Goal: Task Accomplishment & Management: Manage account settings

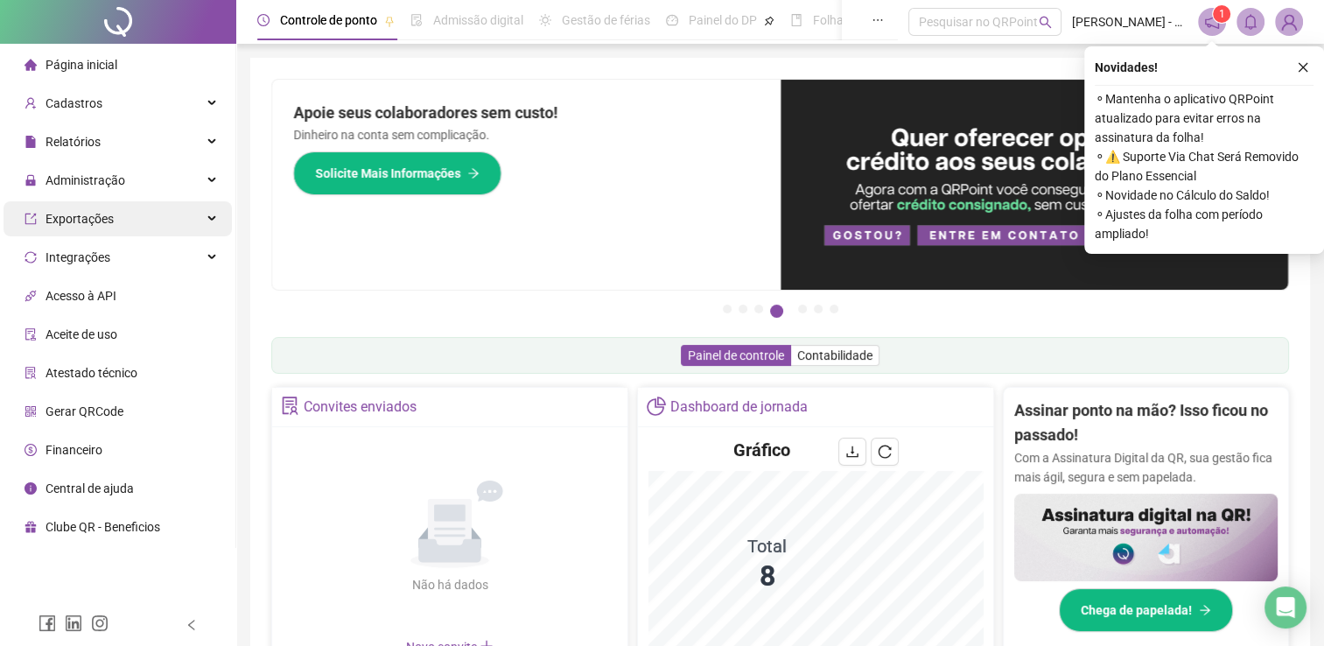
click at [113, 205] on div "Exportações" at bounding box center [118, 218] width 228 height 35
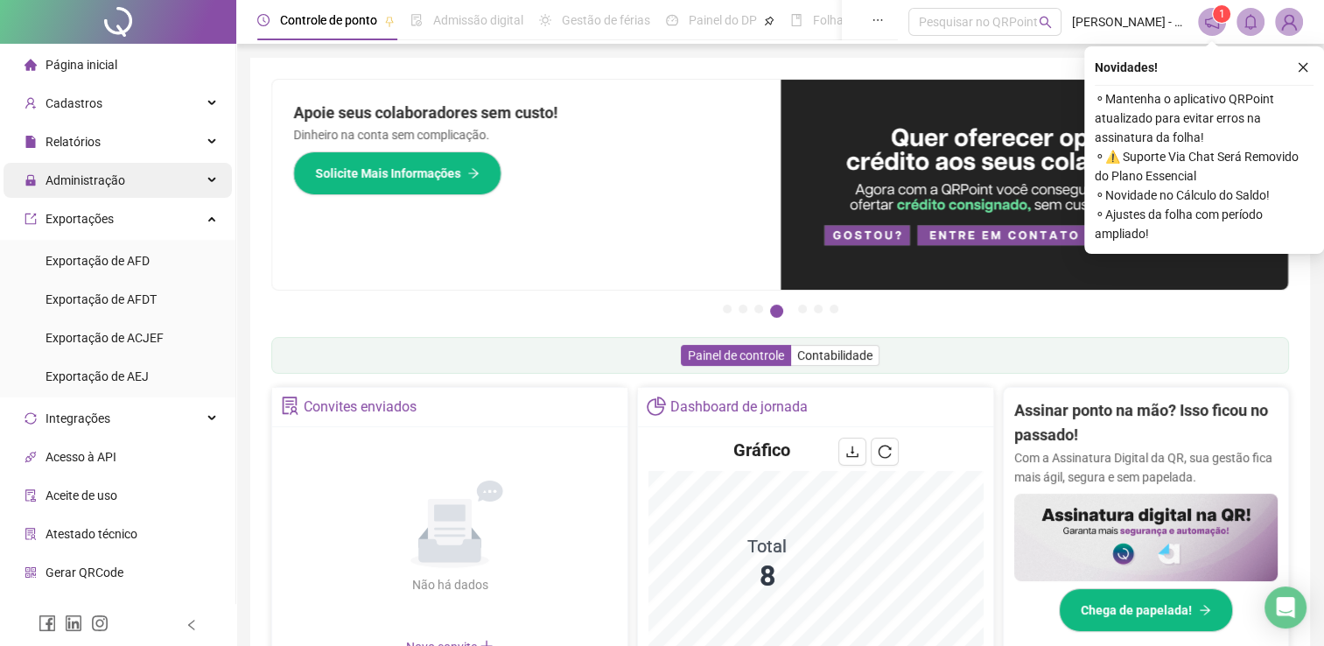
click at [119, 193] on span "Administração" at bounding box center [75, 180] width 101 height 35
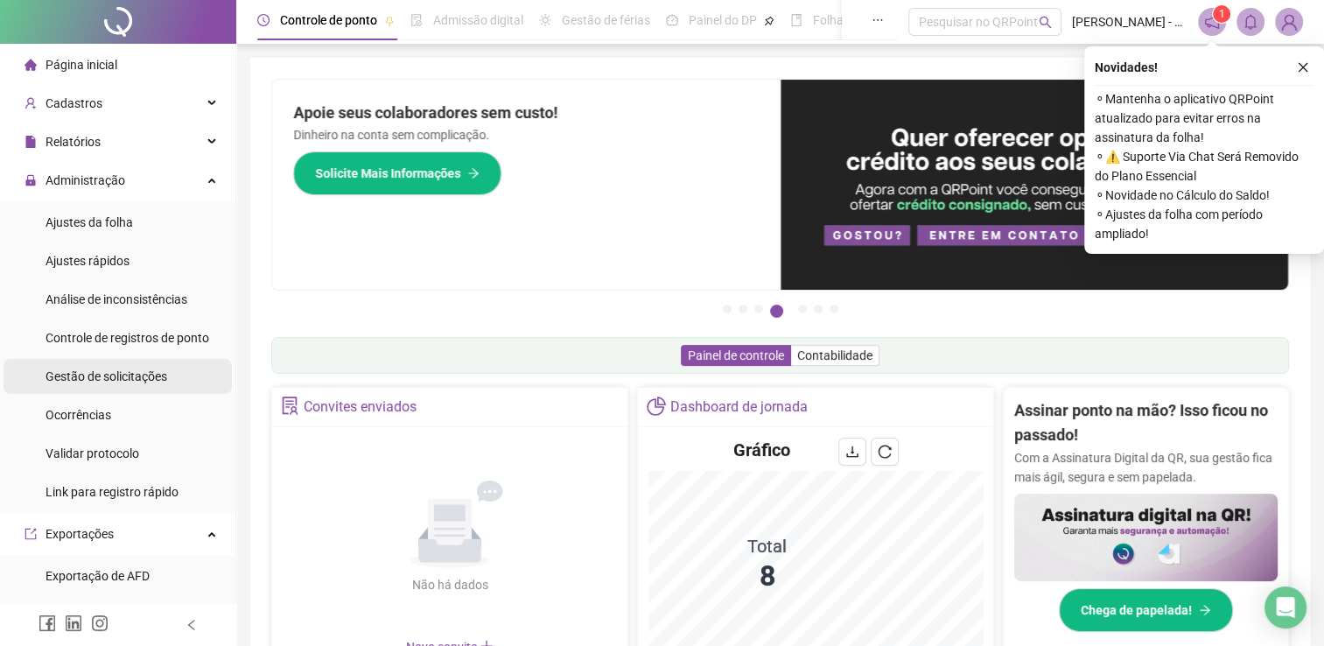
click at [132, 373] on span "Gestão de solicitações" at bounding box center [107, 376] width 122 height 14
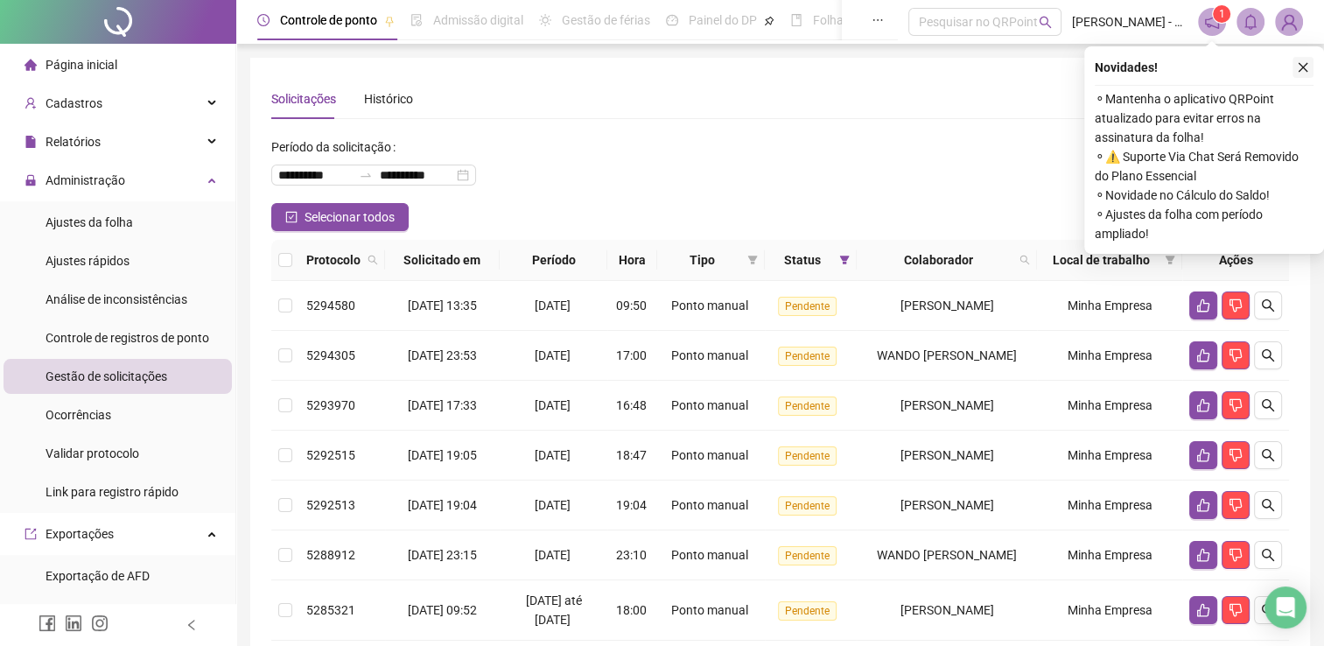
click at [1303, 60] on button "button" at bounding box center [1303, 67] width 21 height 21
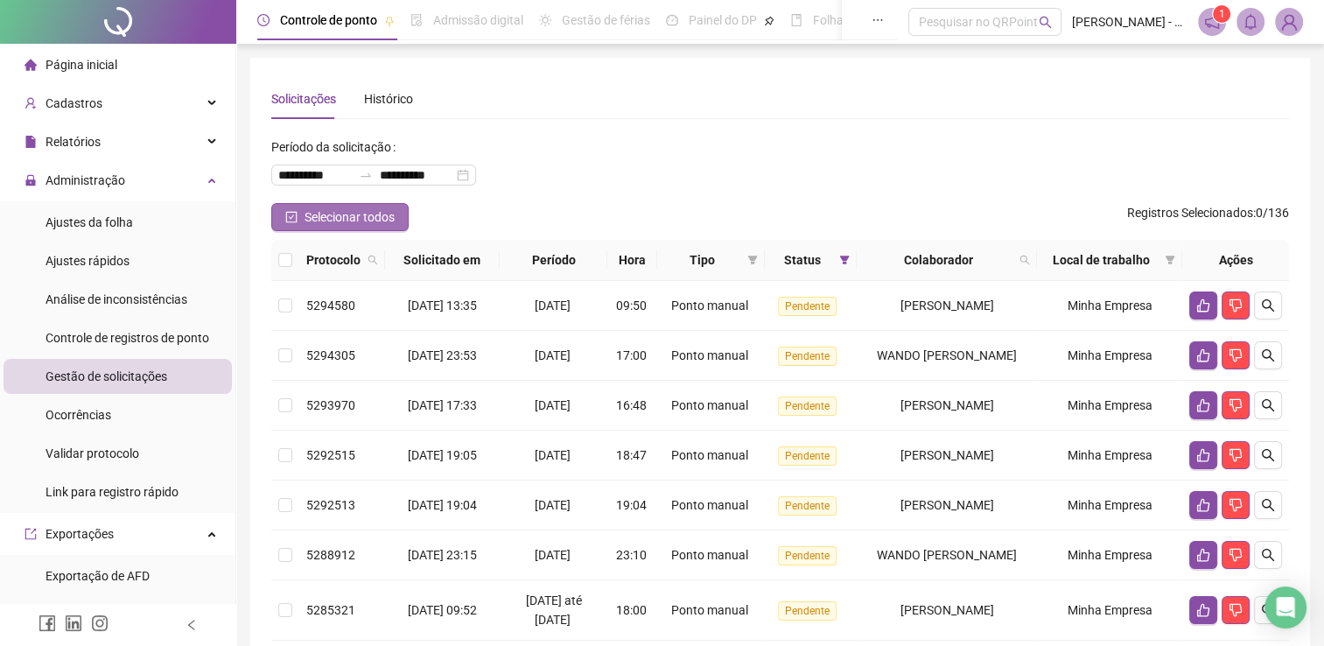
click at [322, 211] on span "Selecionar todos" at bounding box center [350, 216] width 90 height 19
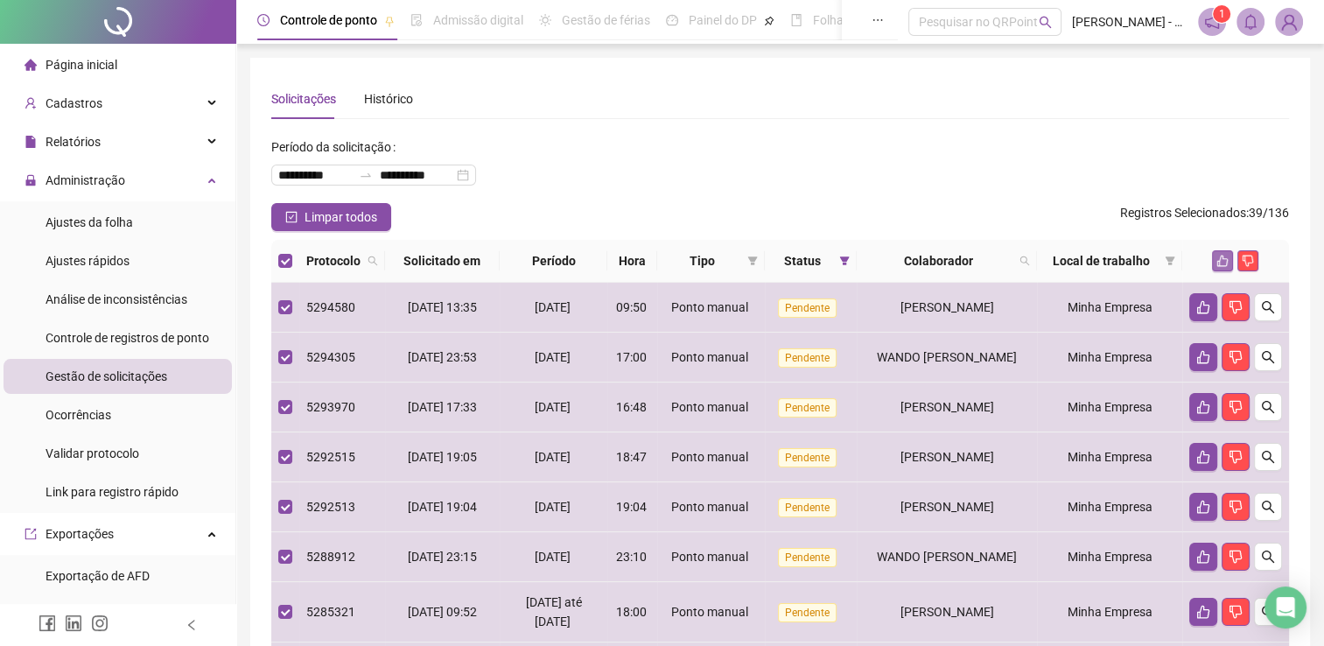
click at [1222, 255] on icon "like" at bounding box center [1223, 261] width 12 height 12
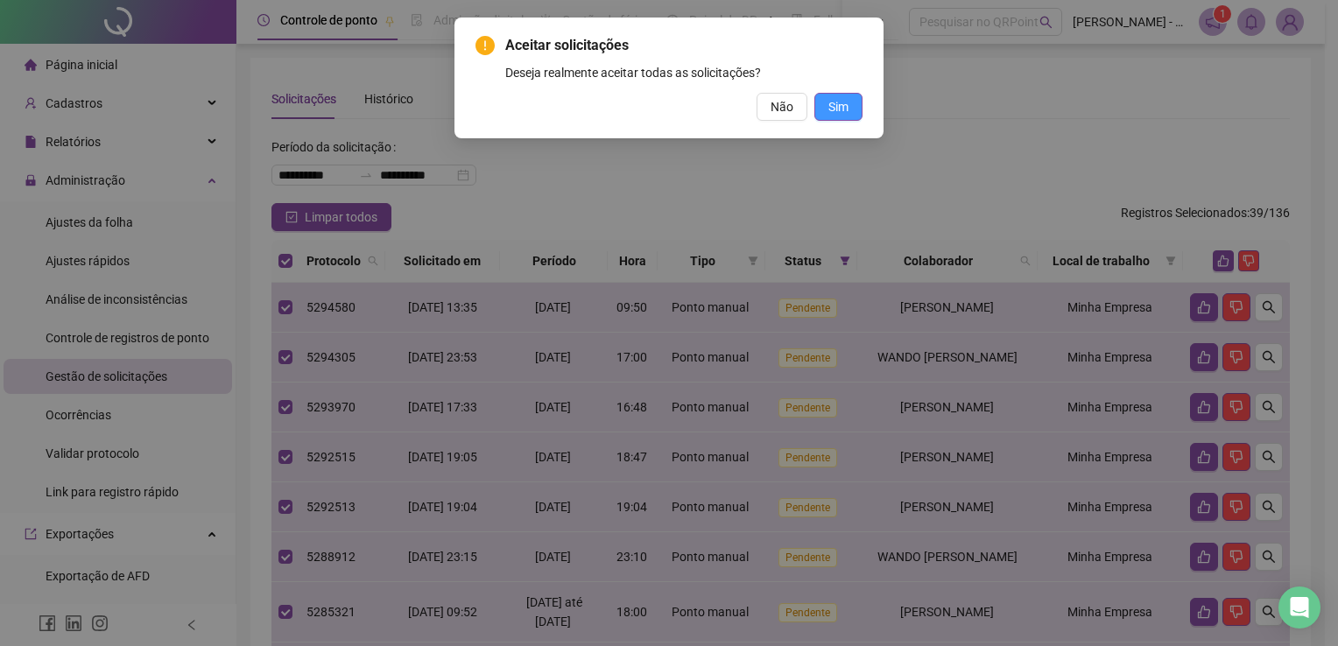
click at [838, 104] on span "Sim" at bounding box center [838, 106] width 20 height 19
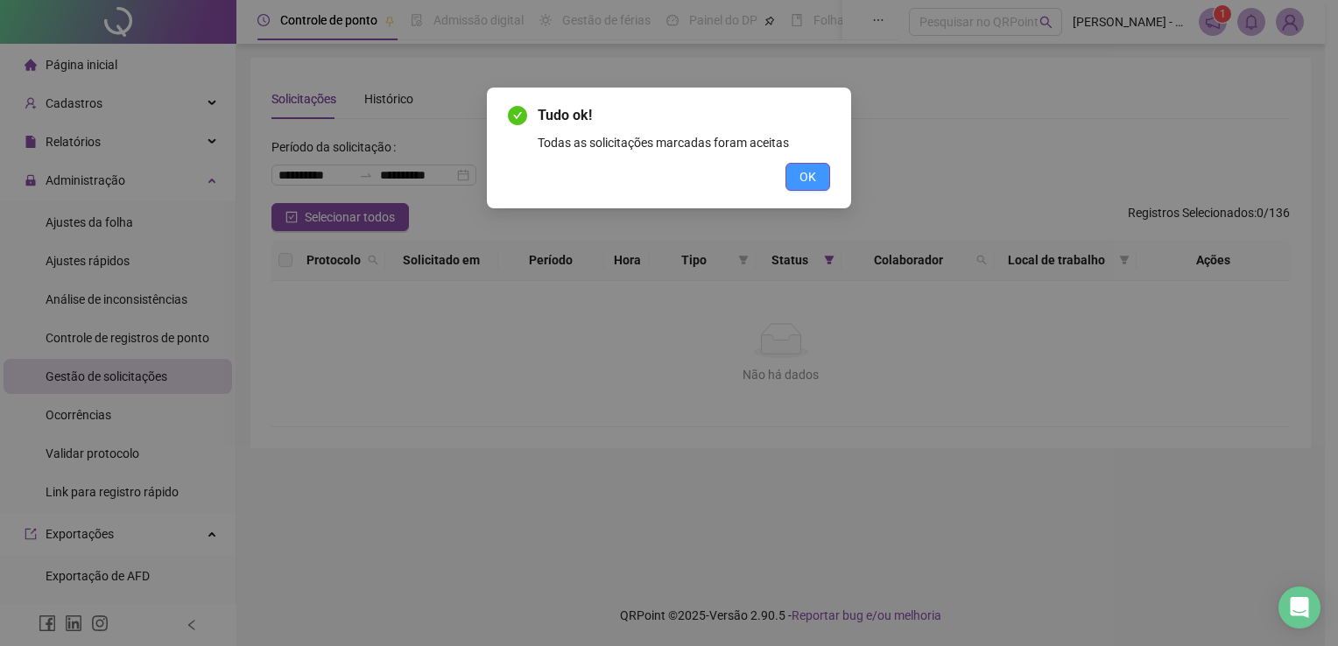
click at [804, 177] on span "OK" at bounding box center [807, 176] width 17 height 19
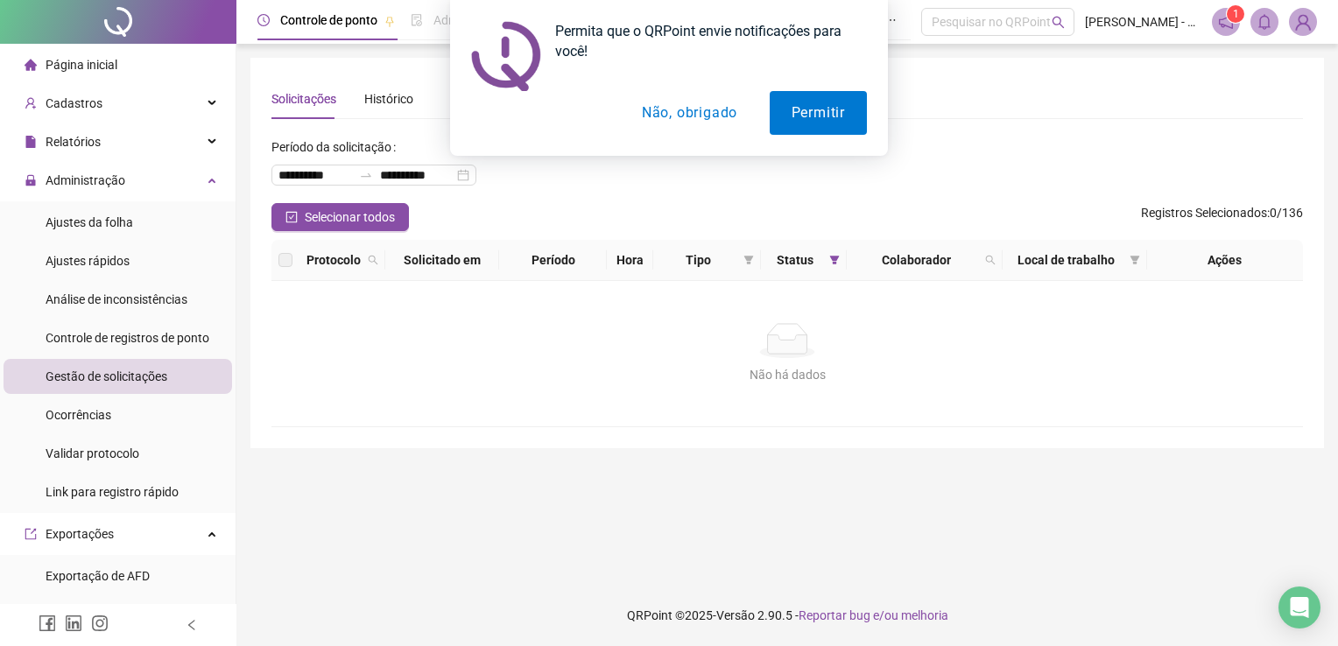
click at [724, 117] on button "Não, obrigado" at bounding box center [689, 113] width 139 height 44
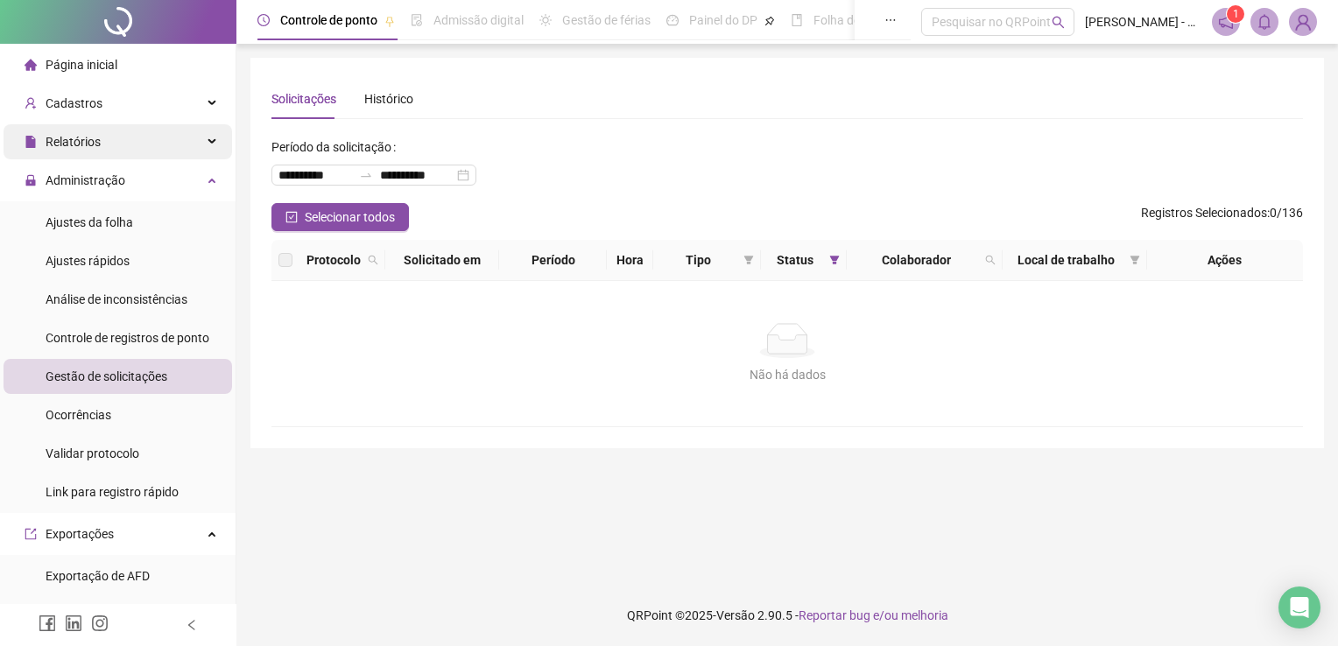
click at [129, 143] on div "Relatórios" at bounding box center [118, 141] width 228 height 35
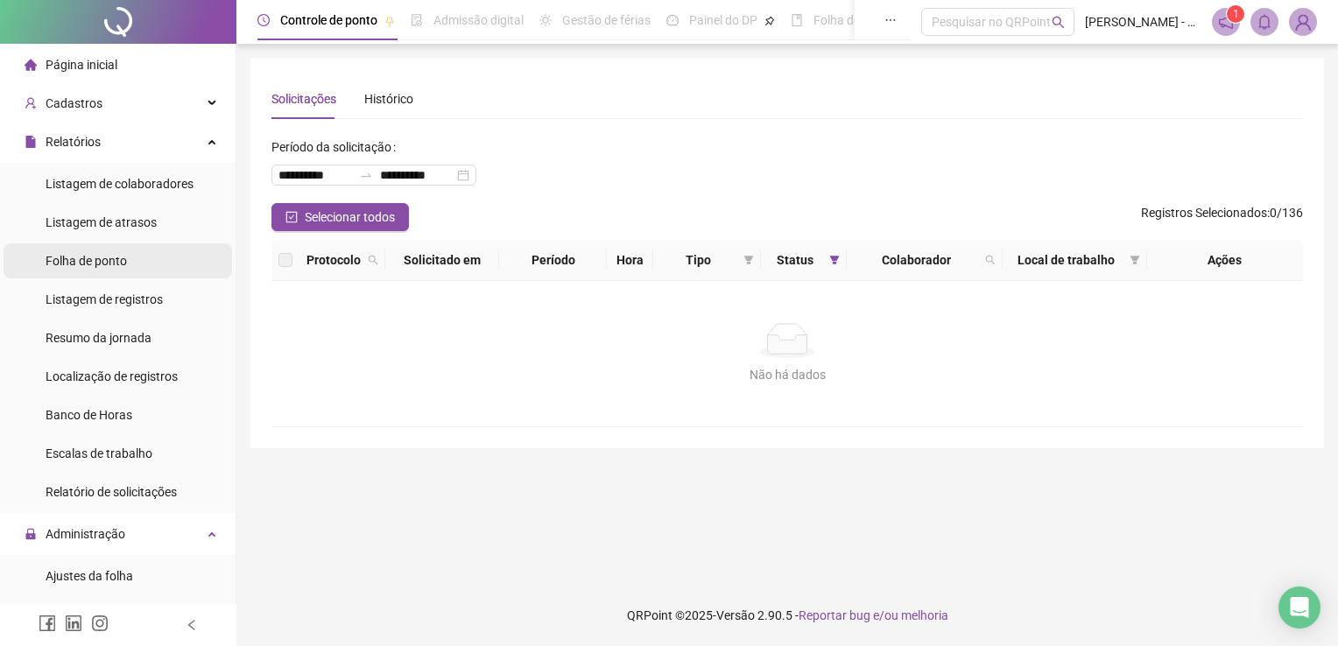
click at [122, 263] on span "Folha de ponto" at bounding box center [86, 261] width 81 height 14
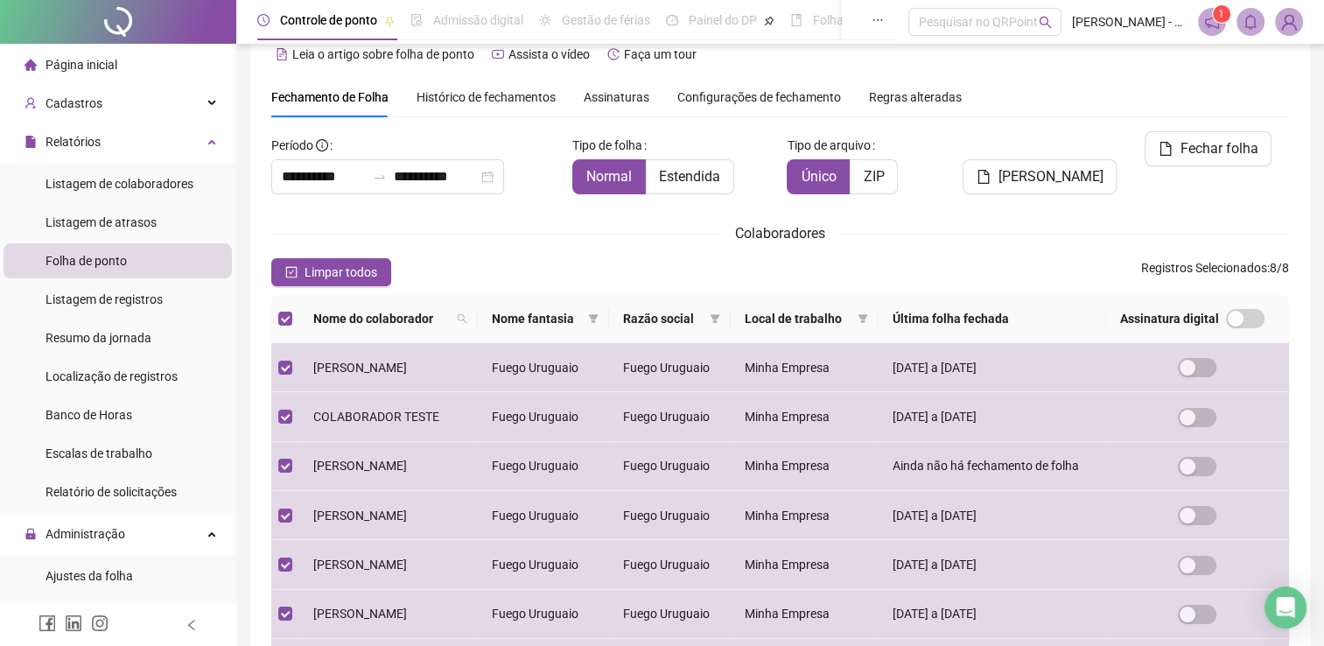
scroll to position [25, 0]
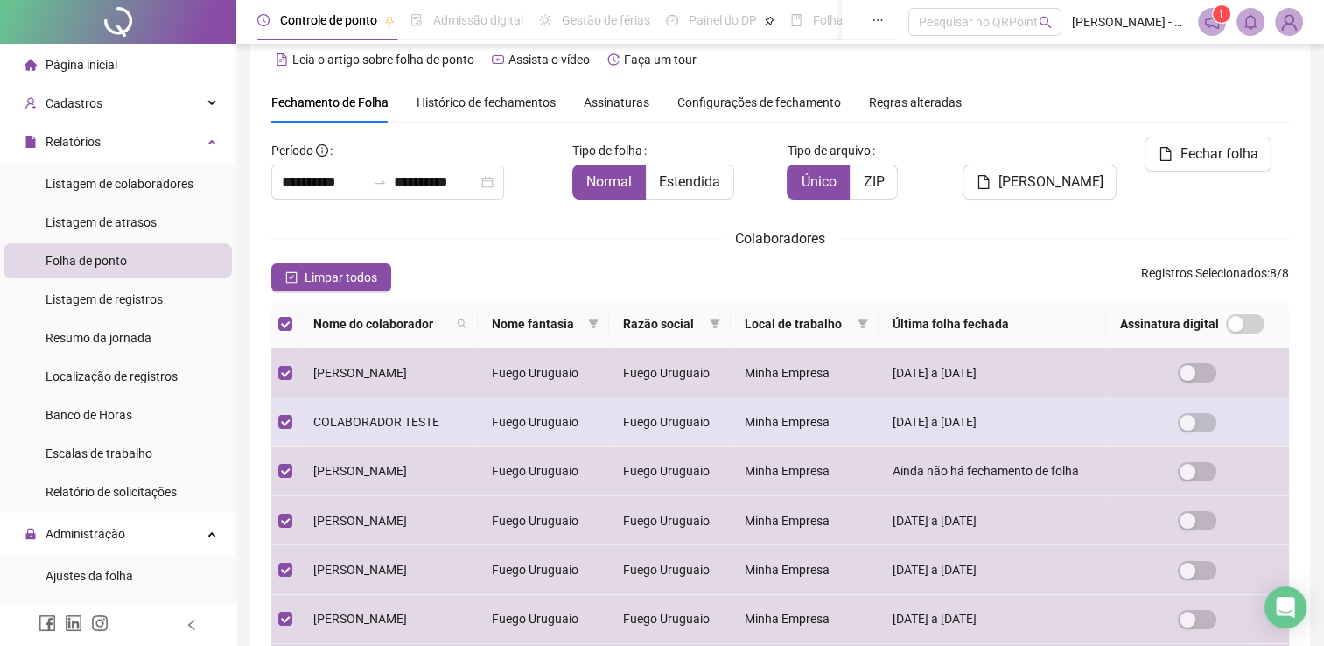
click at [293, 446] on td at bounding box center [285, 421] width 28 height 49
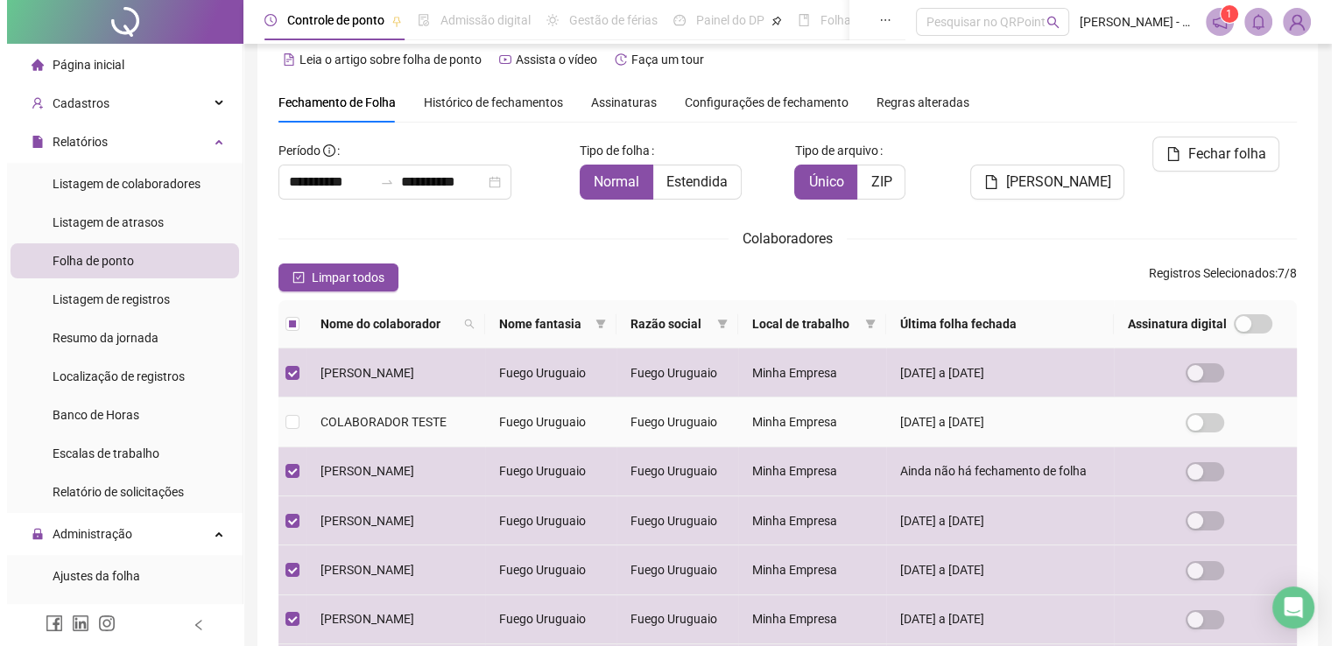
scroll to position [35, 0]
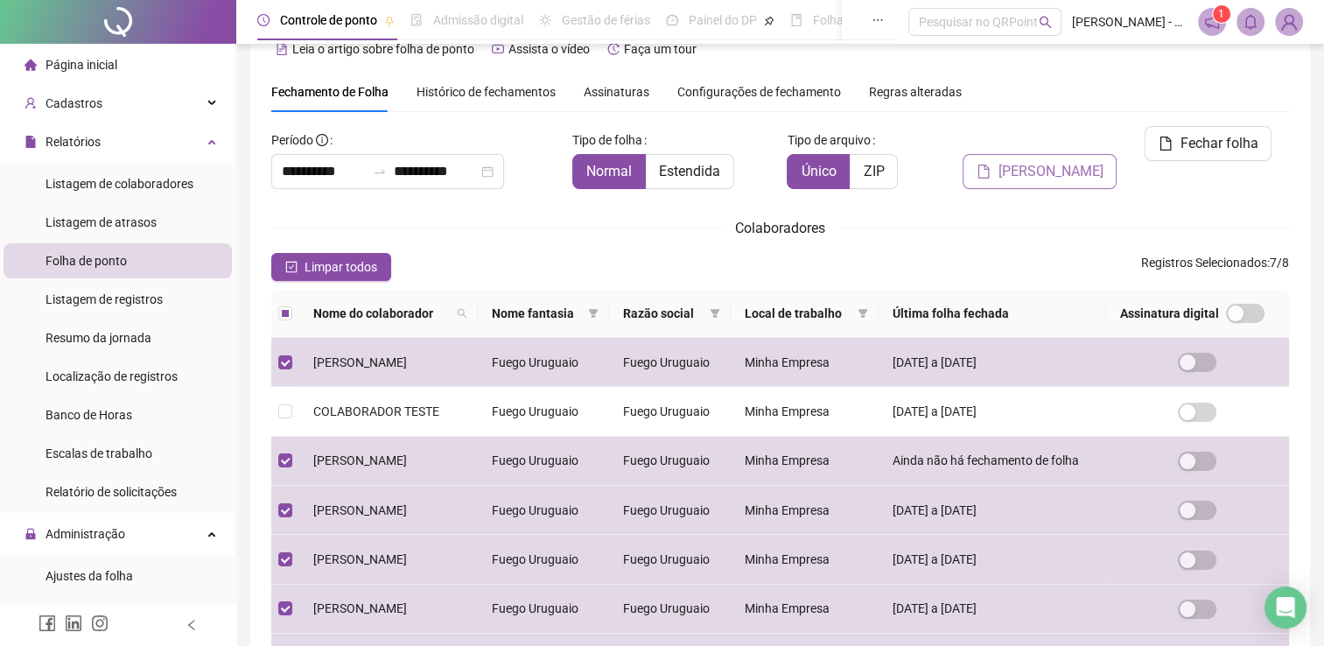
click at [1038, 161] on span "[PERSON_NAME]" at bounding box center [1050, 171] width 105 height 21
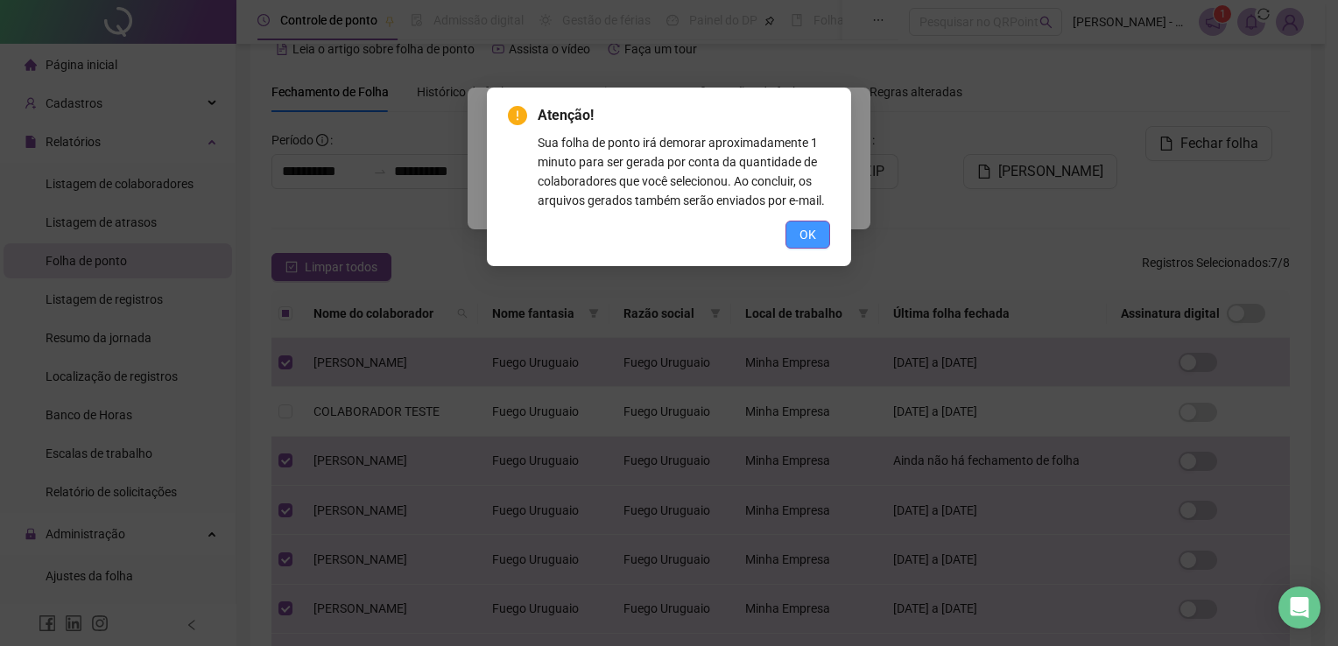
click at [823, 227] on button "OK" at bounding box center [807, 235] width 45 height 28
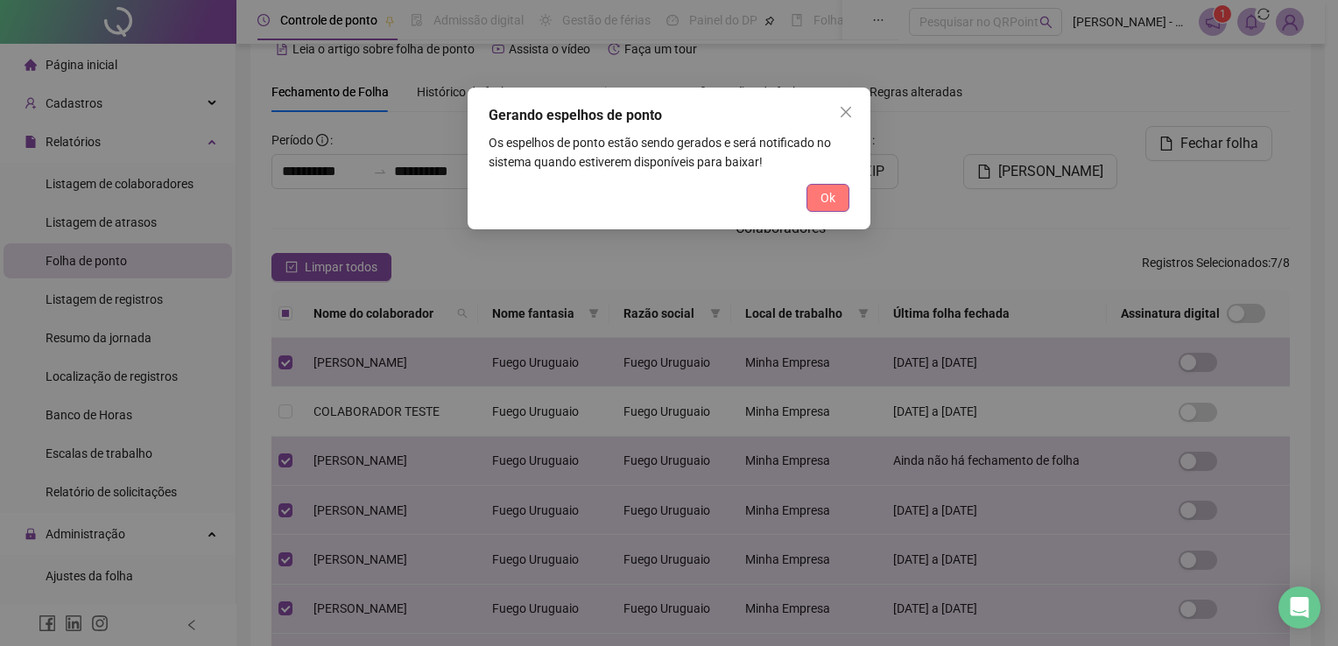
click at [826, 198] on span "Ok" at bounding box center [827, 197] width 15 height 19
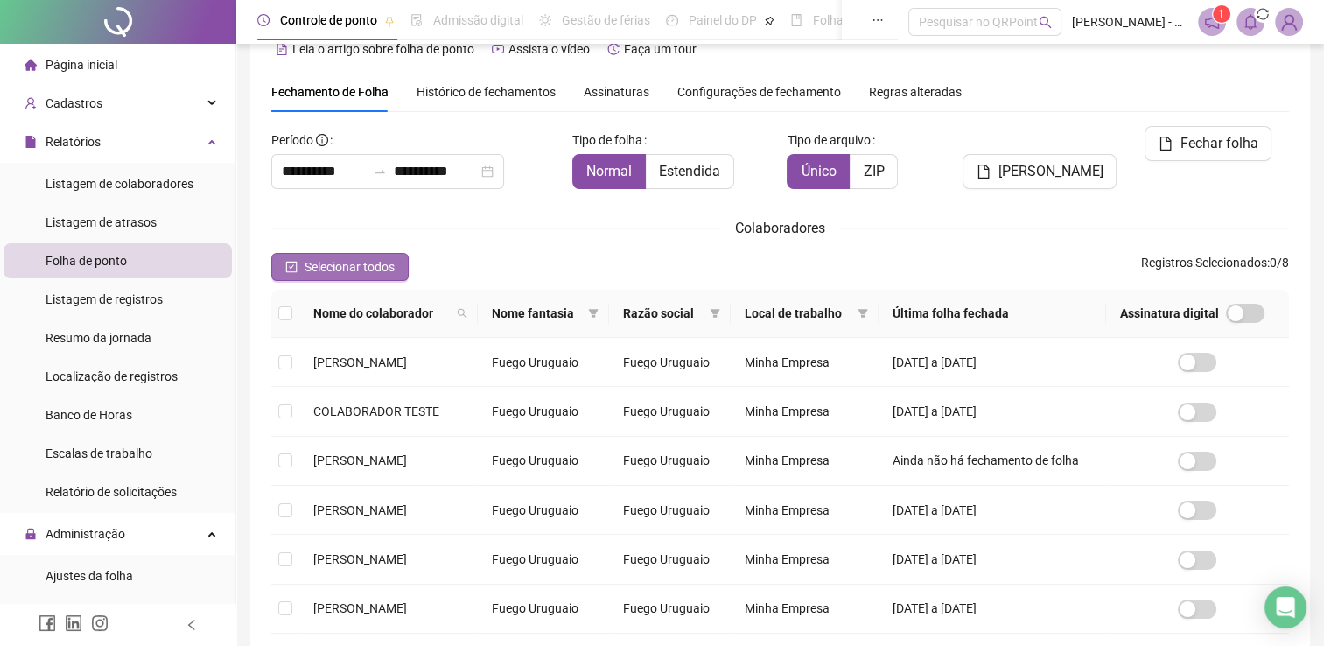
click at [361, 268] on span "Selecionar todos" at bounding box center [350, 266] width 90 height 19
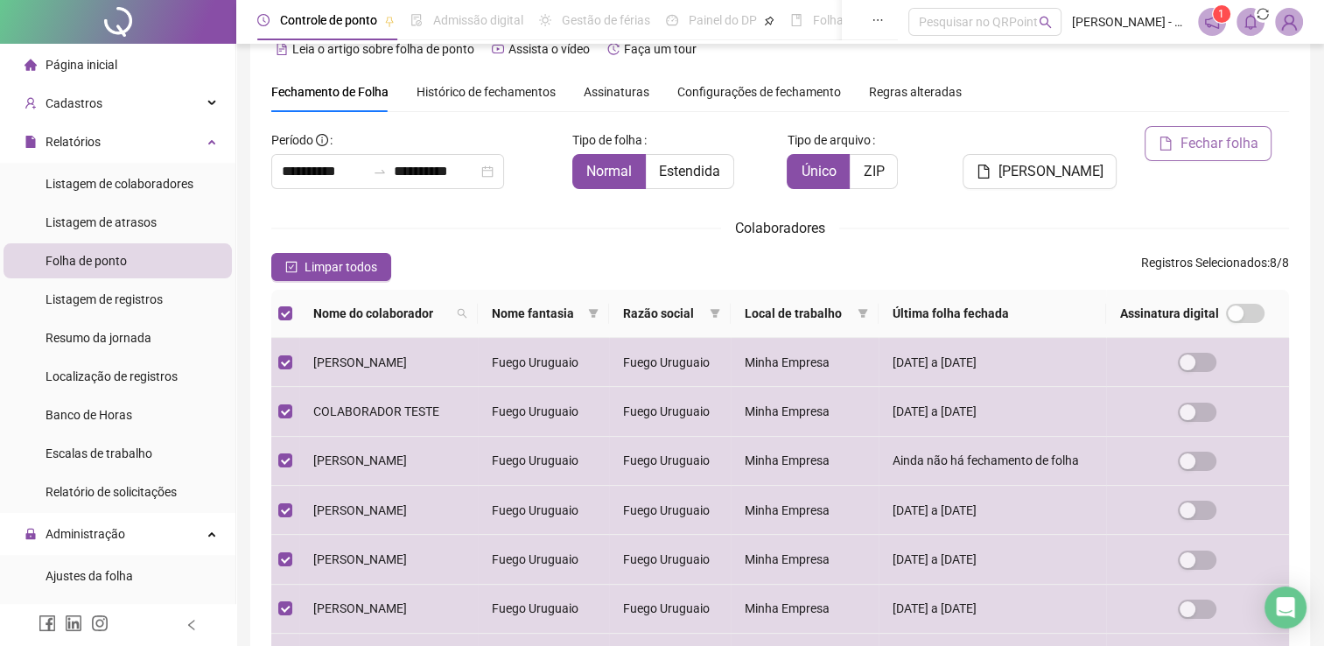
click at [1190, 138] on span "Fechar folha" at bounding box center [1219, 143] width 78 height 21
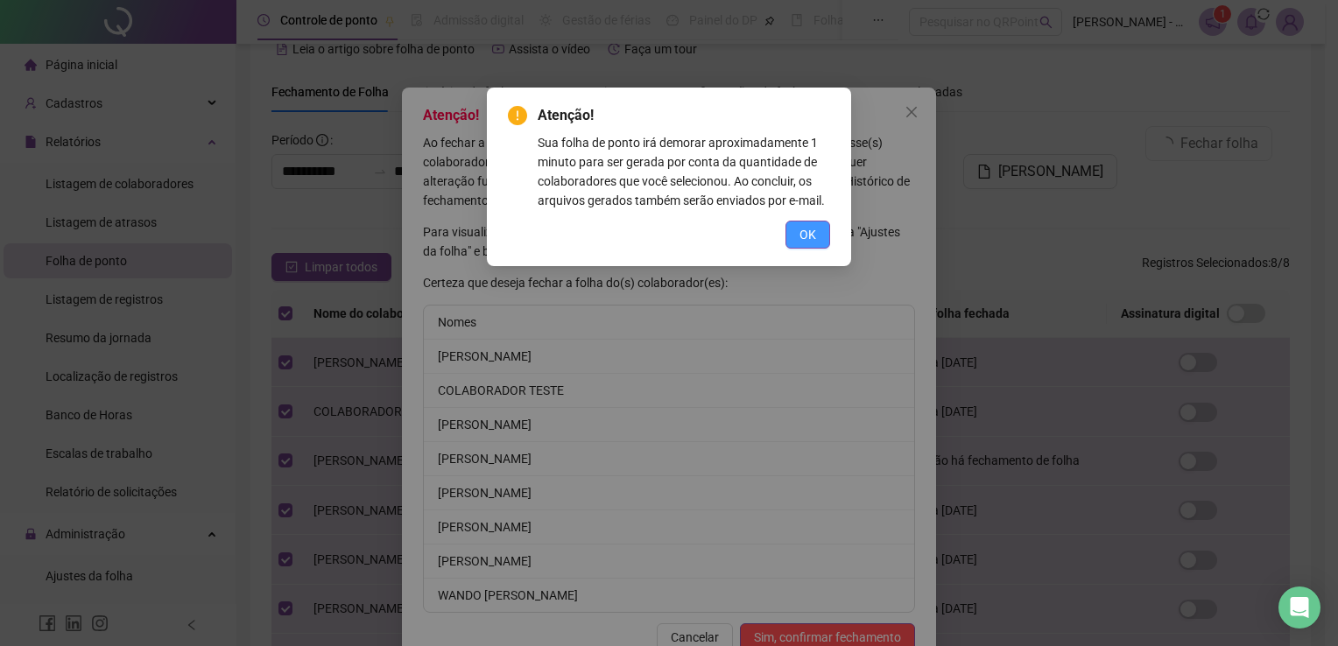
click at [805, 242] on span "OK" at bounding box center [807, 234] width 17 height 19
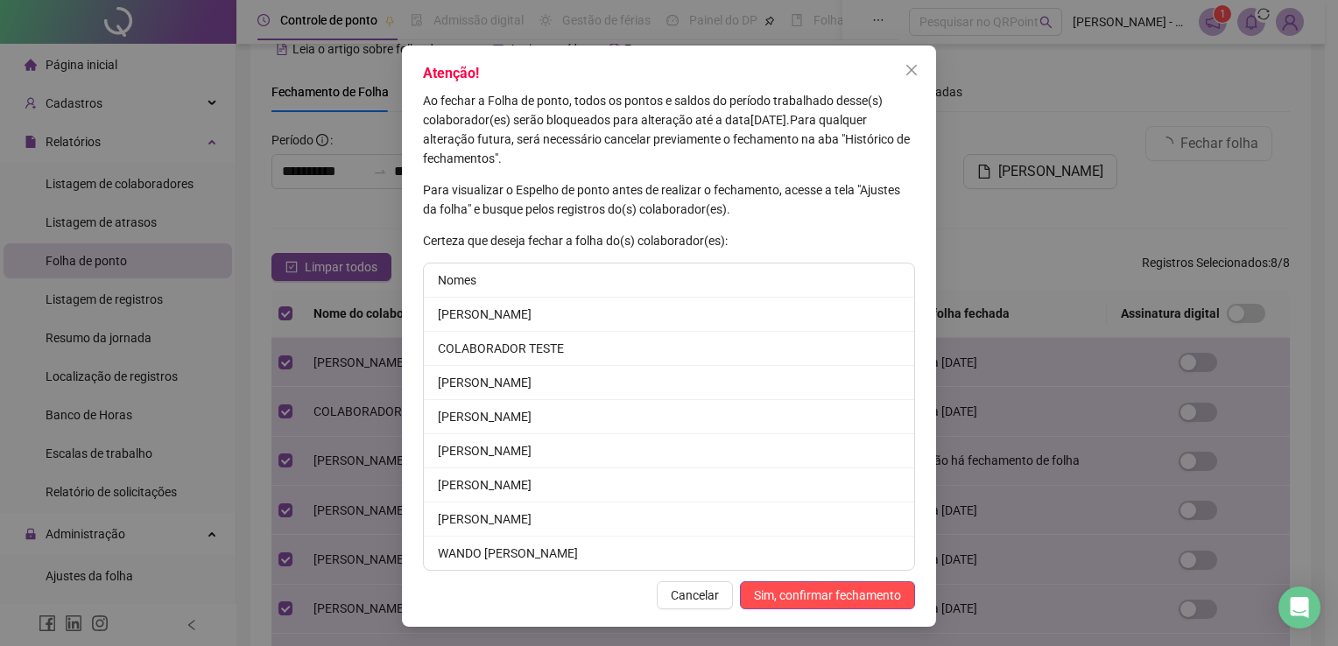
scroll to position [0, 0]
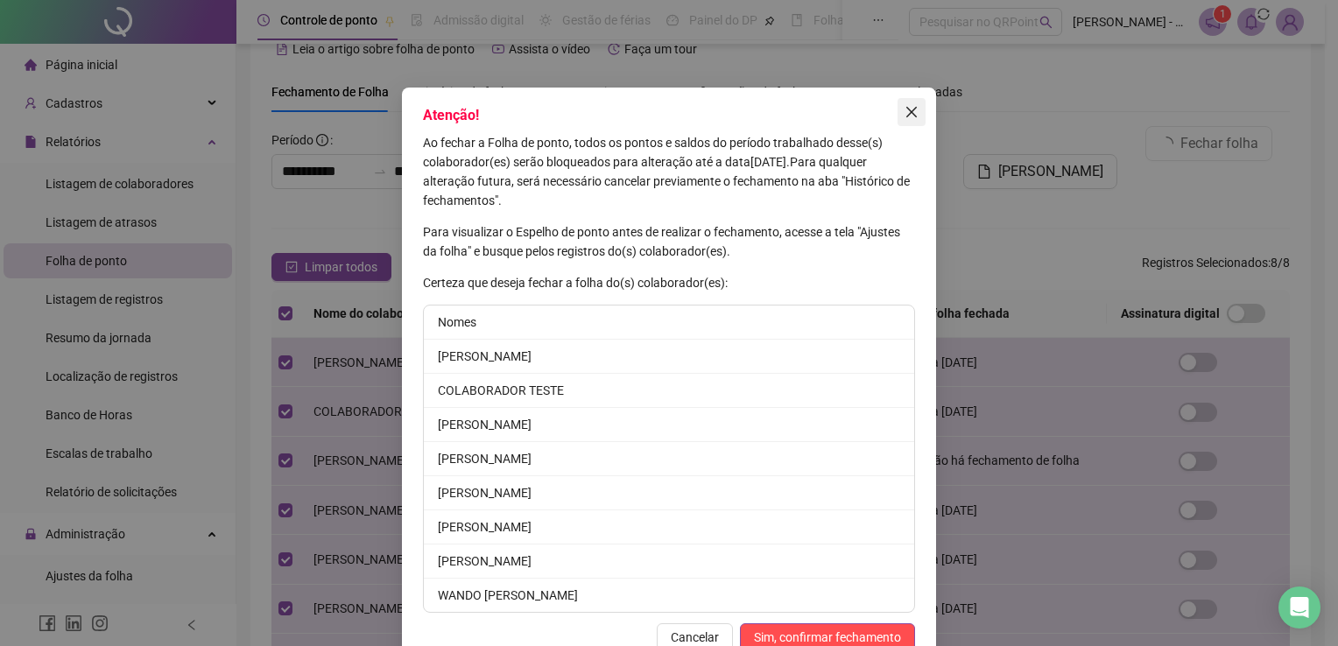
click at [906, 110] on icon "close" at bounding box center [911, 112] width 11 height 11
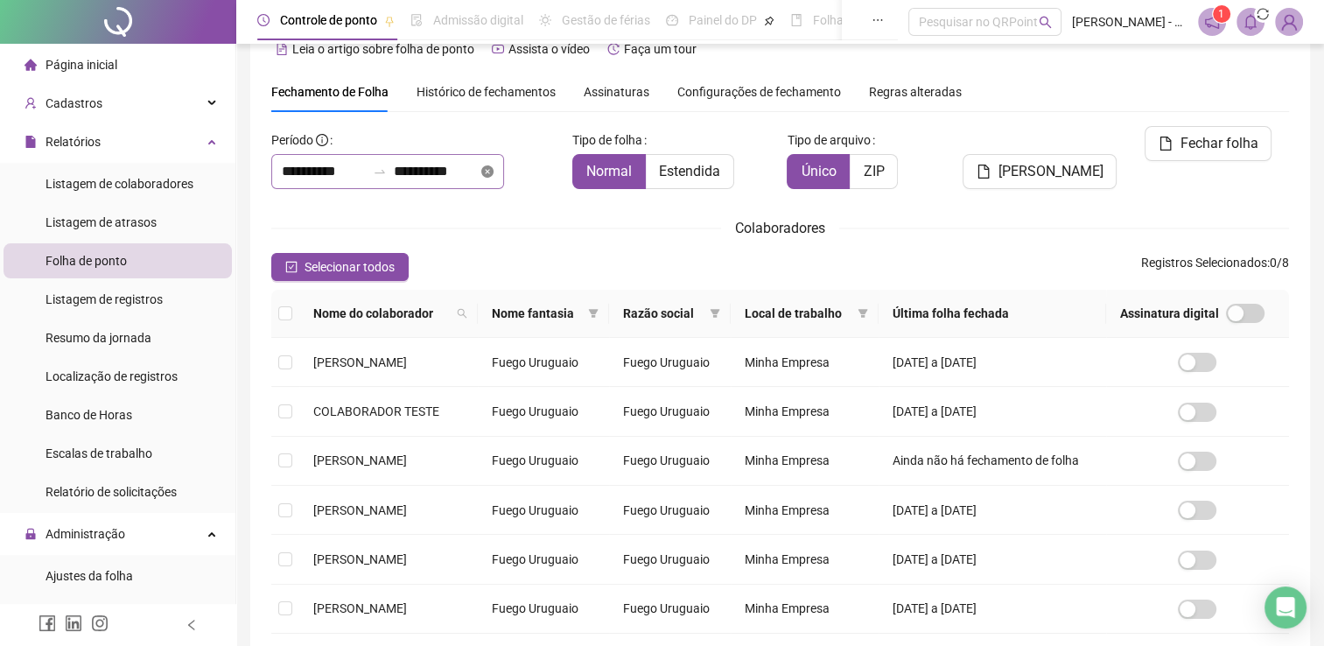
click at [494, 176] on icon "close-circle" at bounding box center [487, 171] width 12 height 12
click at [411, 179] on div at bounding box center [387, 171] width 233 height 35
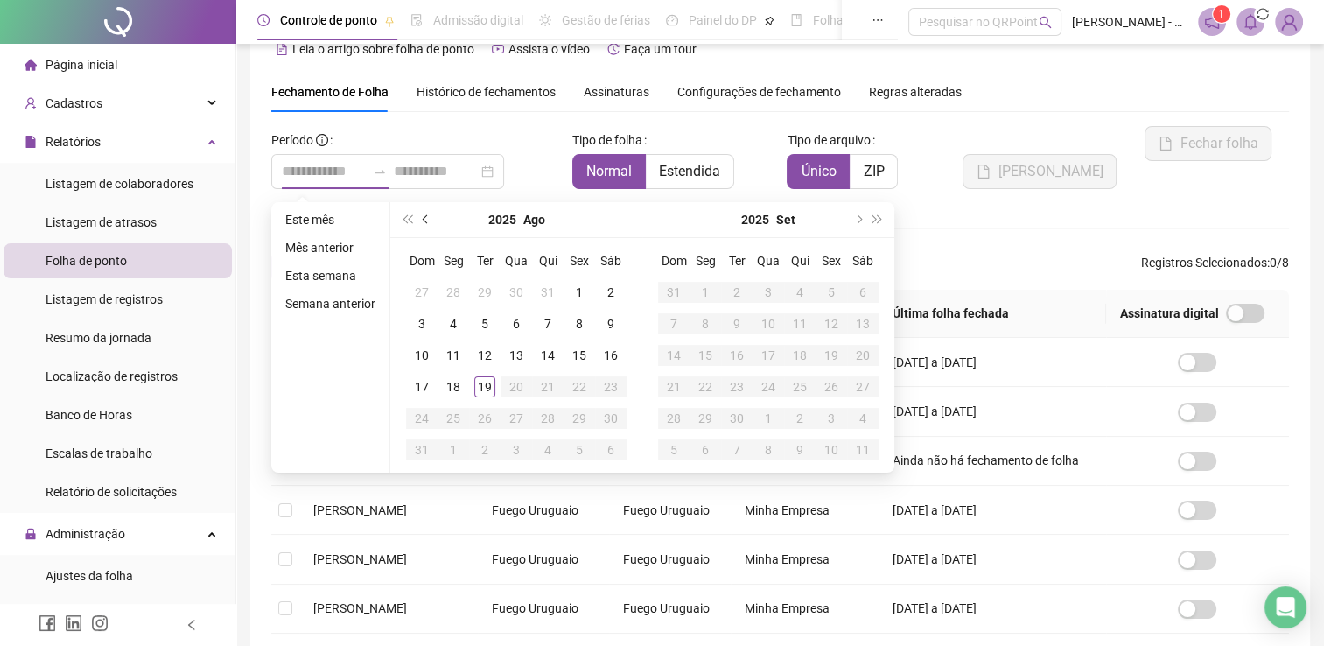
click at [425, 219] on span "prev-year" at bounding box center [427, 219] width 9 height 9
type input "**********"
click at [488, 293] on div "1" at bounding box center [484, 292] width 21 height 21
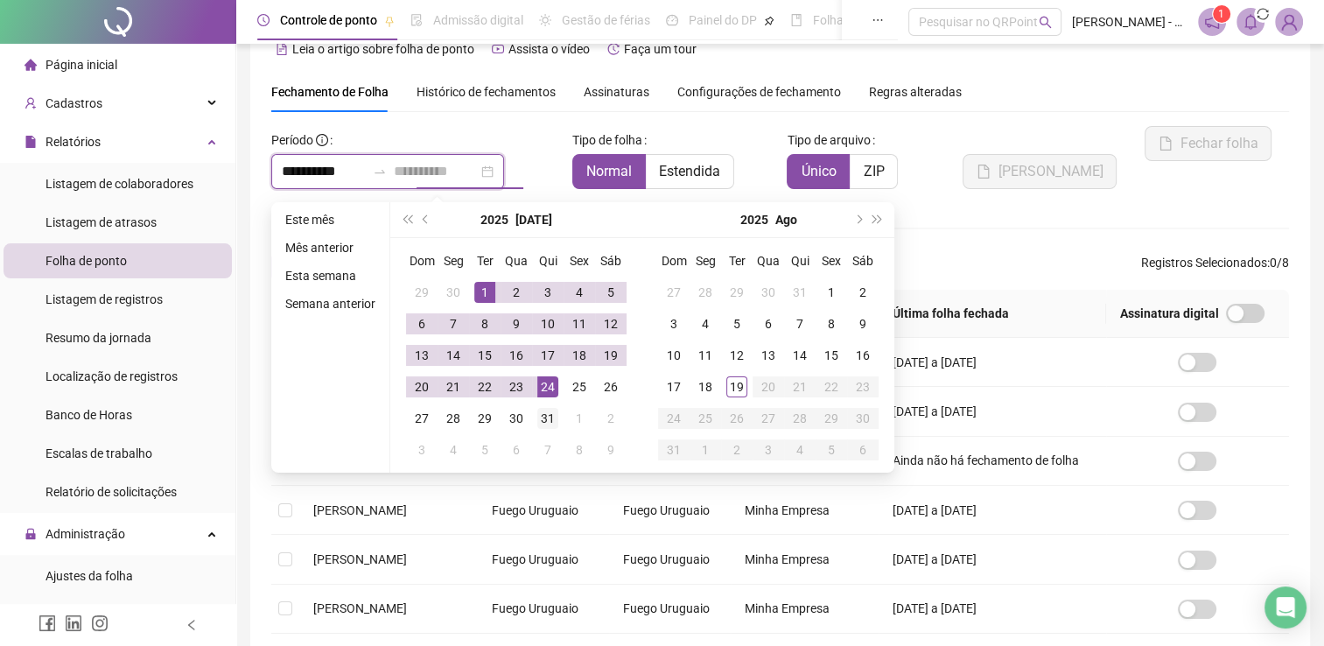
type input "**********"
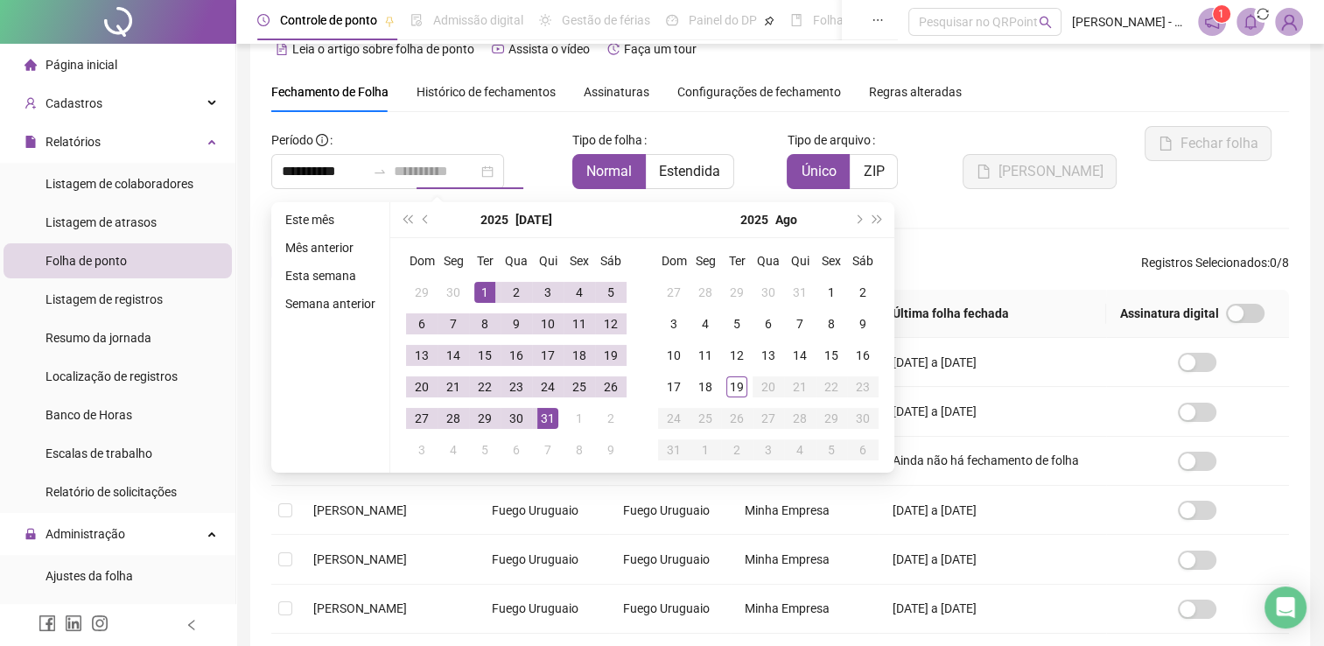
click at [557, 411] on div "31" at bounding box center [547, 418] width 21 height 21
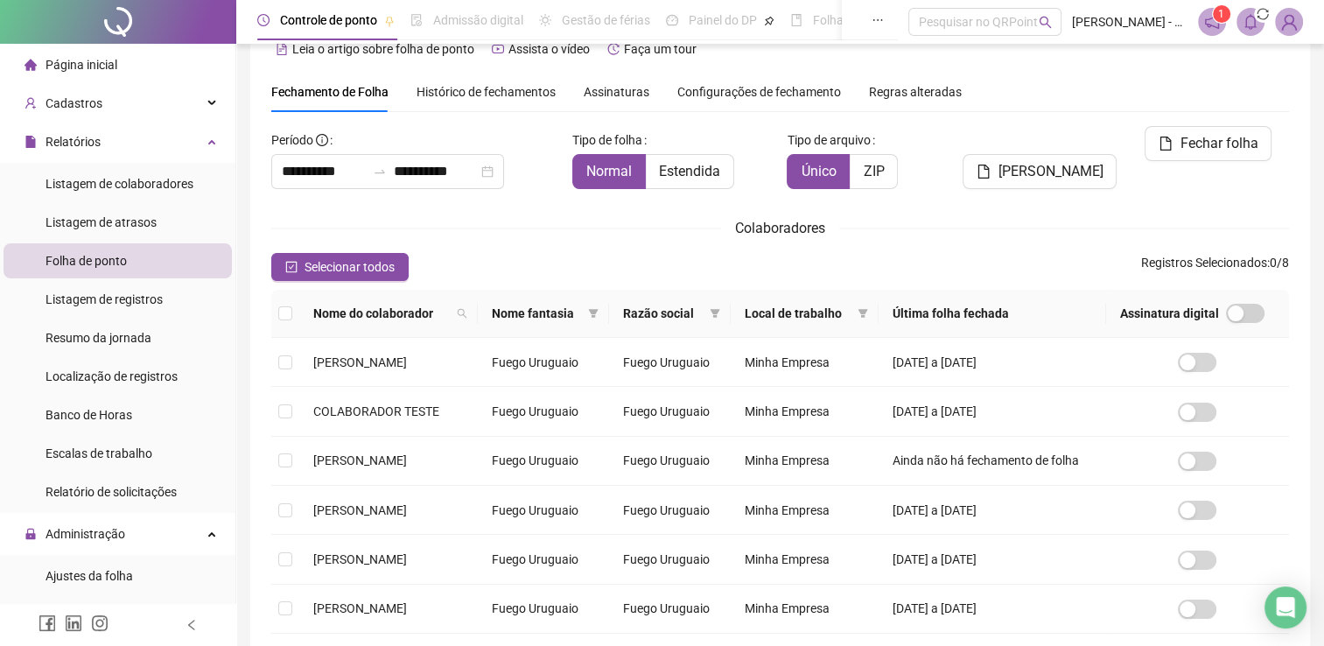
click at [941, 219] on div "Colaboradores" at bounding box center [780, 228] width 1018 height 22
click at [1008, 192] on div "[PERSON_NAME]" at bounding box center [1038, 164] width 172 height 77
click at [374, 275] on span "Selecionar todos" at bounding box center [350, 266] width 90 height 19
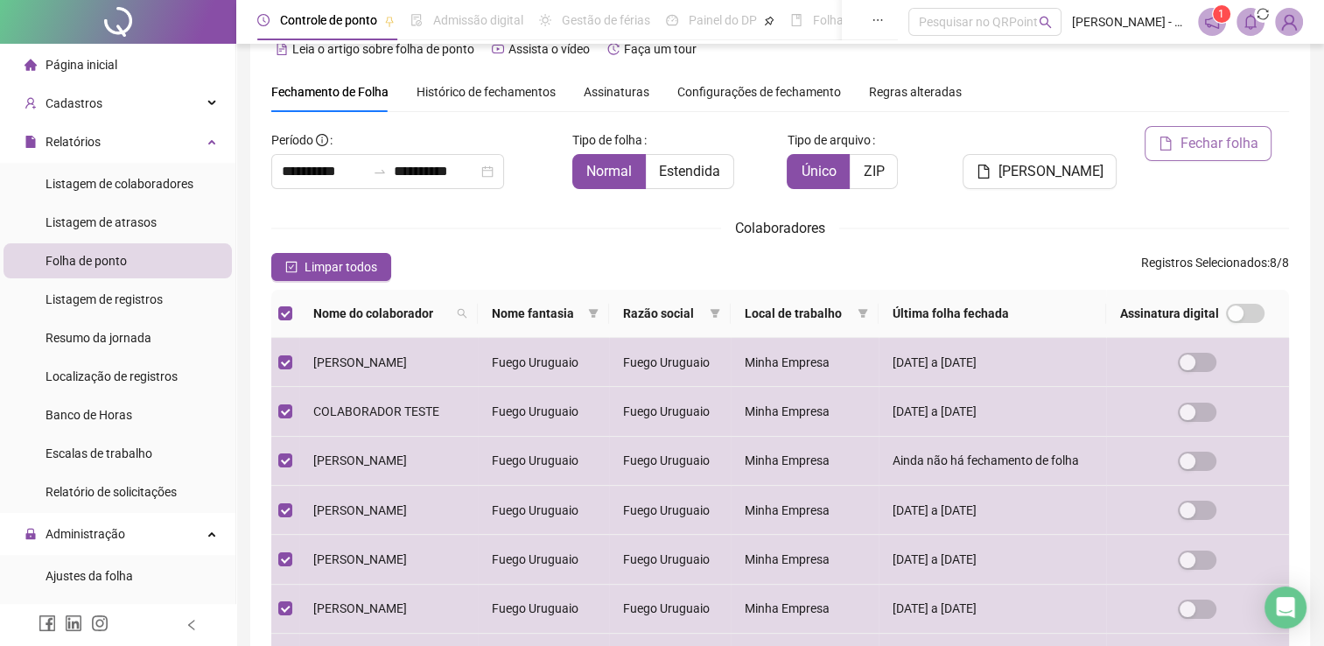
click at [1209, 149] on span "Fechar folha" at bounding box center [1219, 143] width 78 height 21
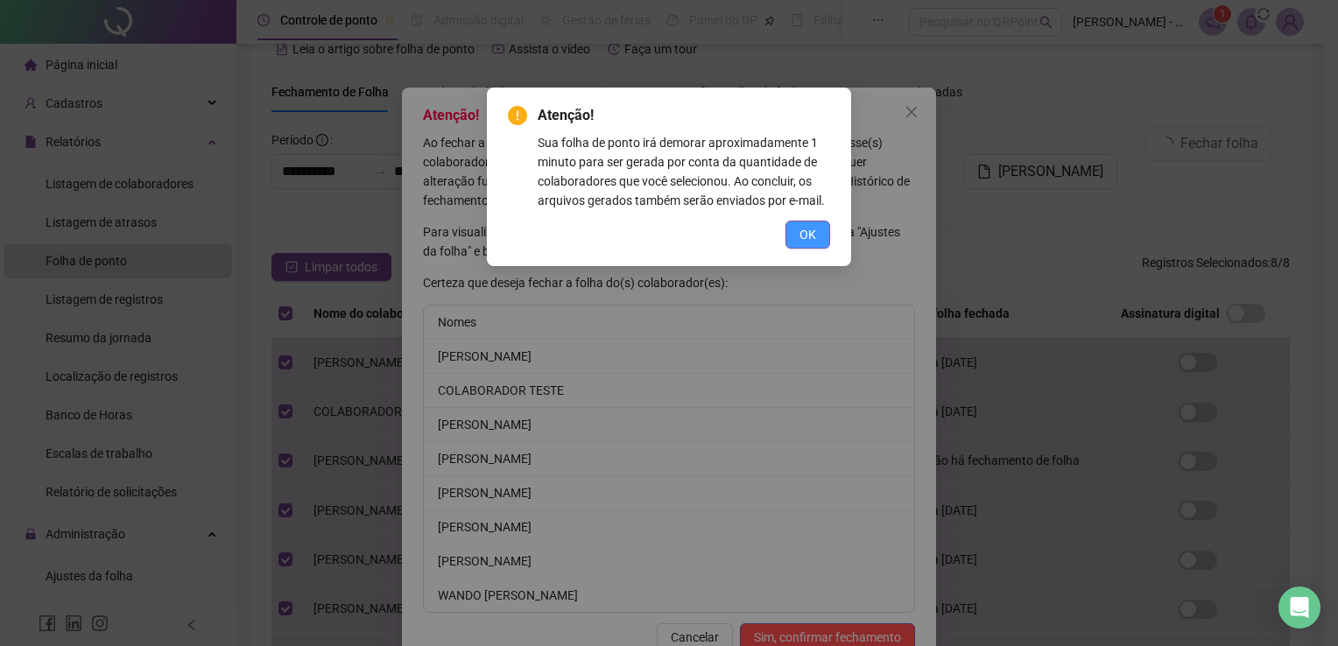
click at [809, 240] on span "OK" at bounding box center [807, 234] width 17 height 19
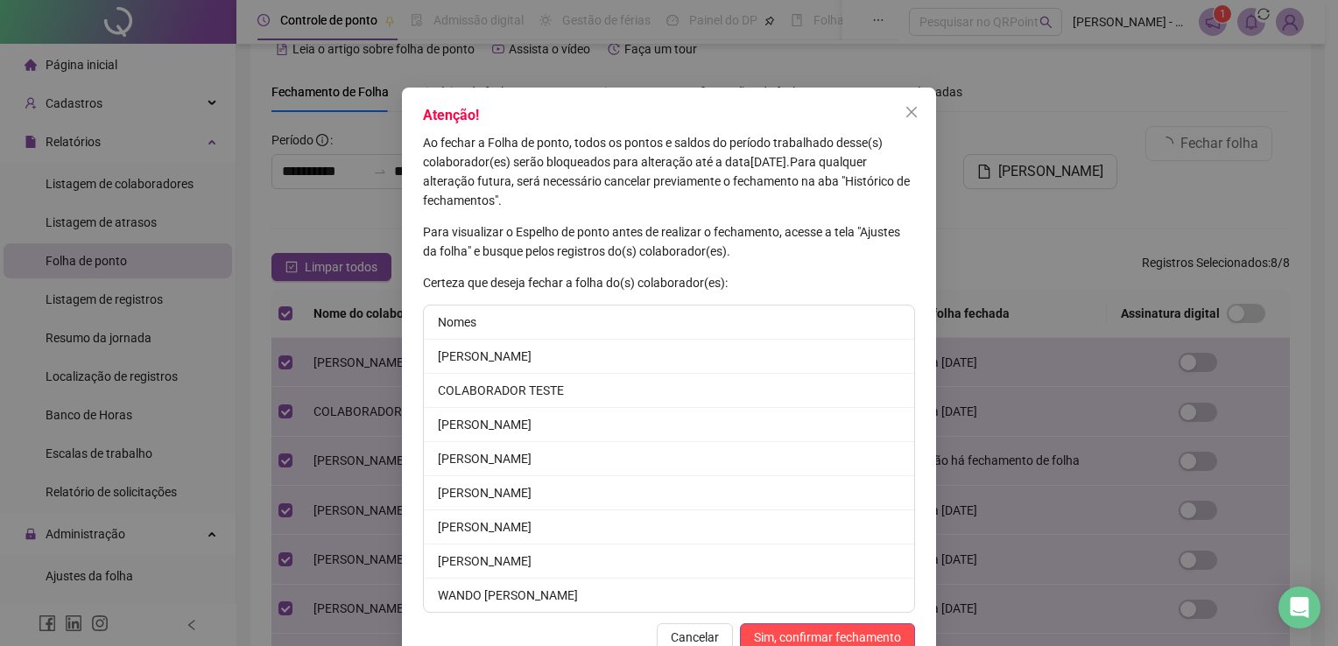
scroll to position [42, 0]
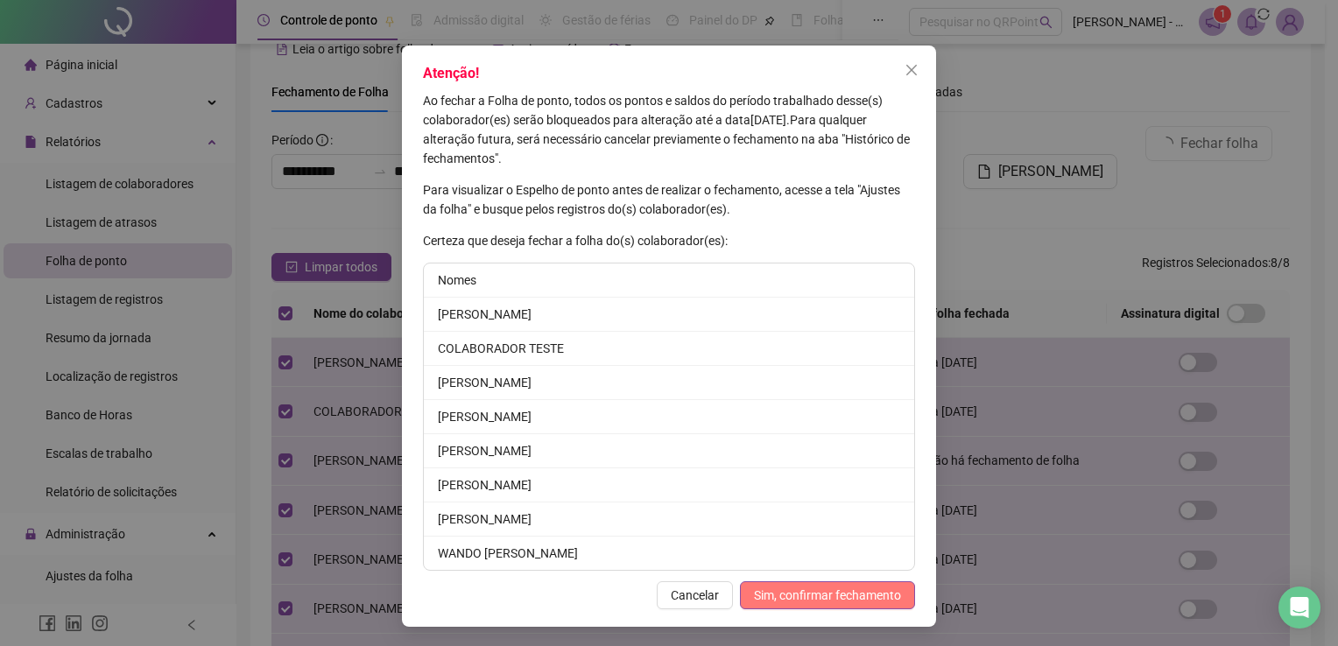
click at [799, 593] on span "Sim, confirmar fechamento" at bounding box center [827, 595] width 147 height 19
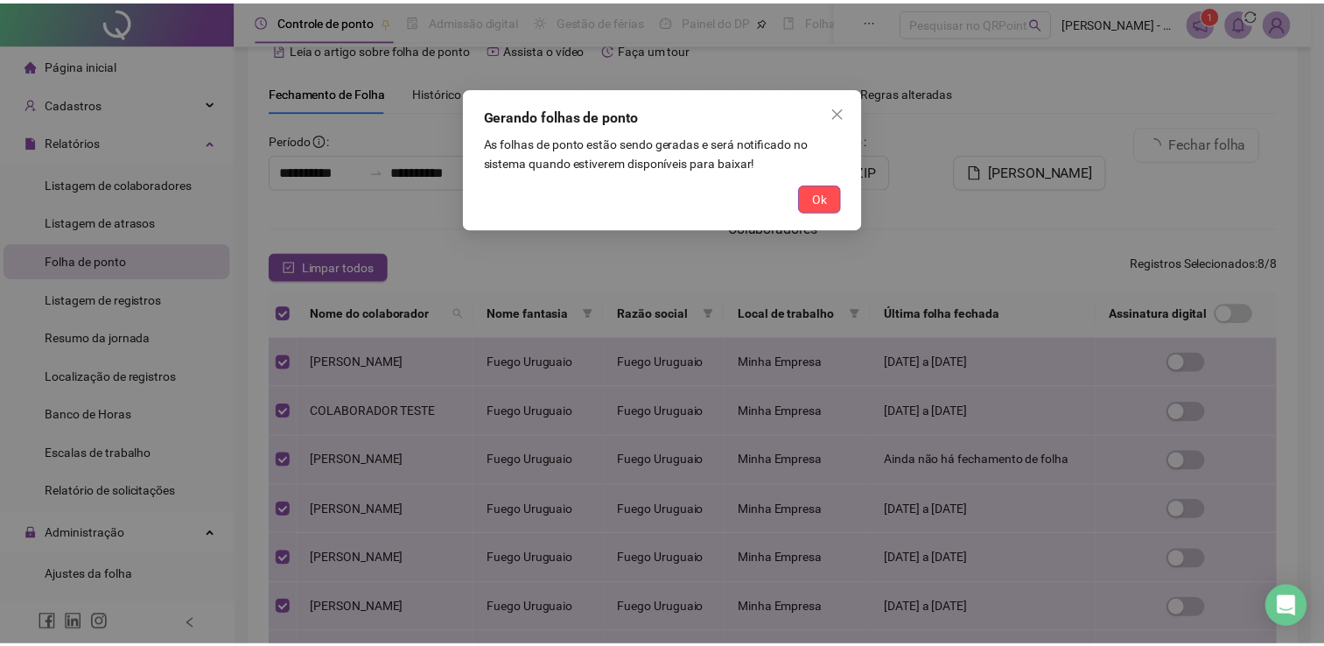
scroll to position [0, 0]
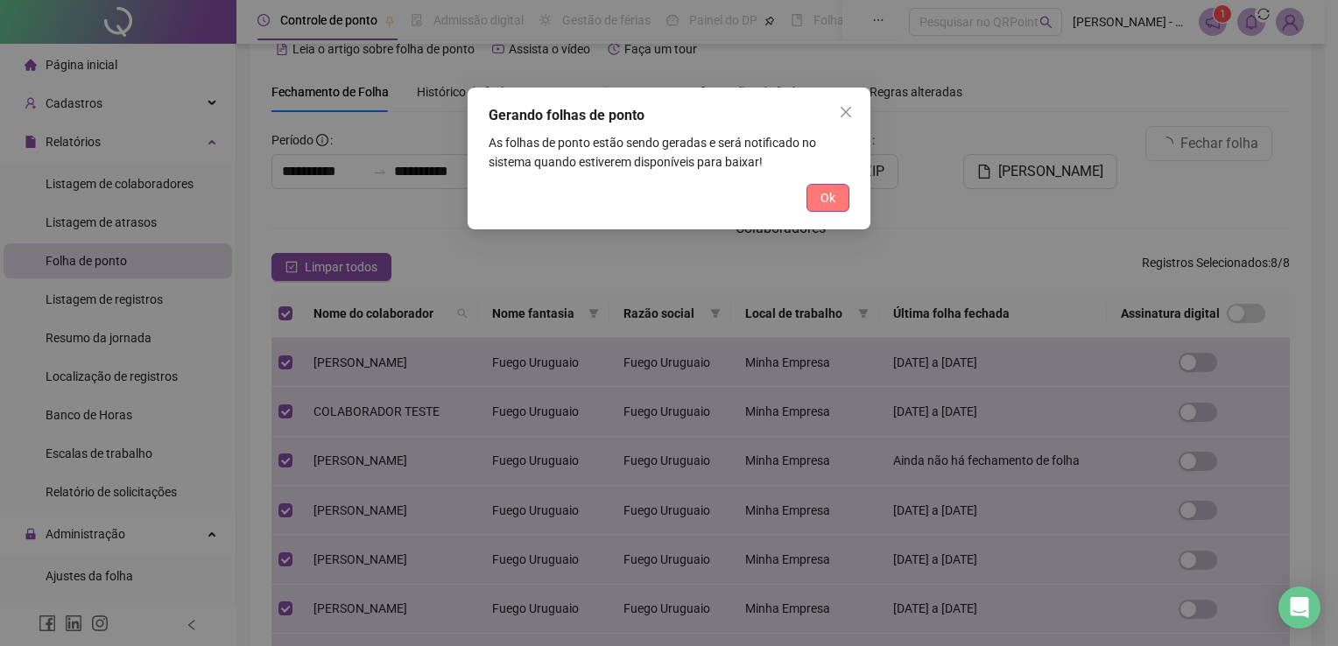
click at [824, 201] on span "Ok" at bounding box center [827, 197] width 15 height 19
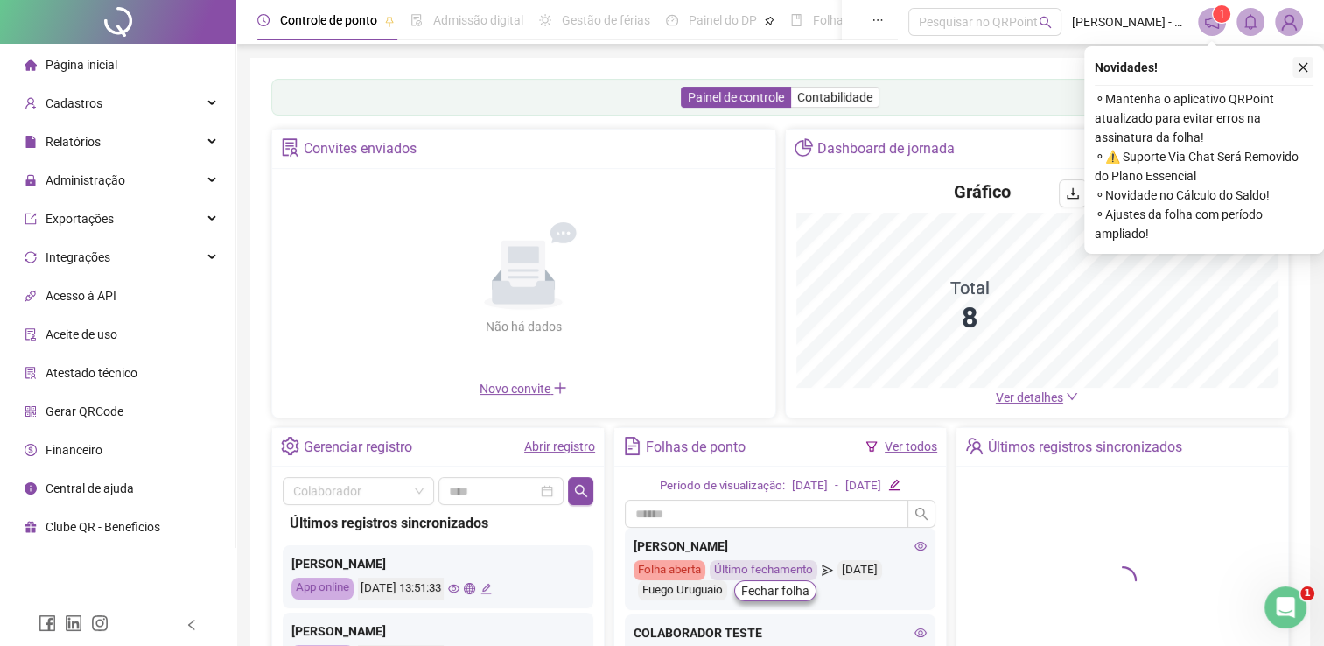
click at [1303, 65] on icon "close" at bounding box center [1303, 67] width 12 height 12
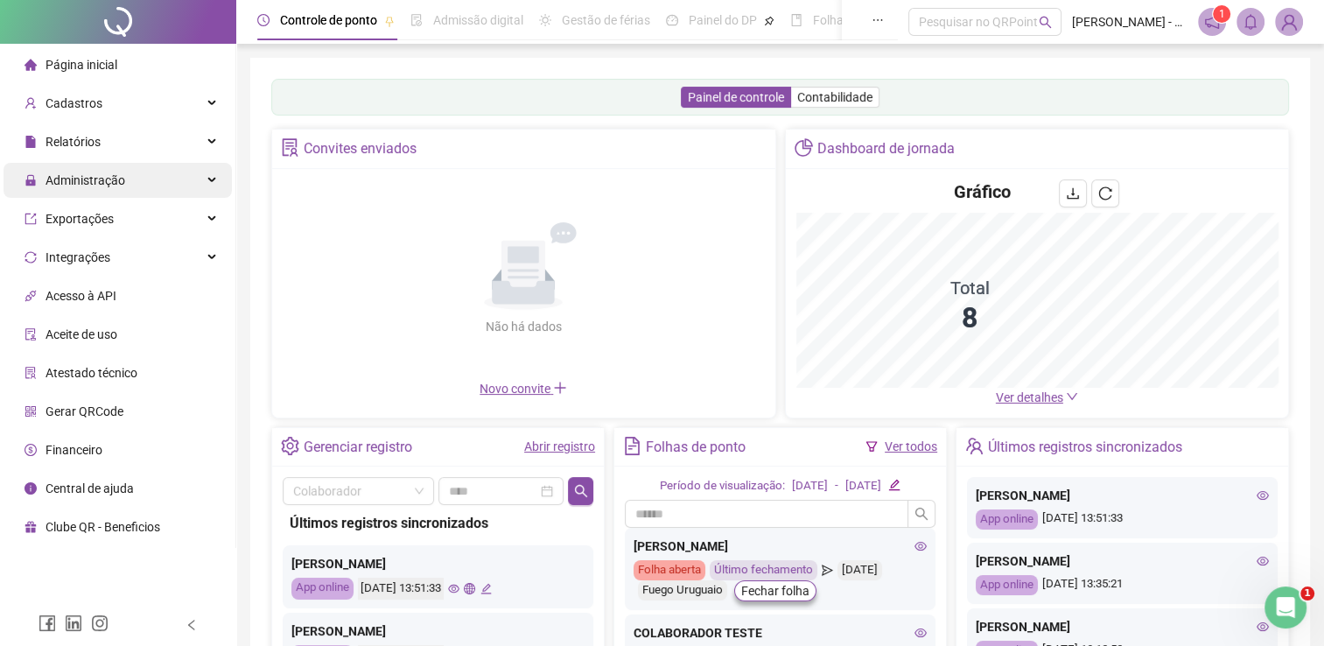
click at [130, 186] on div "Administração" at bounding box center [118, 180] width 228 height 35
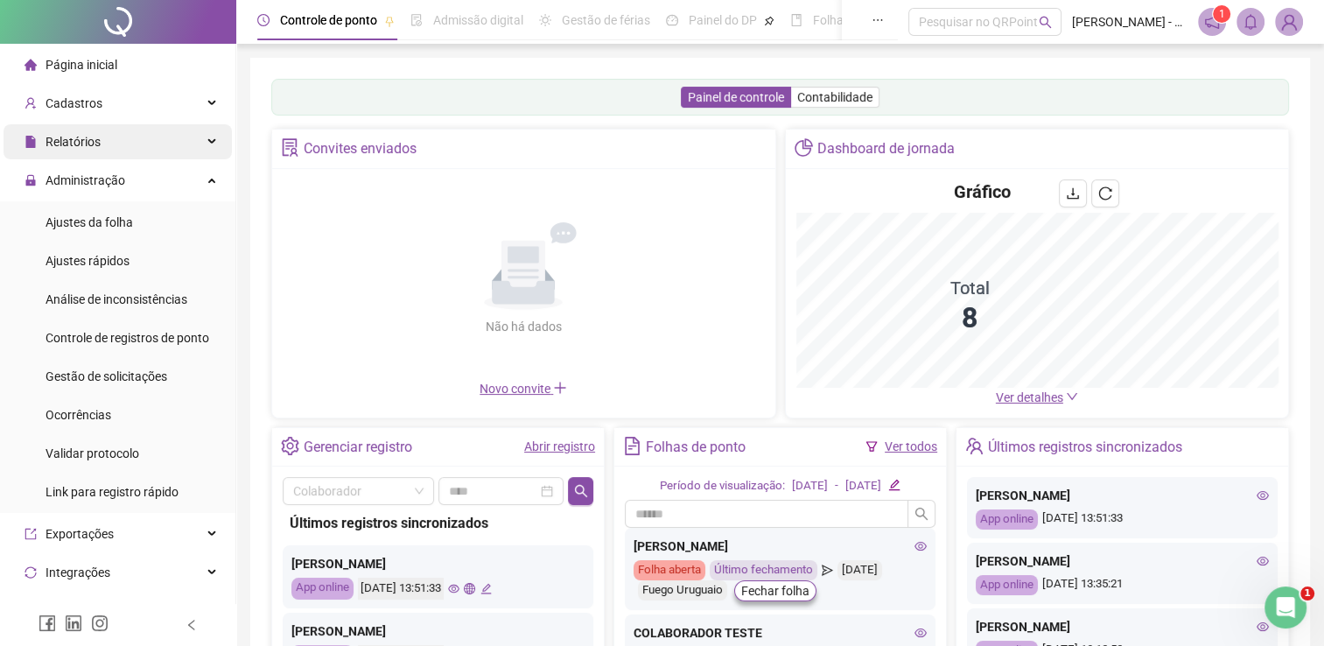
click at [173, 142] on div "Relatórios" at bounding box center [118, 141] width 228 height 35
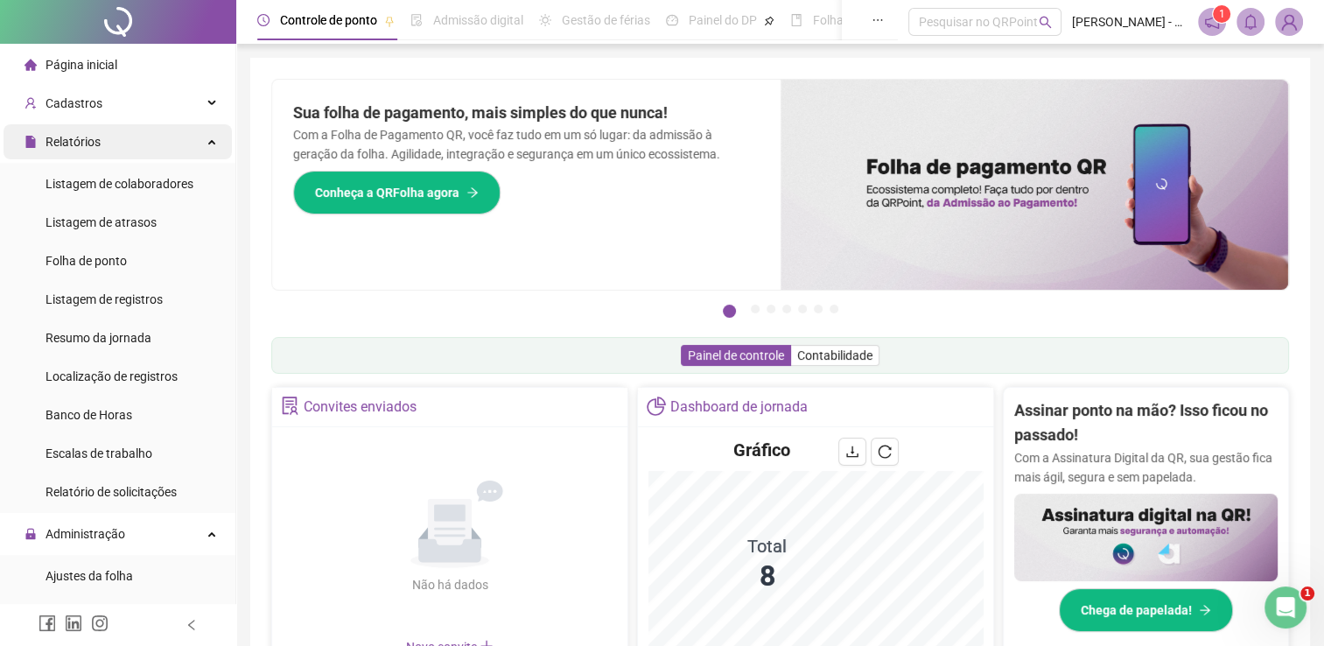
click at [143, 145] on div "Relatórios" at bounding box center [118, 141] width 228 height 35
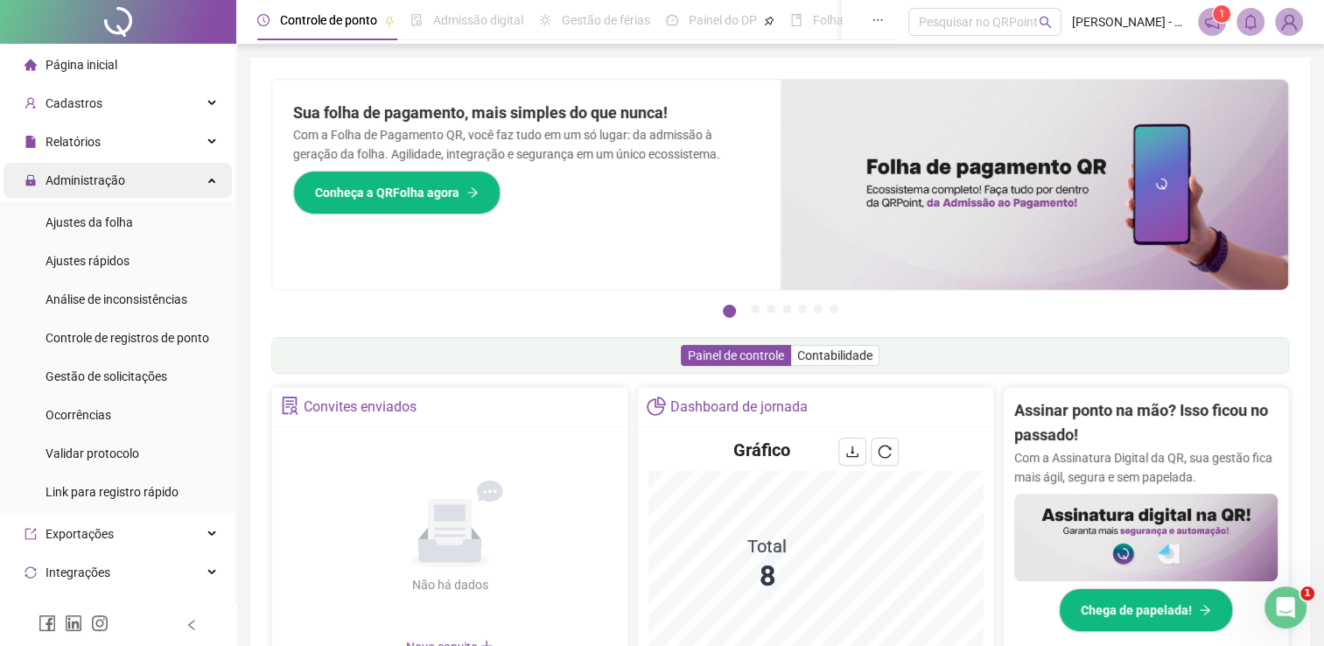
click at [166, 180] on div "Administração" at bounding box center [118, 180] width 228 height 35
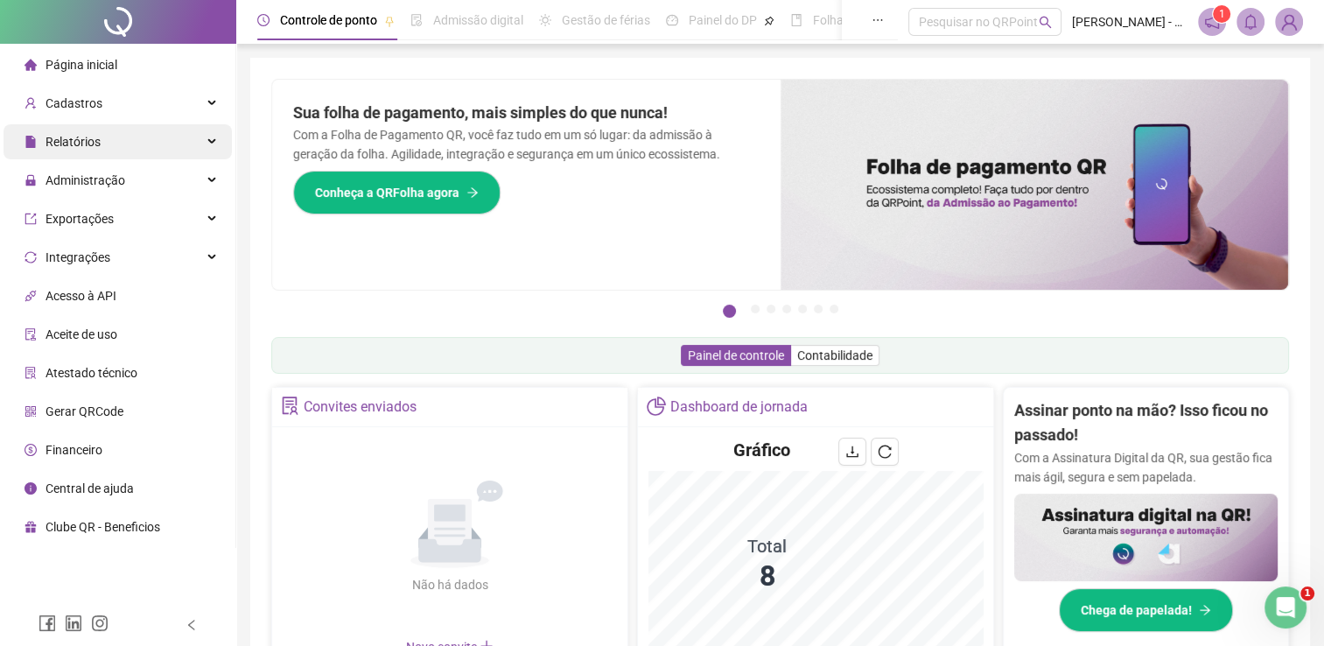
click at [151, 131] on div "Relatórios" at bounding box center [118, 141] width 228 height 35
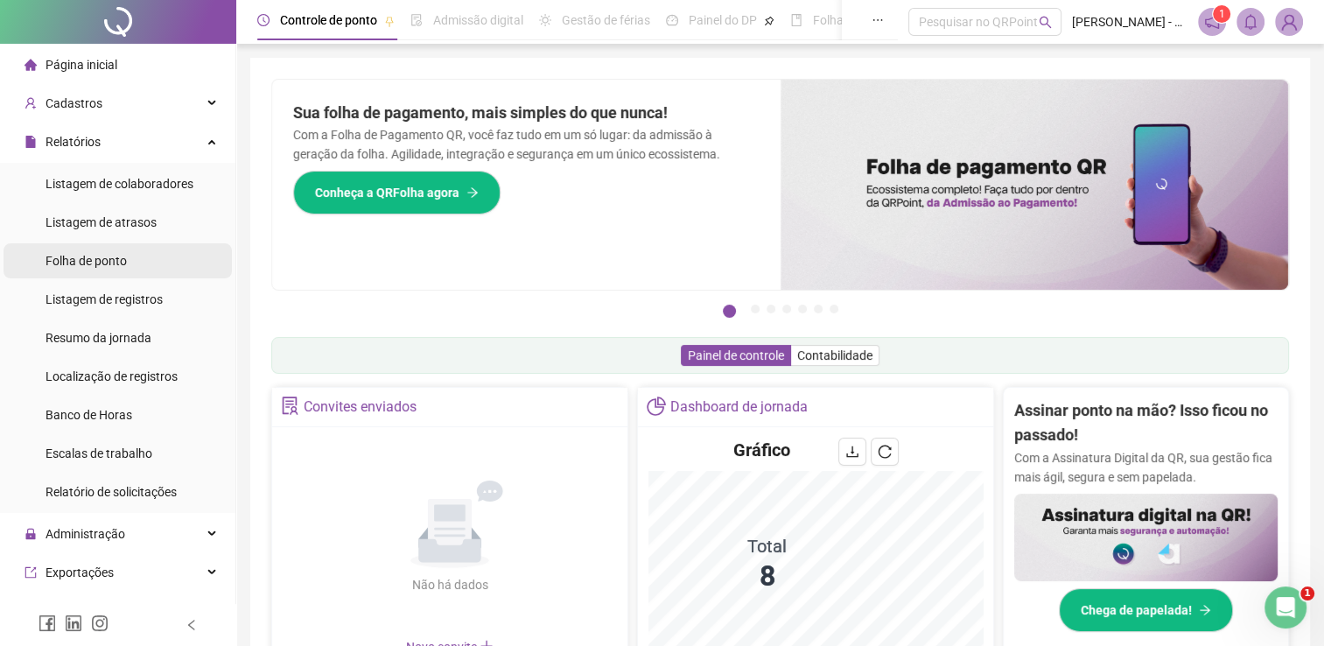
click at [119, 258] on span "Folha de ponto" at bounding box center [86, 261] width 81 height 14
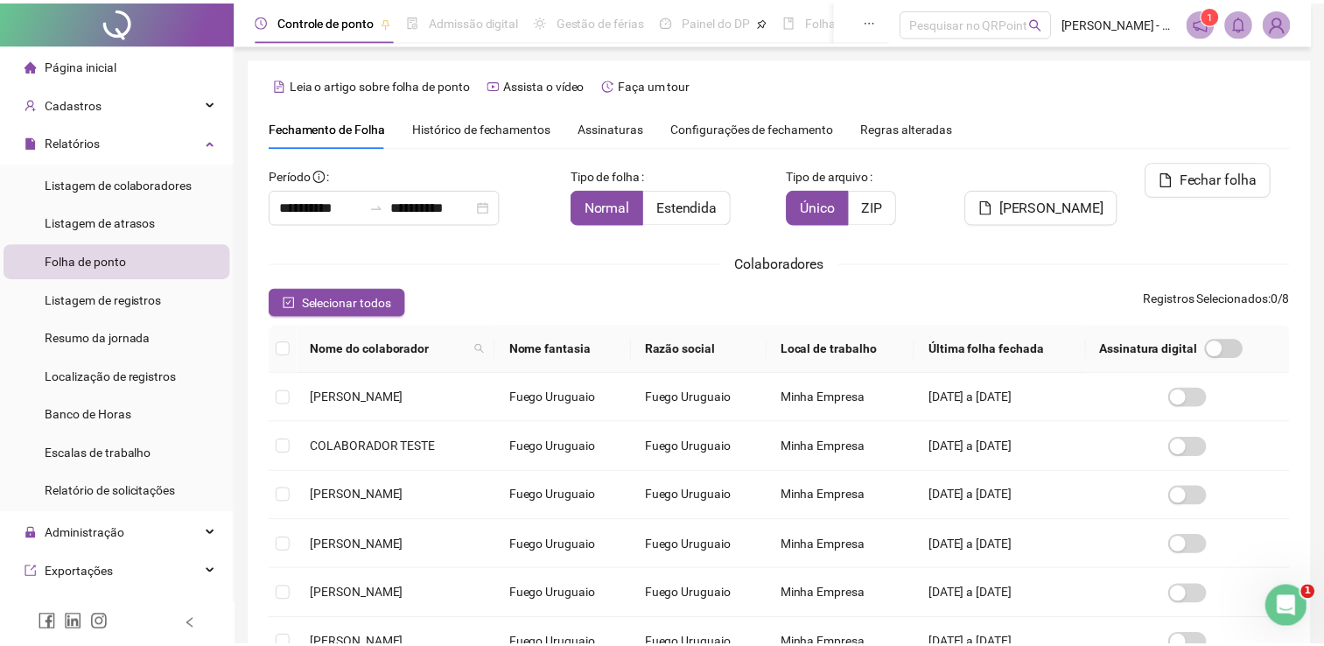
scroll to position [25, 0]
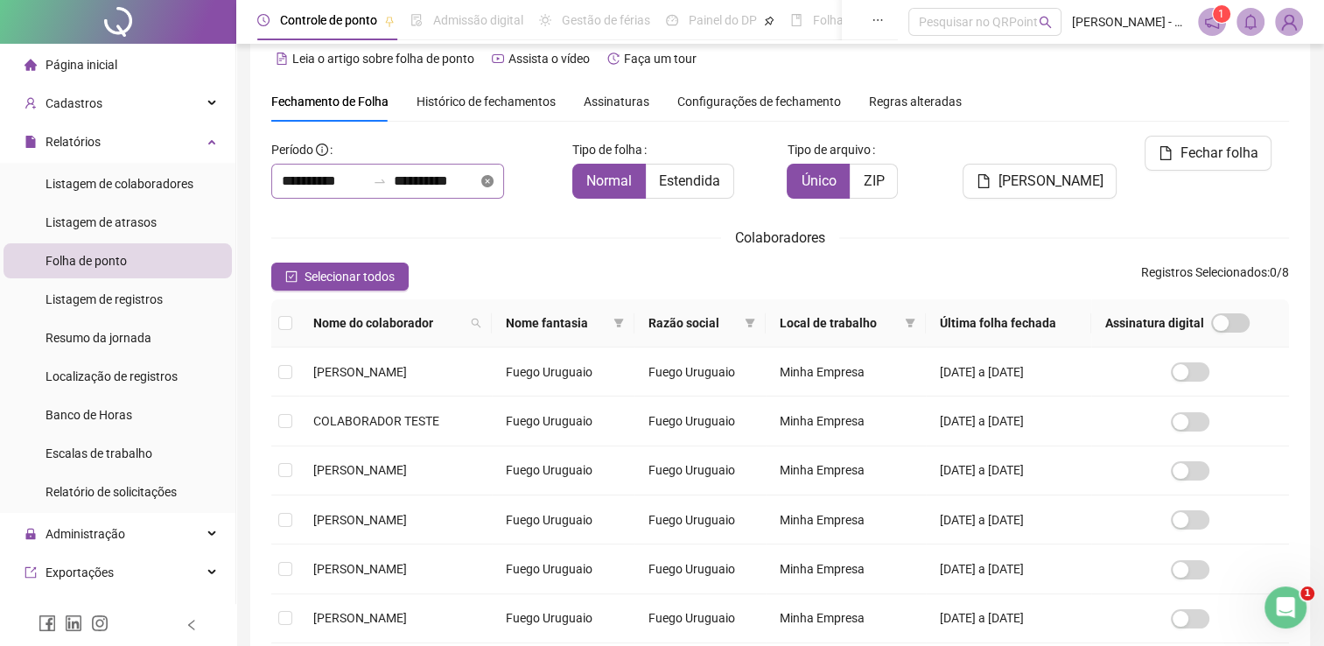
click at [494, 180] on icon "close-circle" at bounding box center [487, 181] width 12 height 12
click at [478, 181] on input at bounding box center [436, 181] width 84 height 21
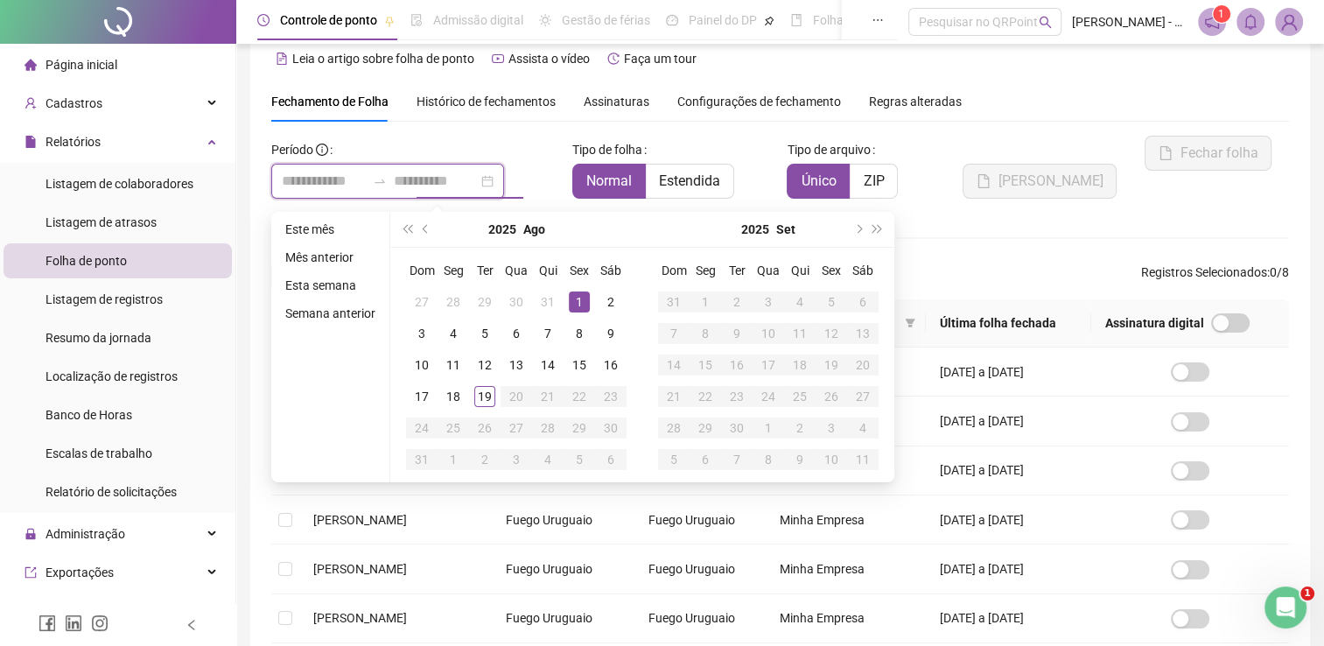
type input "**********"
click at [581, 301] on div "1" at bounding box center [579, 301] width 21 height 21
type input "**********"
click at [421, 233] on button "prev-year" at bounding box center [426, 229] width 19 height 35
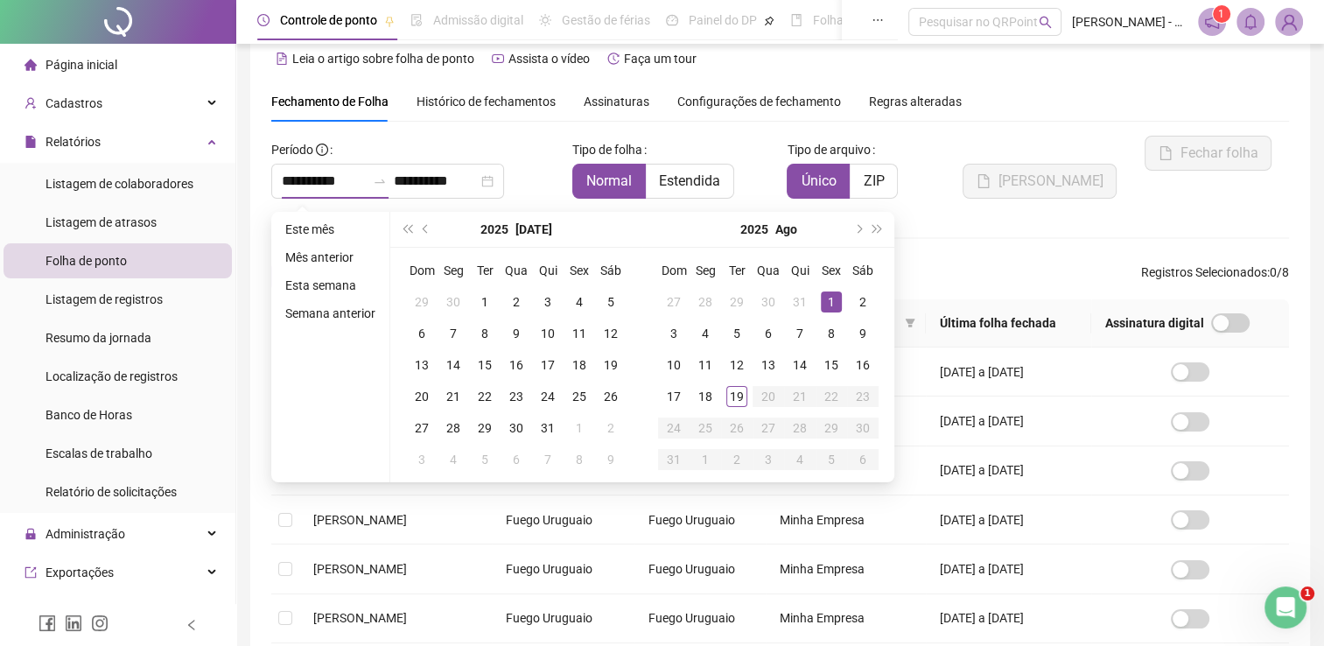
type input "**********"
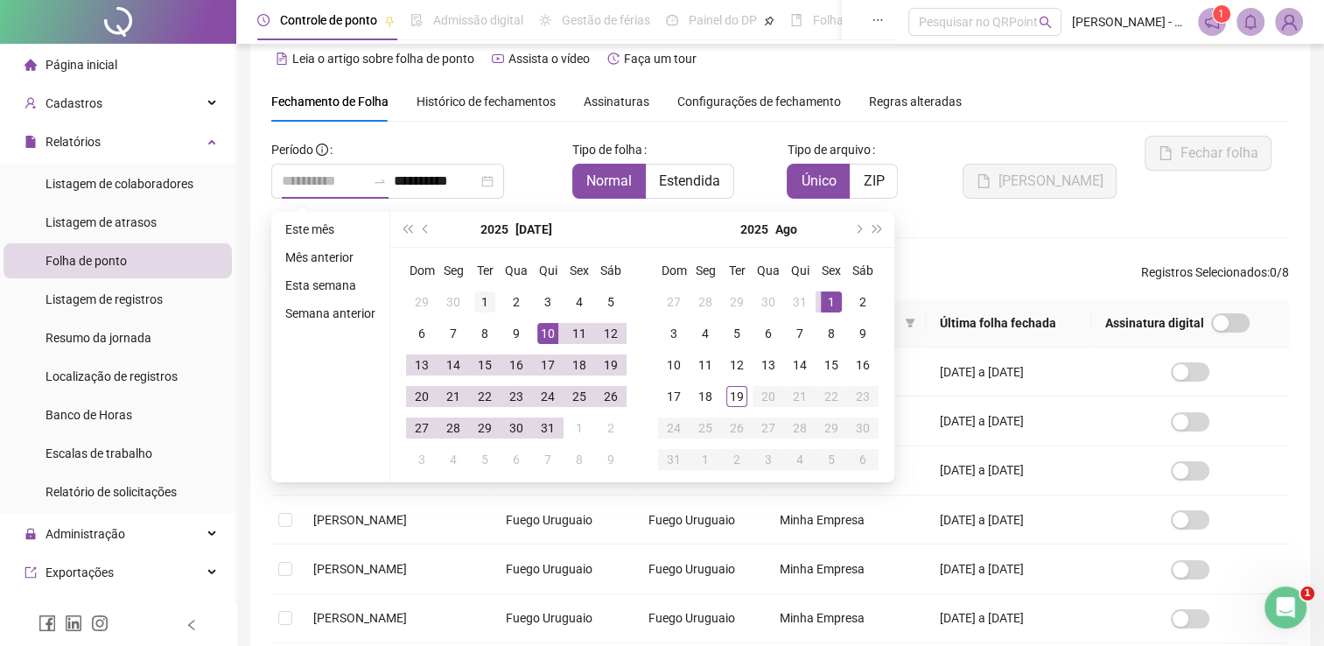
type input "**********"
click at [481, 295] on div "1" at bounding box center [484, 301] width 21 height 21
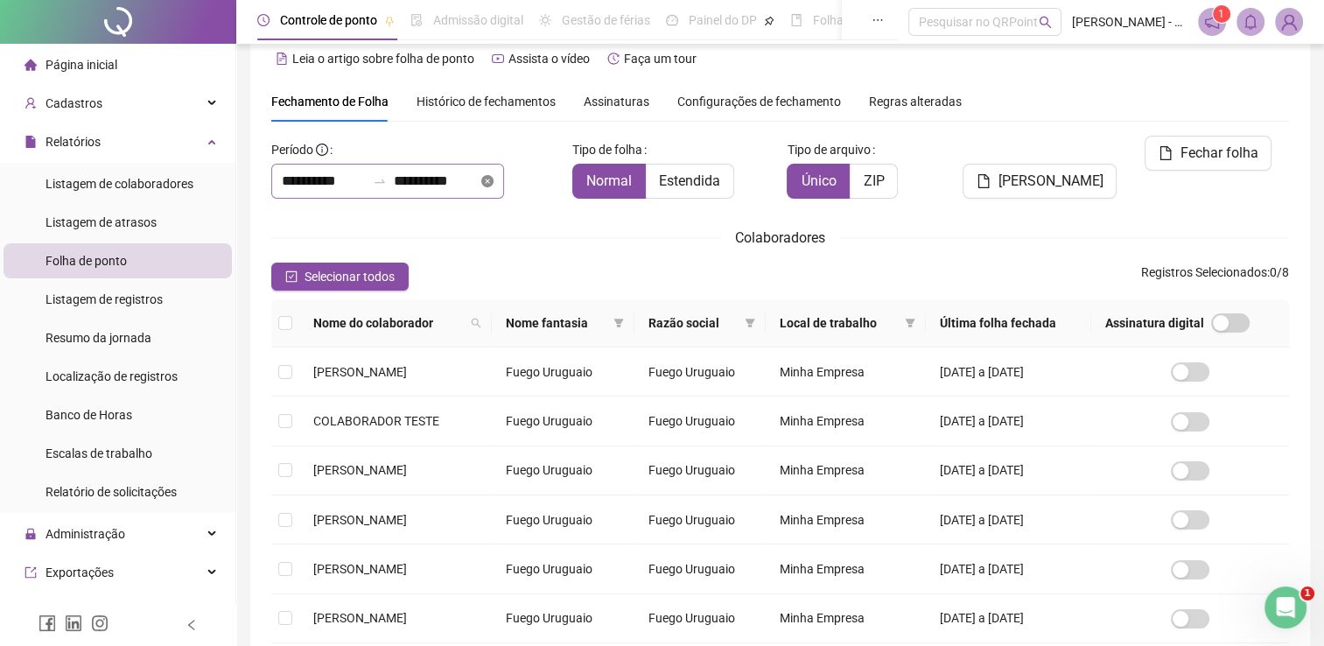
click at [494, 177] on icon "close-circle" at bounding box center [487, 181] width 12 height 12
click at [478, 174] on input at bounding box center [436, 181] width 84 height 21
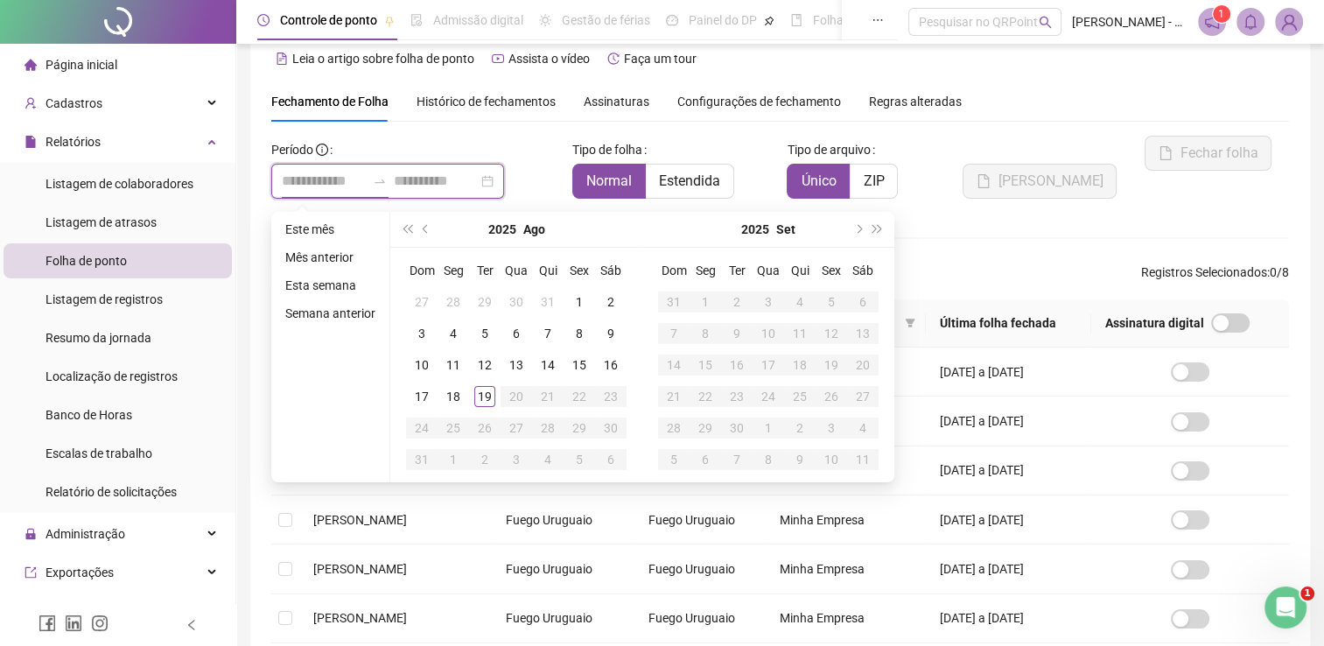
click at [350, 179] on input at bounding box center [324, 181] width 84 height 21
click at [427, 230] on button "prev-year" at bounding box center [426, 229] width 19 height 35
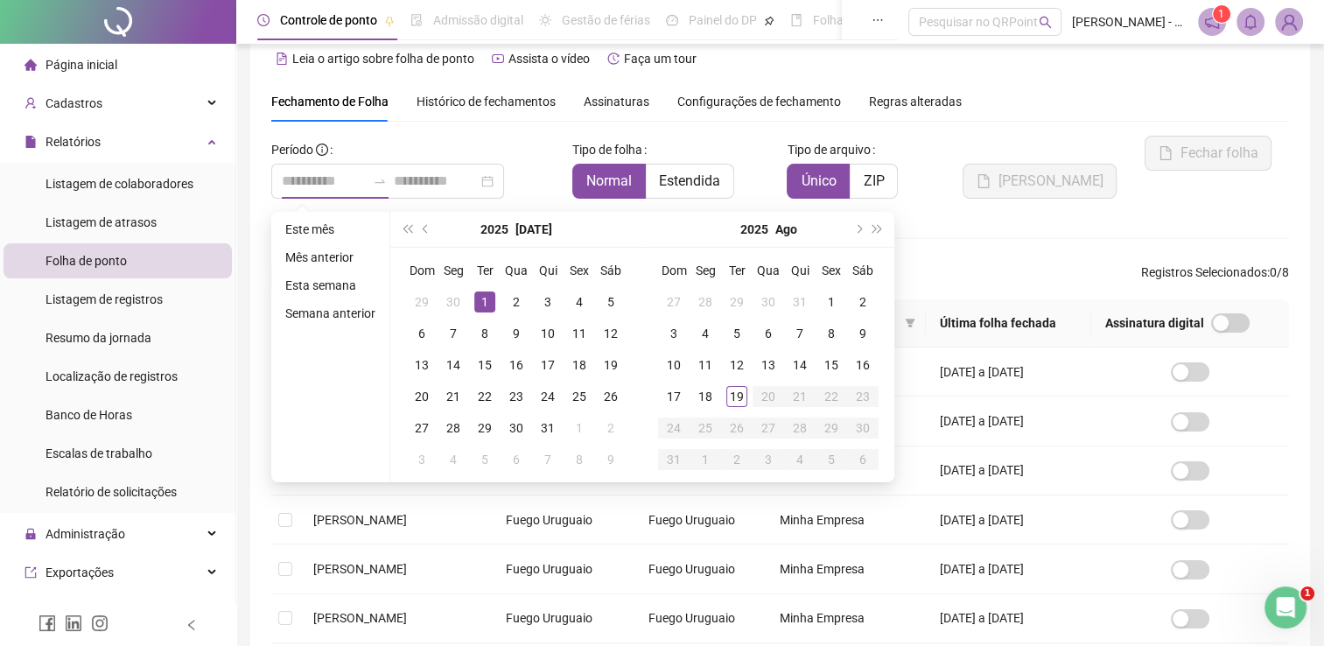
type input "**********"
click at [485, 301] on div "1" at bounding box center [484, 301] width 21 height 21
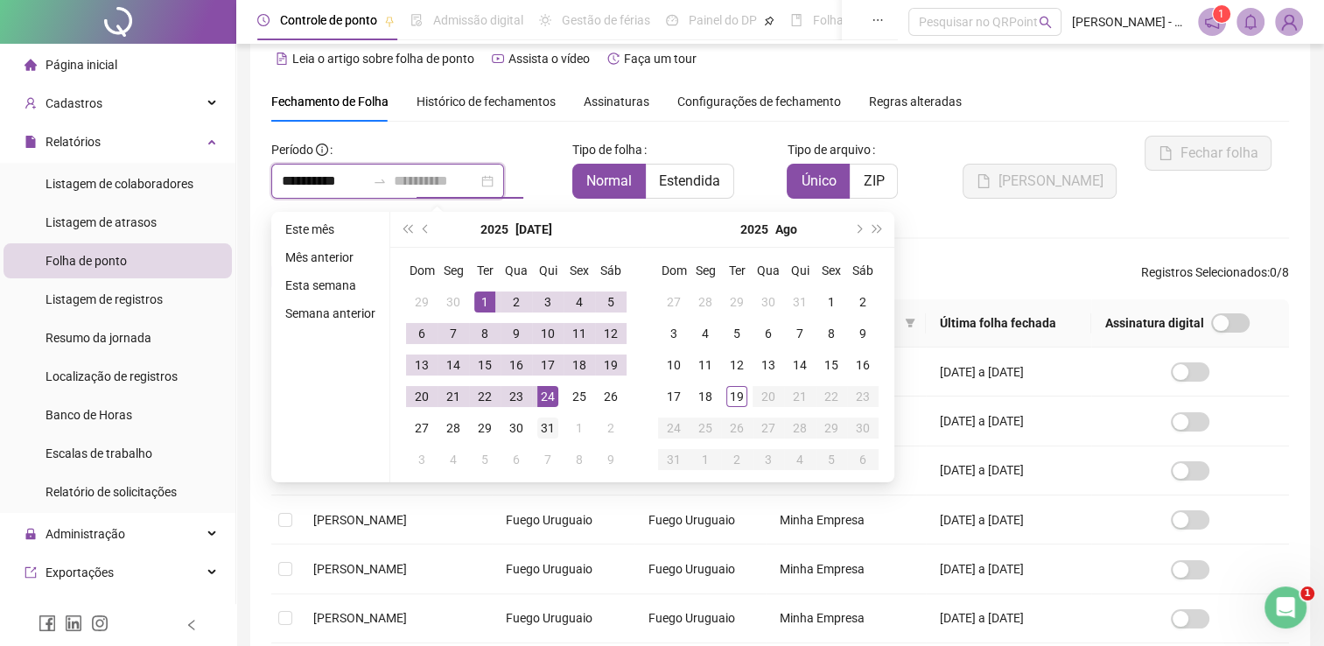
type input "**********"
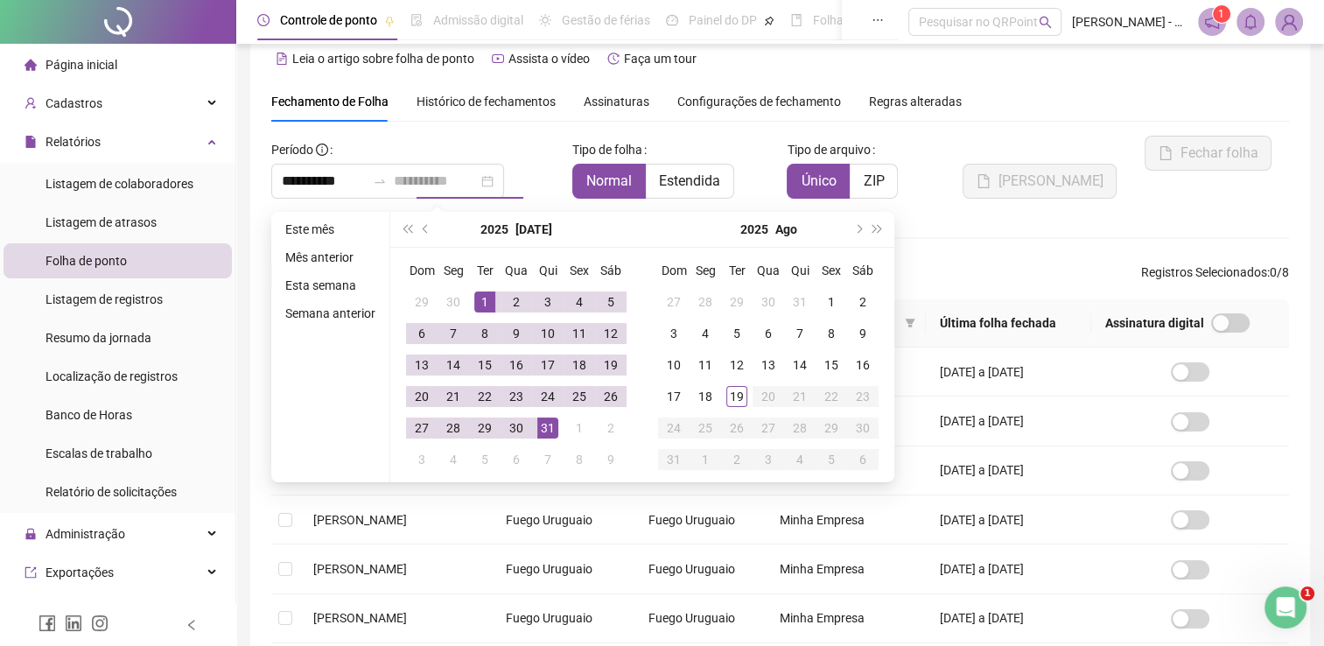
click at [549, 422] on div "31" at bounding box center [547, 428] width 21 height 21
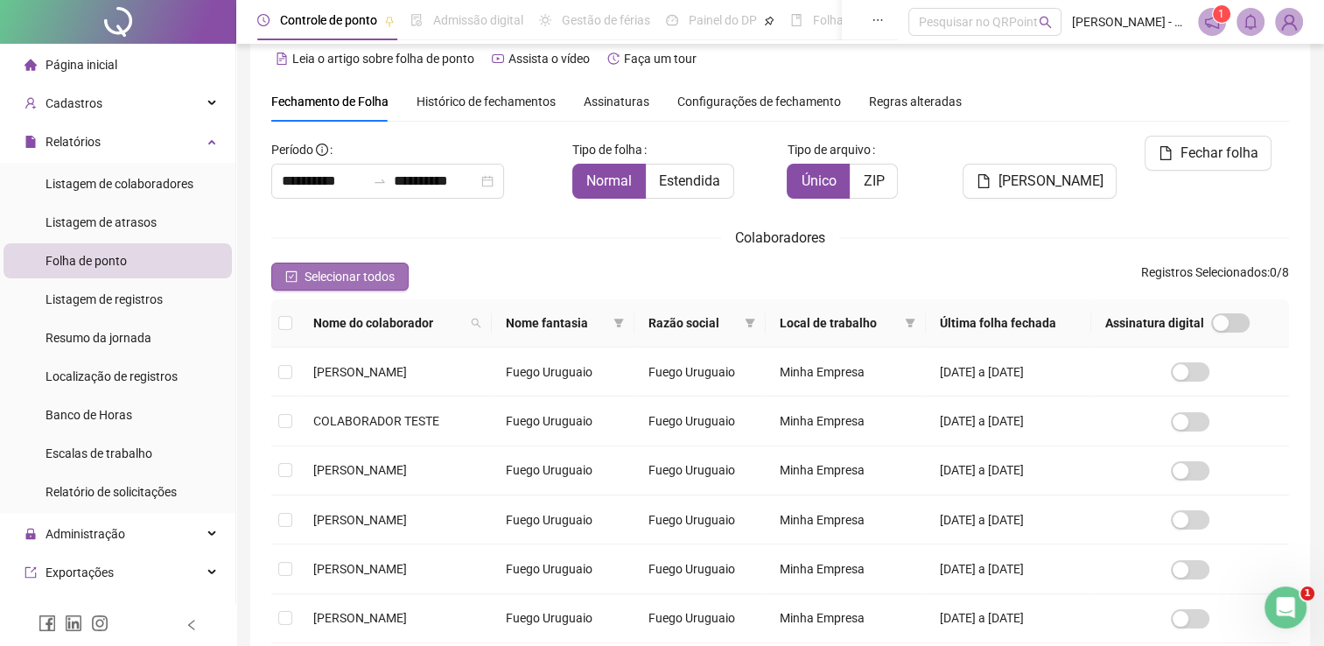
click at [348, 278] on span "Selecionar todos" at bounding box center [350, 276] width 90 height 19
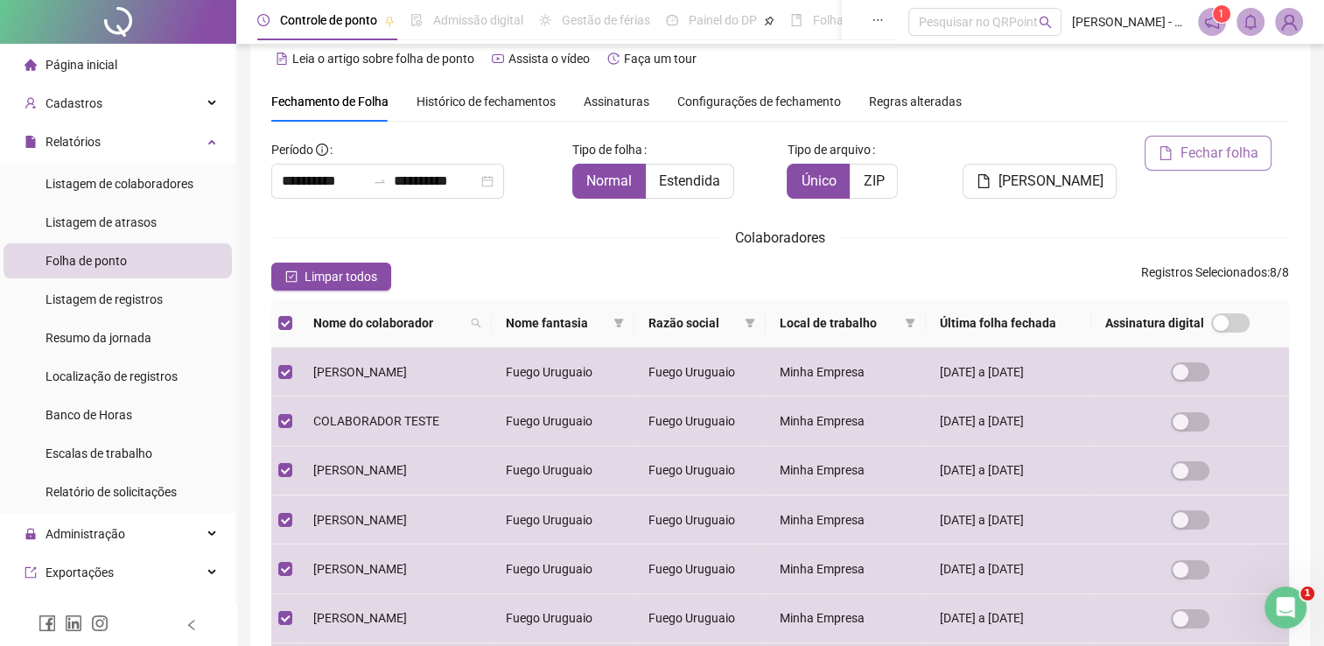
click at [1239, 154] on span "Fechar folha" at bounding box center [1219, 153] width 78 height 21
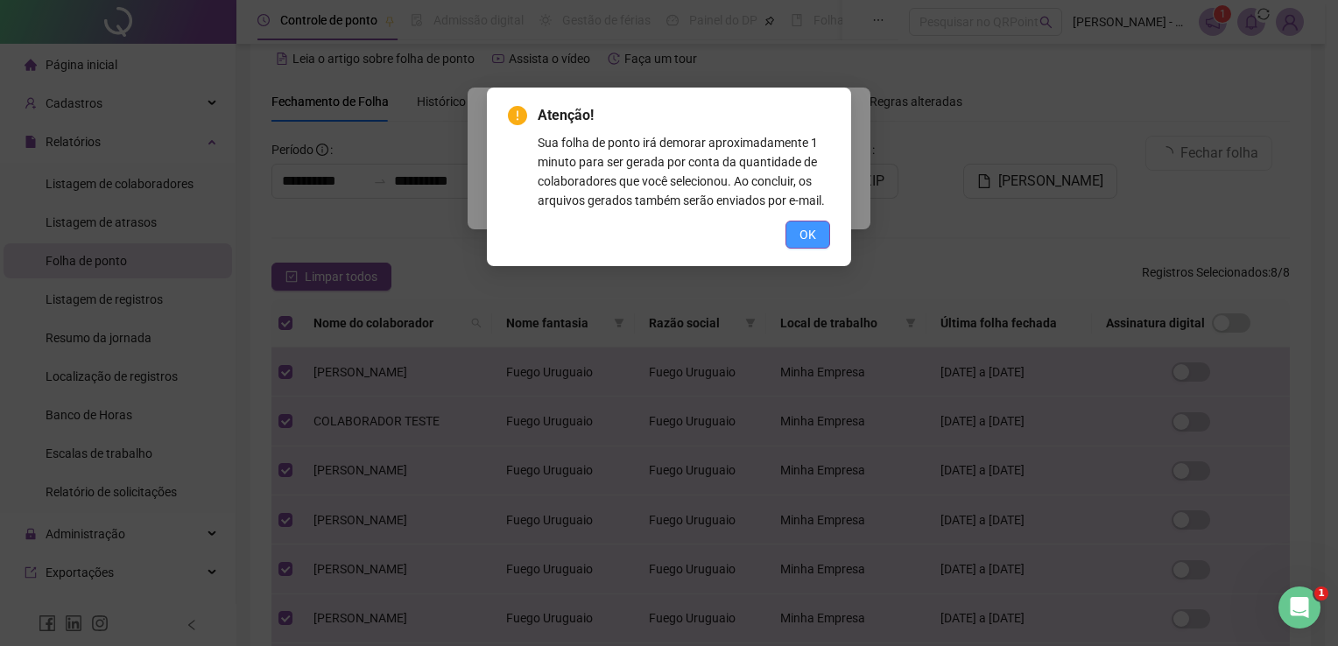
click at [813, 225] on span "OK" at bounding box center [807, 234] width 17 height 19
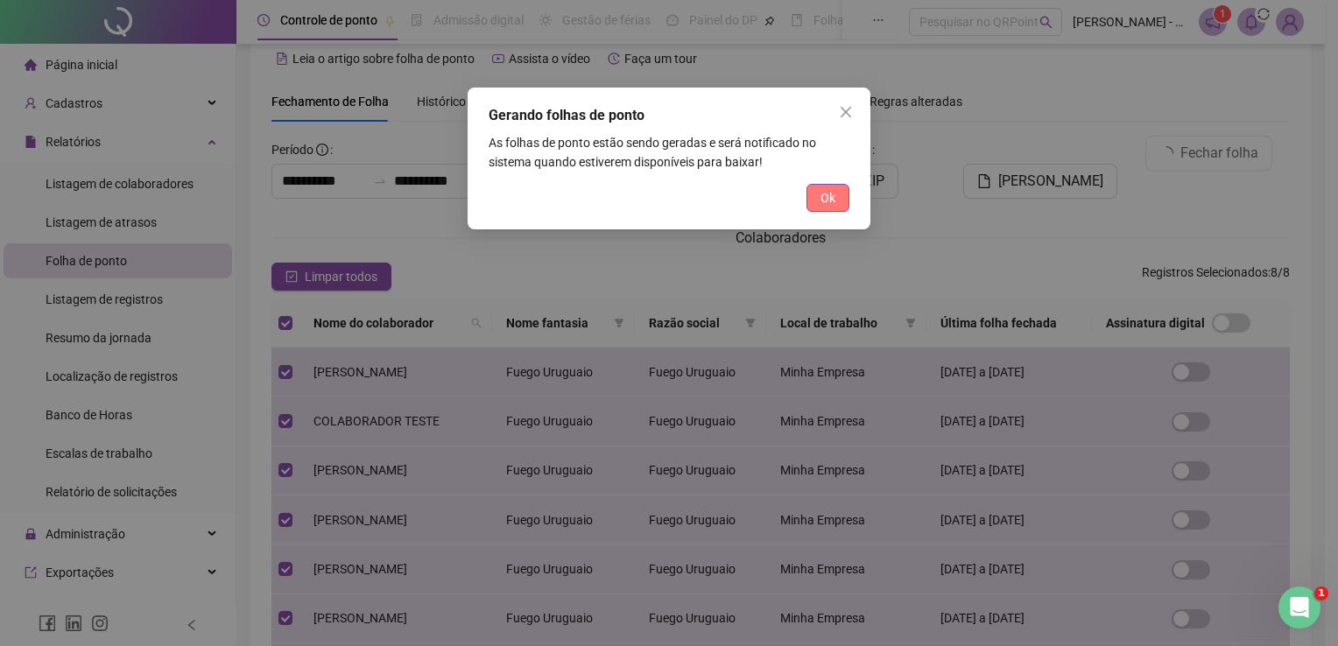
click at [825, 185] on button "Ok" at bounding box center [827, 198] width 43 height 28
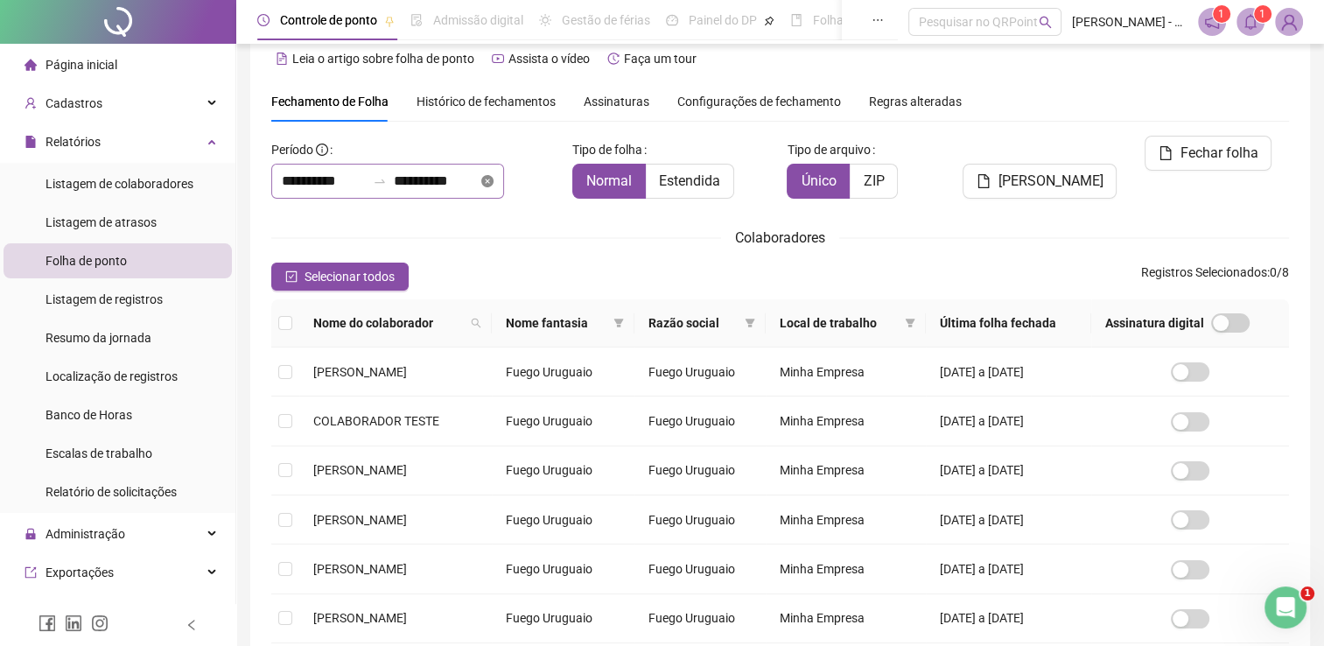
click at [494, 179] on icon "close-circle" at bounding box center [487, 181] width 12 height 12
click at [462, 180] on input at bounding box center [436, 181] width 84 height 21
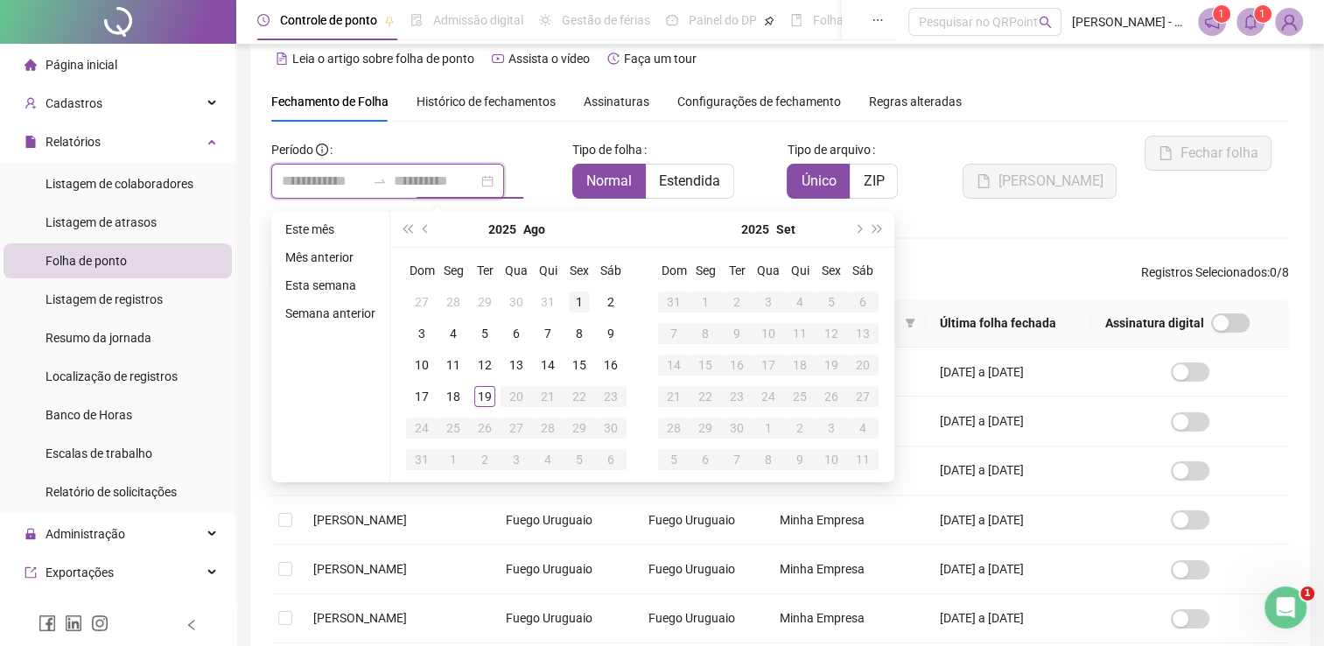
type input "**********"
click at [569, 299] on div "1" at bounding box center [579, 301] width 21 height 21
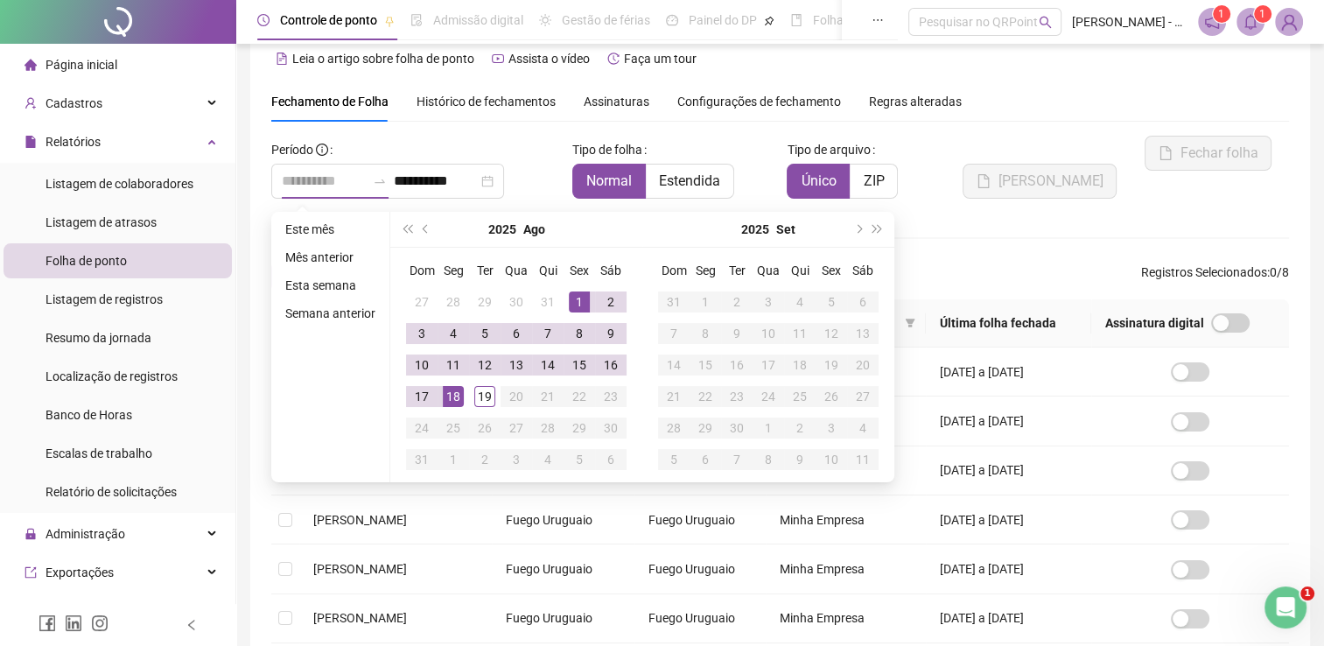
click at [453, 394] on div "18" at bounding box center [453, 396] width 21 height 21
type input "**********"
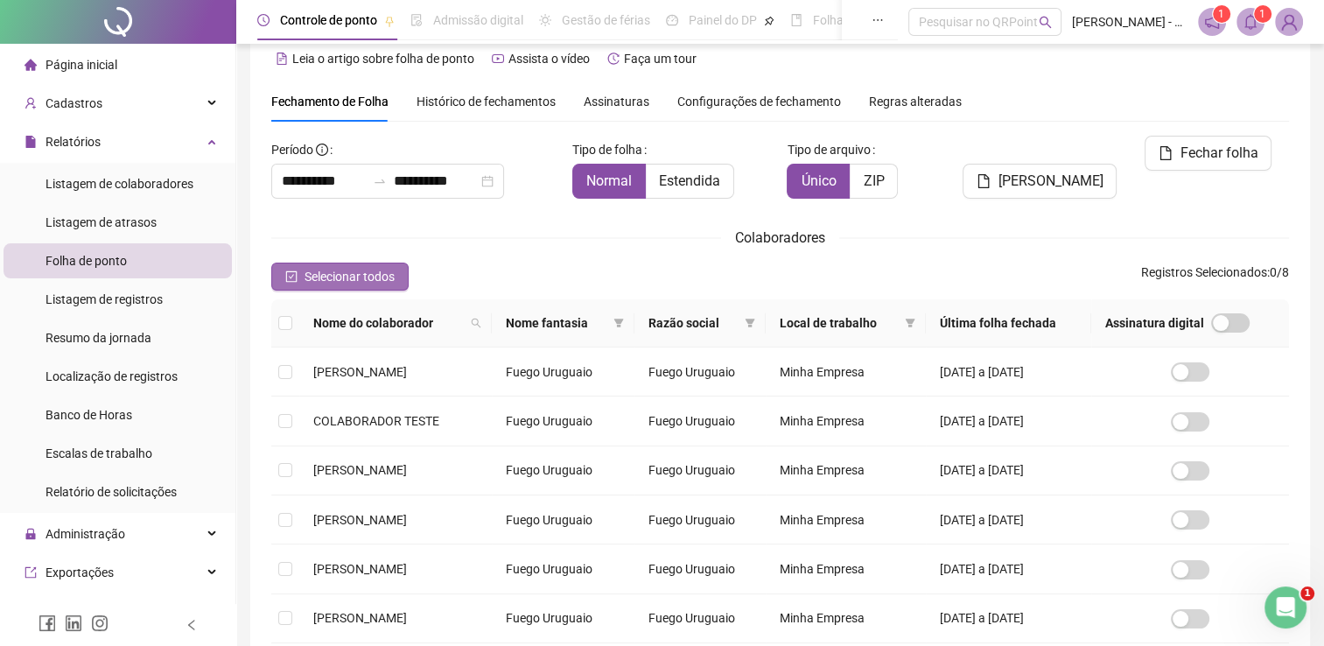
click at [379, 285] on span "Selecionar todos" at bounding box center [350, 276] width 90 height 19
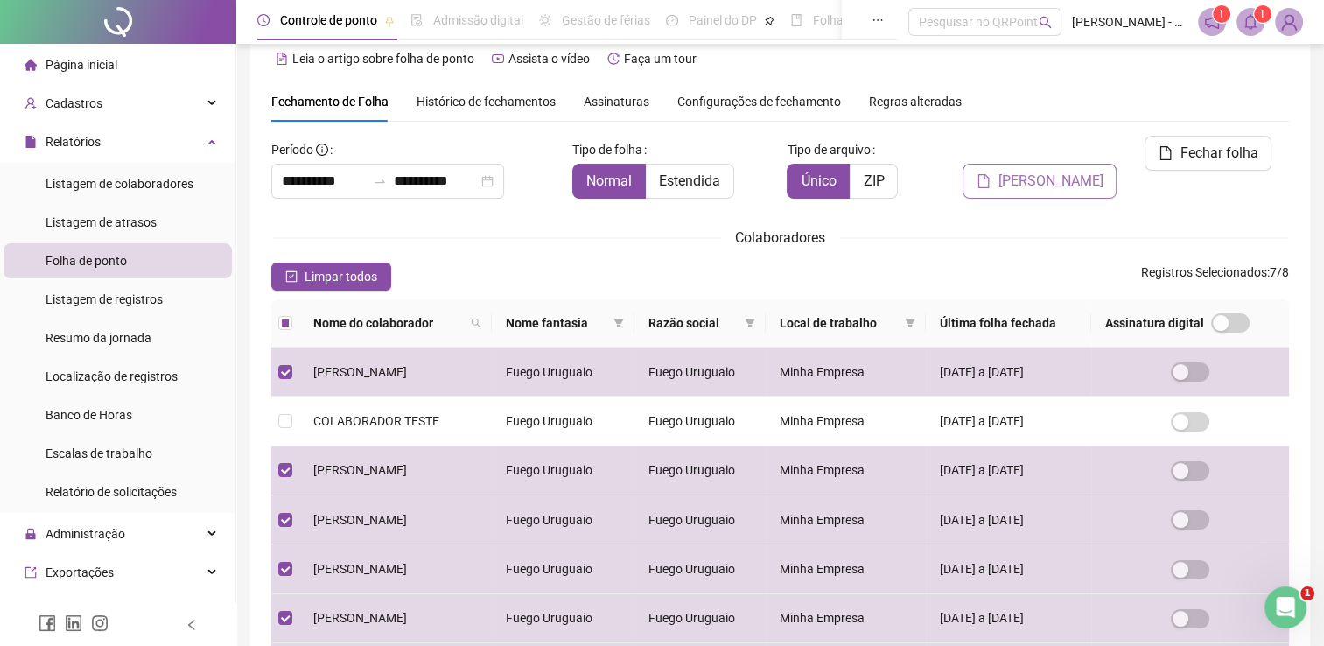
click at [1076, 171] on span "[PERSON_NAME]" at bounding box center [1050, 181] width 105 height 21
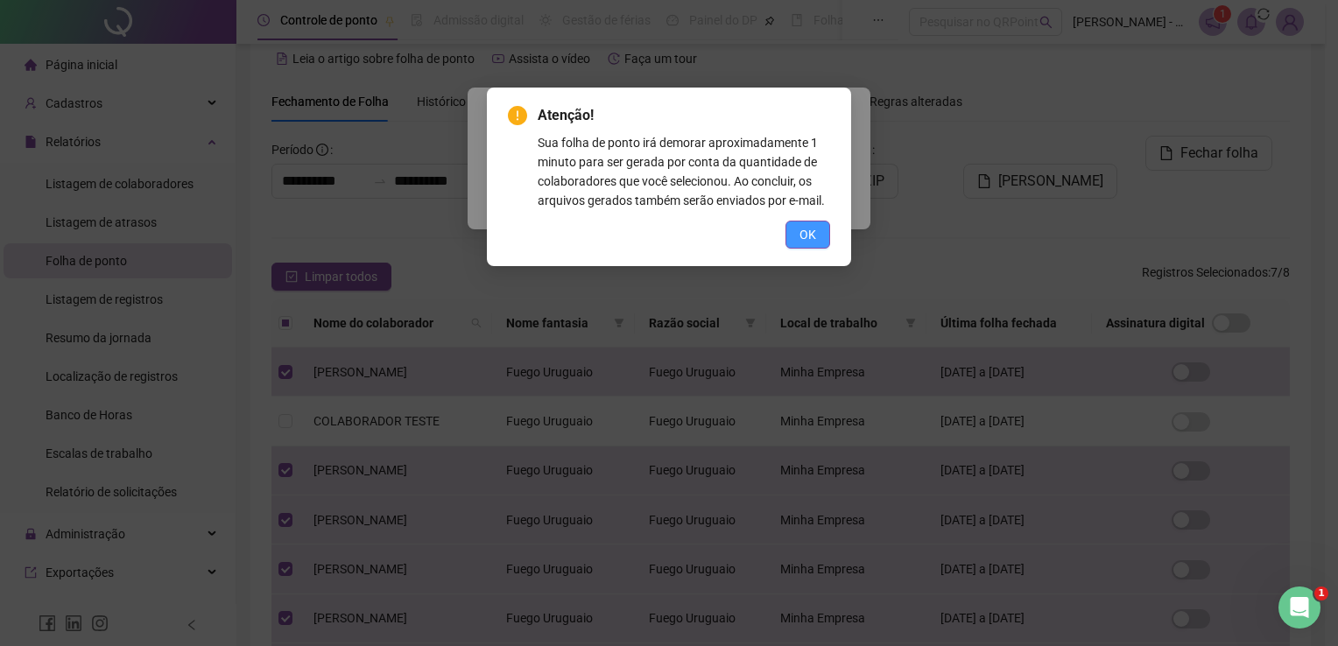
click at [815, 234] on span "OK" at bounding box center [807, 234] width 17 height 19
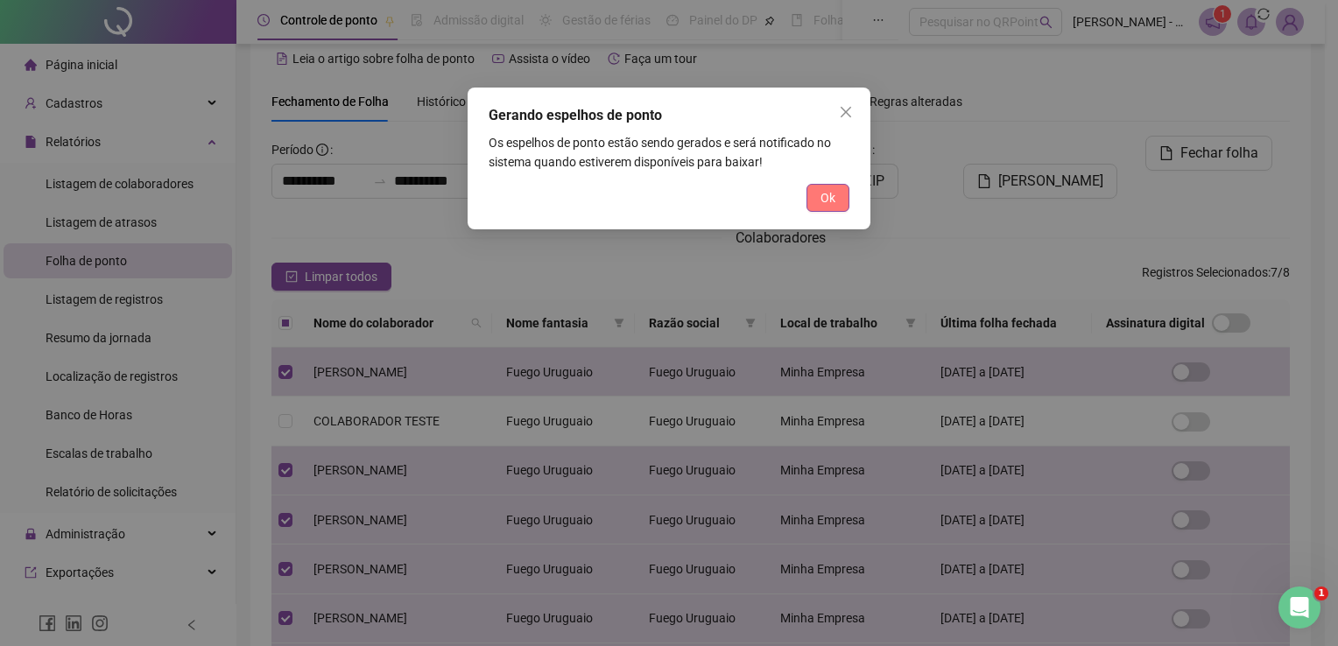
click at [822, 198] on span "Ok" at bounding box center [827, 197] width 15 height 19
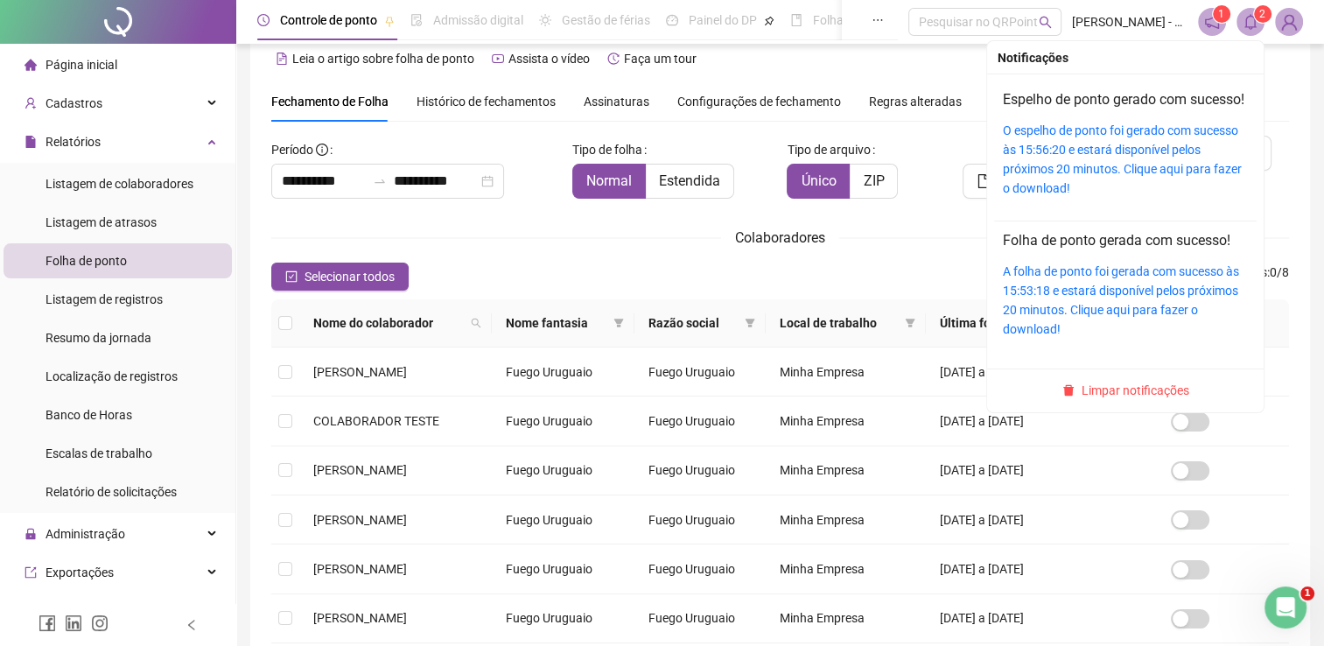
click at [1243, 32] on span at bounding box center [1251, 22] width 28 height 28
click at [1141, 179] on div "O espelho de ponto foi gerado com sucesso às 15:56:20 e estará disponível pelos…" at bounding box center [1125, 159] width 245 height 77
click at [1132, 162] on link "O espelho de ponto foi gerado com sucesso às 15:56:20 e estará disponível pelos…" at bounding box center [1122, 159] width 239 height 72
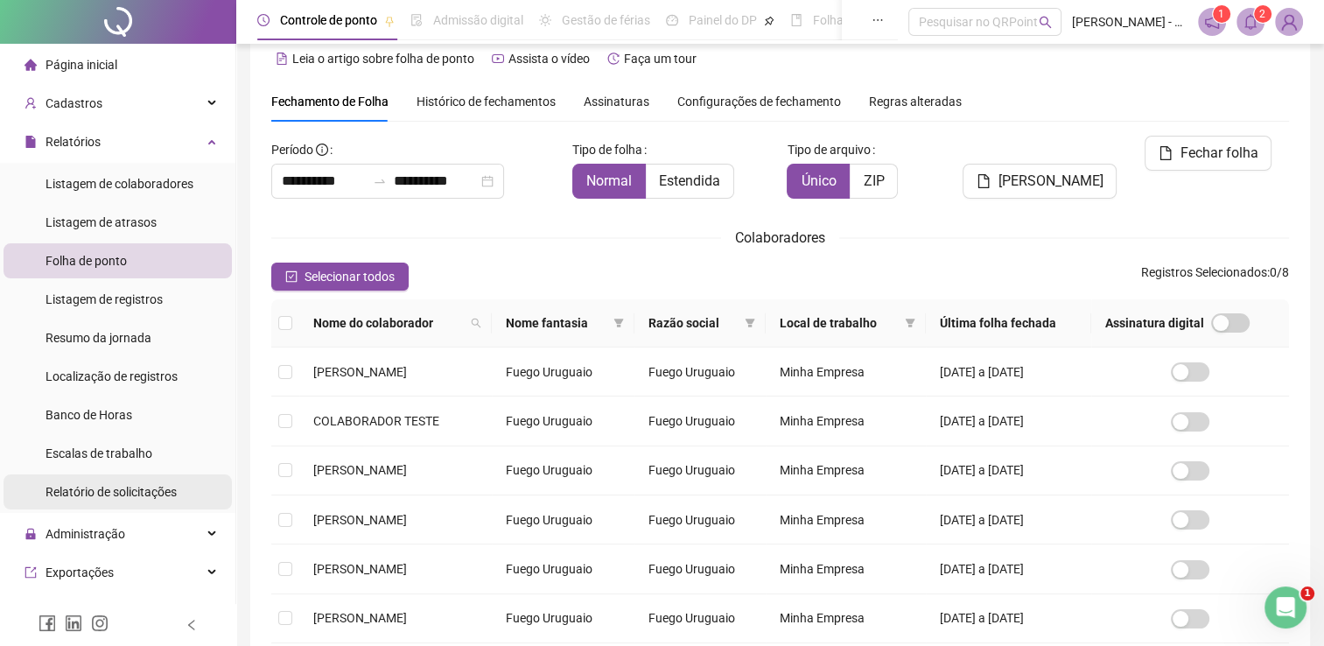
click at [151, 504] on div "Relatório de solicitações" at bounding box center [111, 491] width 131 height 35
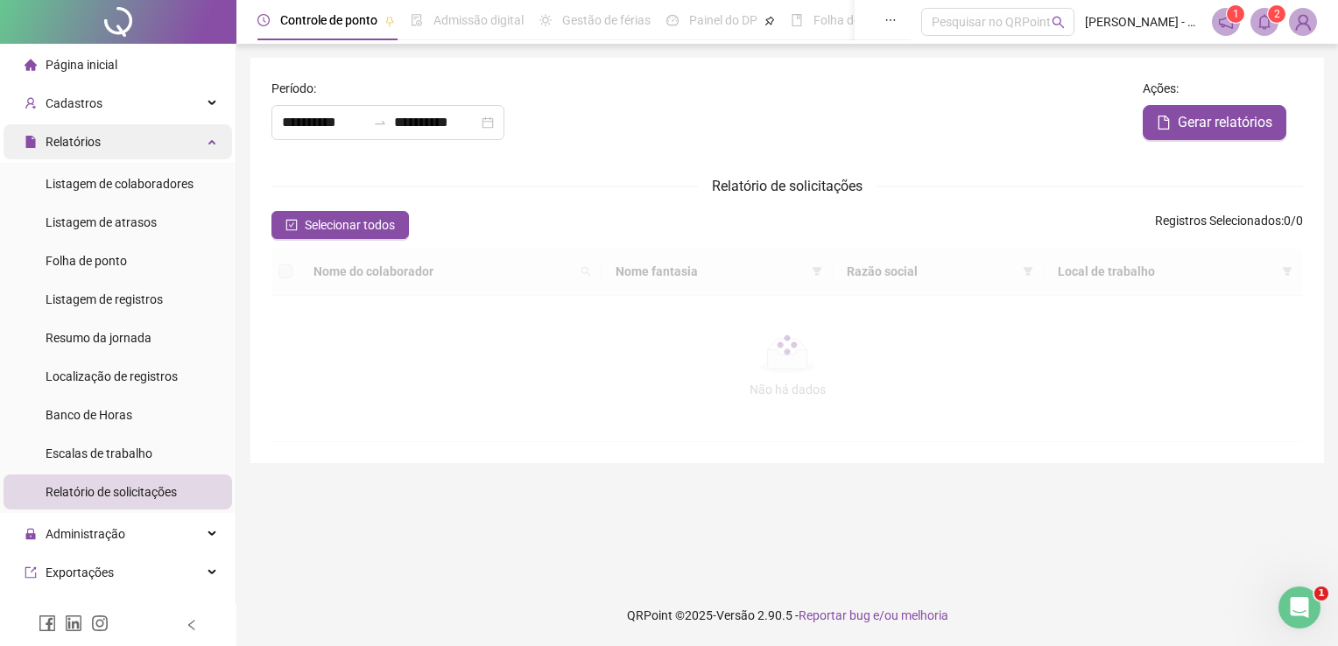
click at [156, 137] on div "Relatórios" at bounding box center [118, 141] width 228 height 35
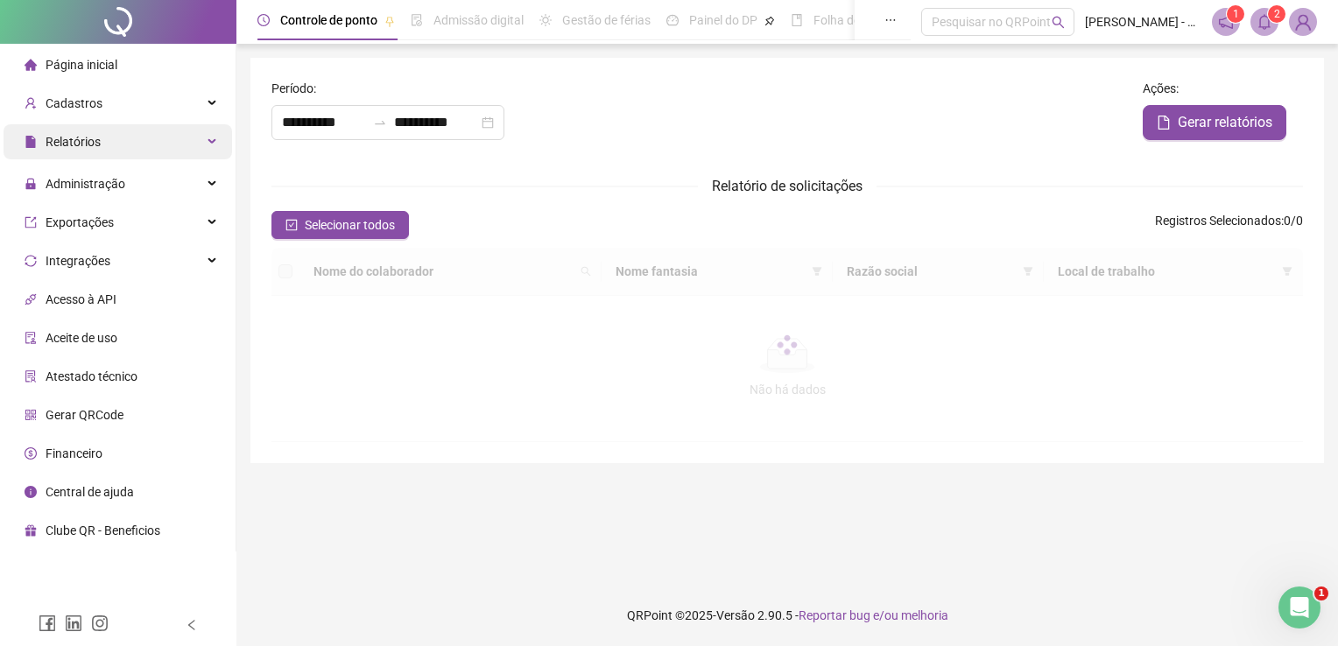
type input "**********"
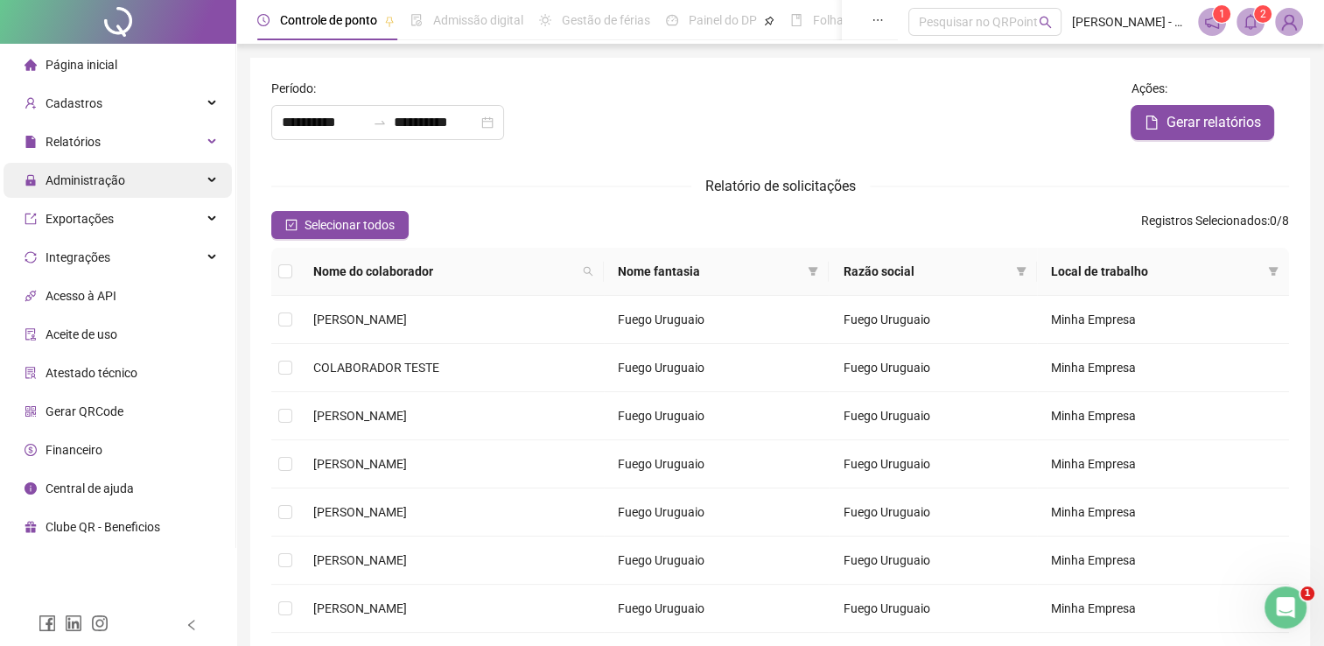
click at [161, 186] on div "Administração" at bounding box center [118, 180] width 228 height 35
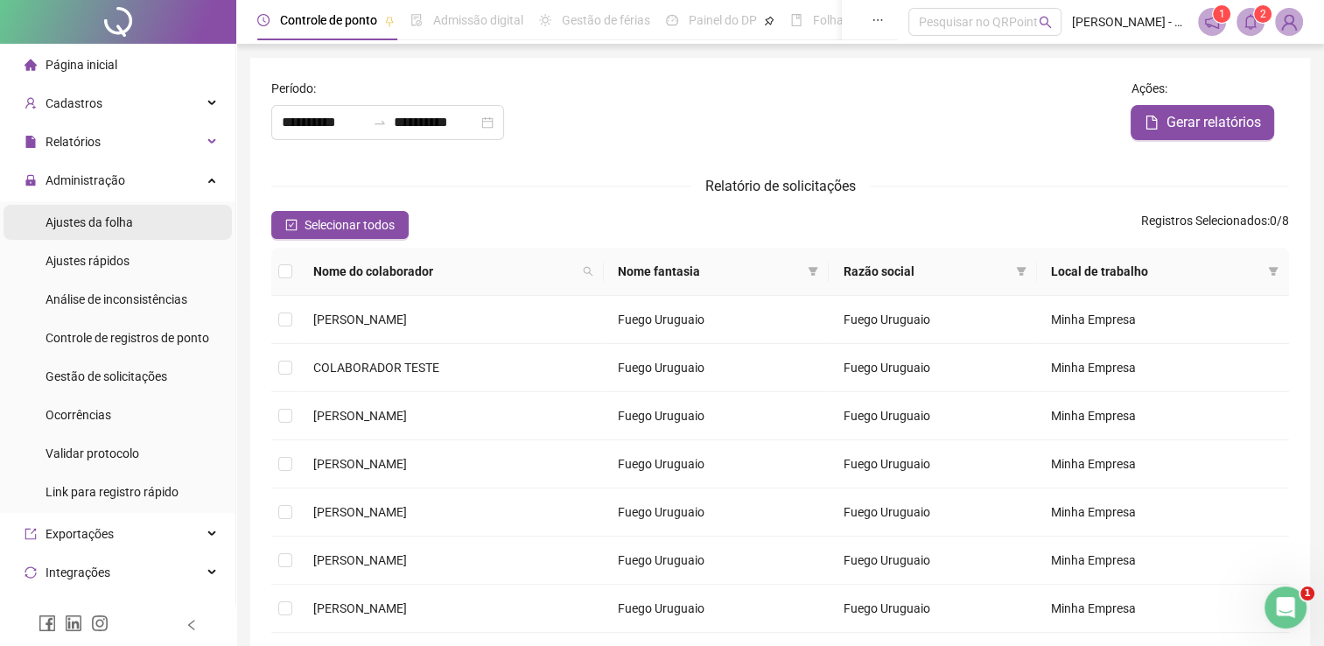
click at [154, 227] on li "Ajustes da folha" at bounding box center [118, 222] width 228 height 35
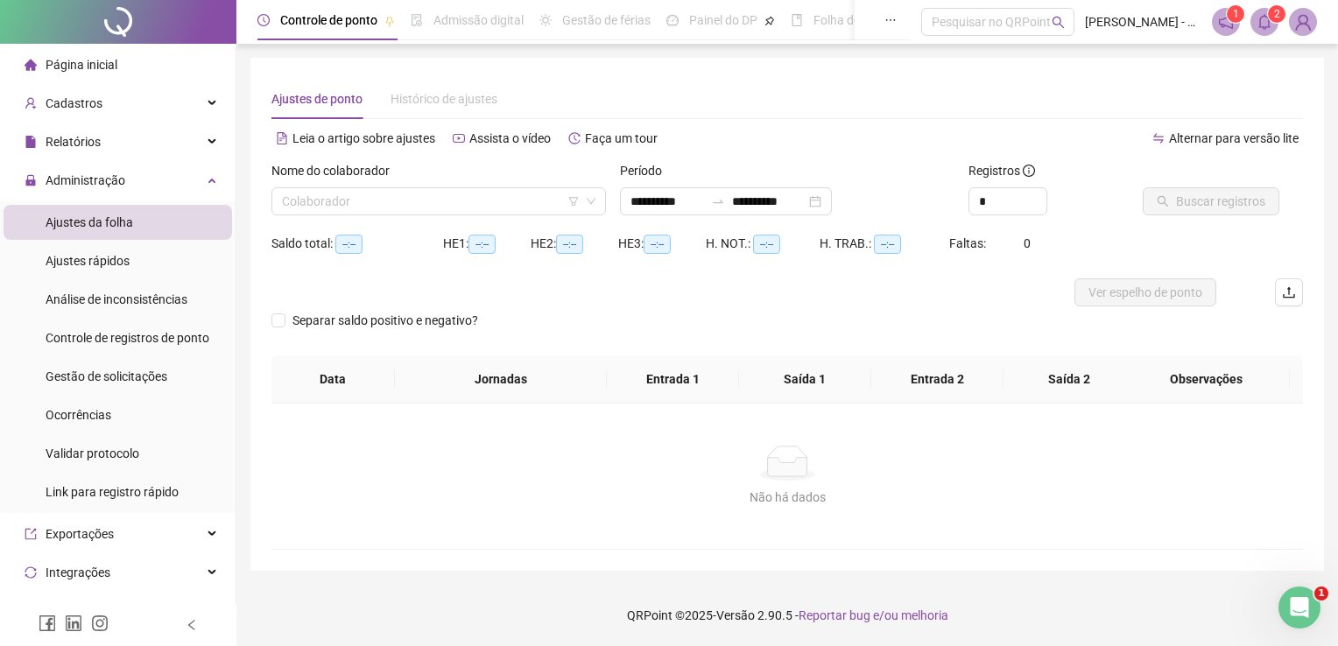
type input "**********"
click at [541, 207] on input "search" at bounding box center [431, 201] width 298 height 26
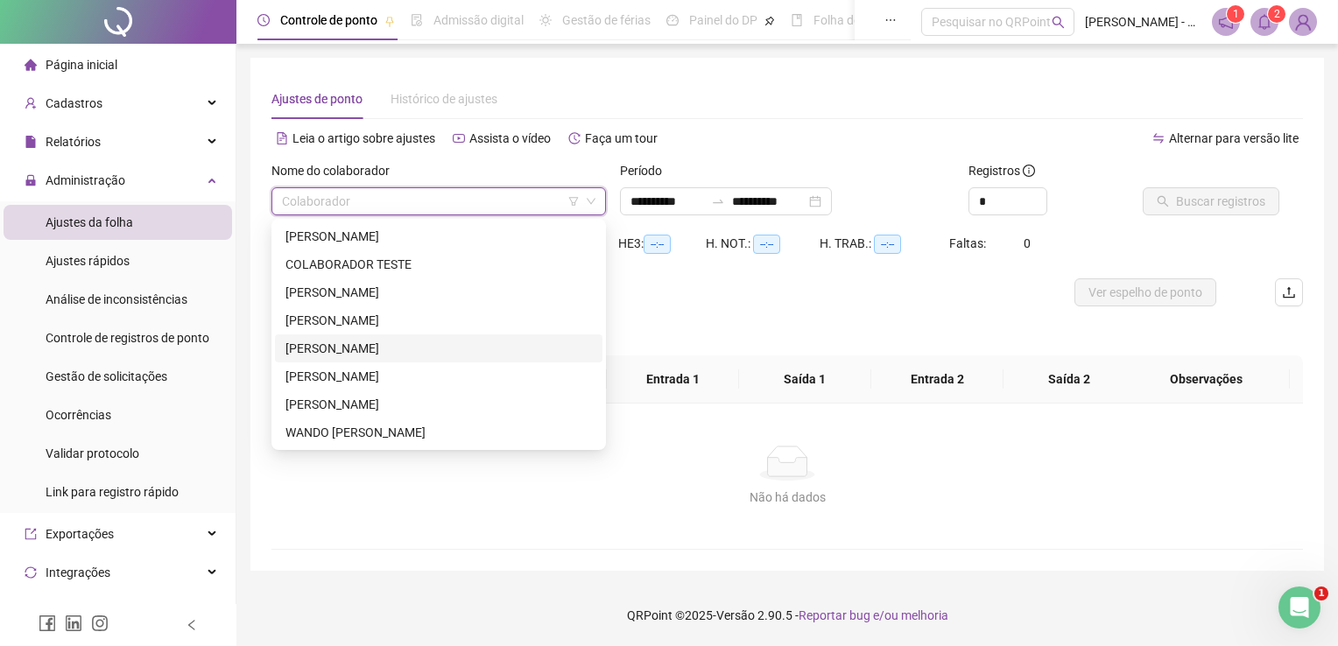
click at [493, 347] on div "[PERSON_NAME]" at bounding box center [438, 348] width 306 height 19
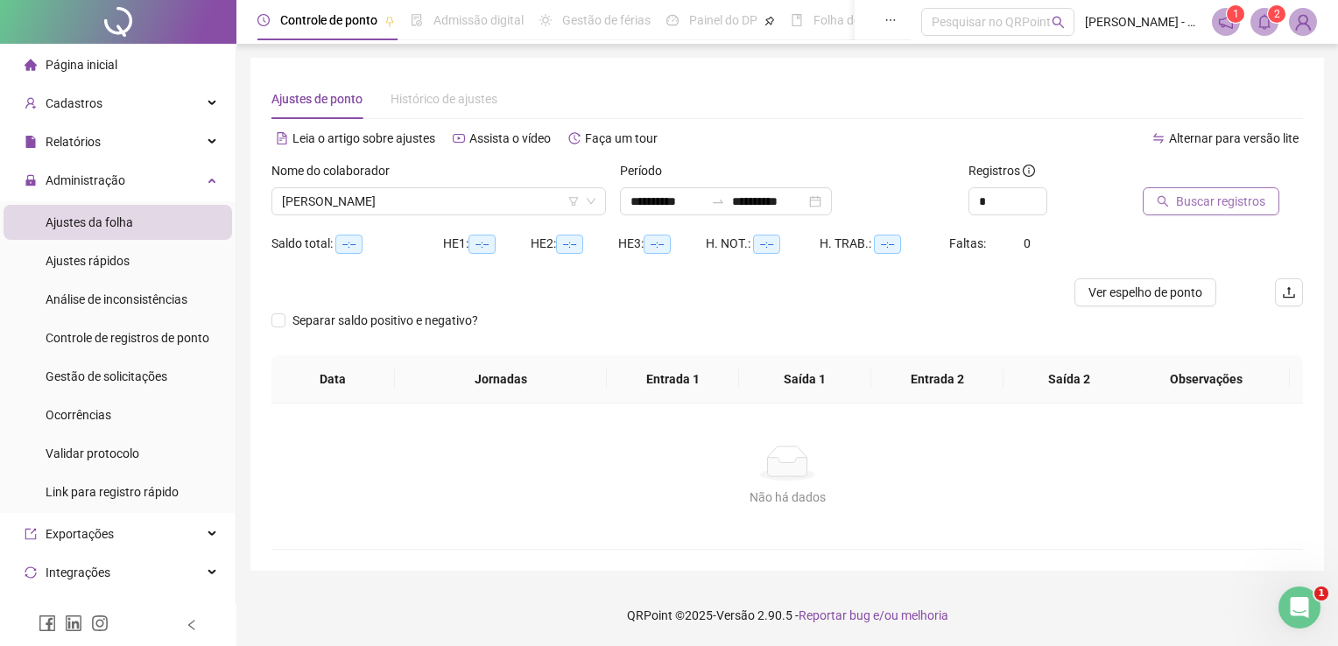
click at [1183, 199] on span "Buscar registros" at bounding box center [1220, 201] width 89 height 19
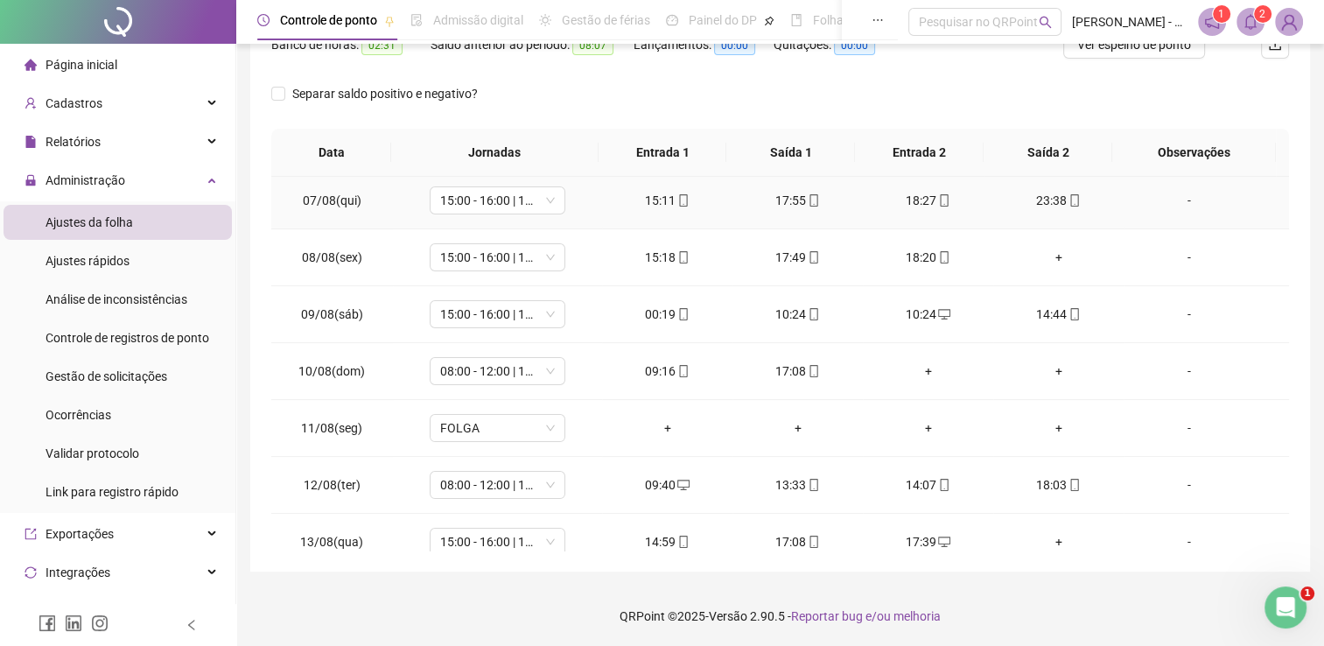
scroll to position [348, 0]
click at [664, 313] on div "00:19" at bounding box center [667, 311] width 102 height 19
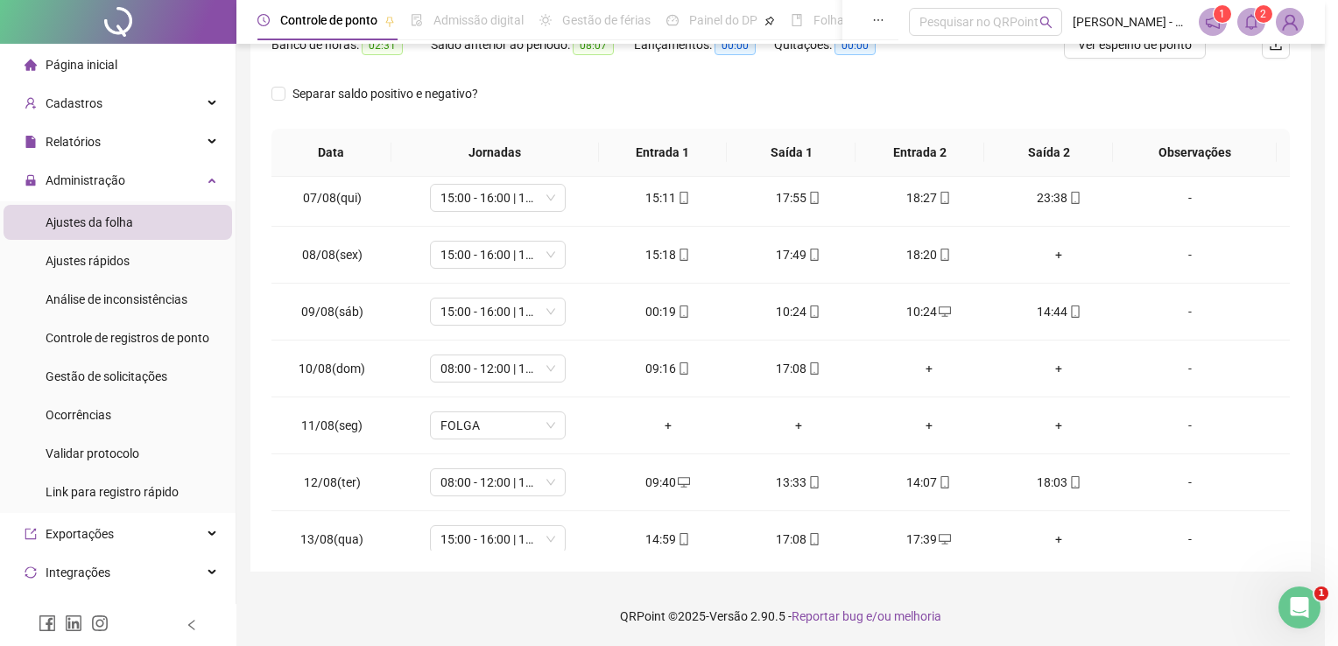
type input "**********"
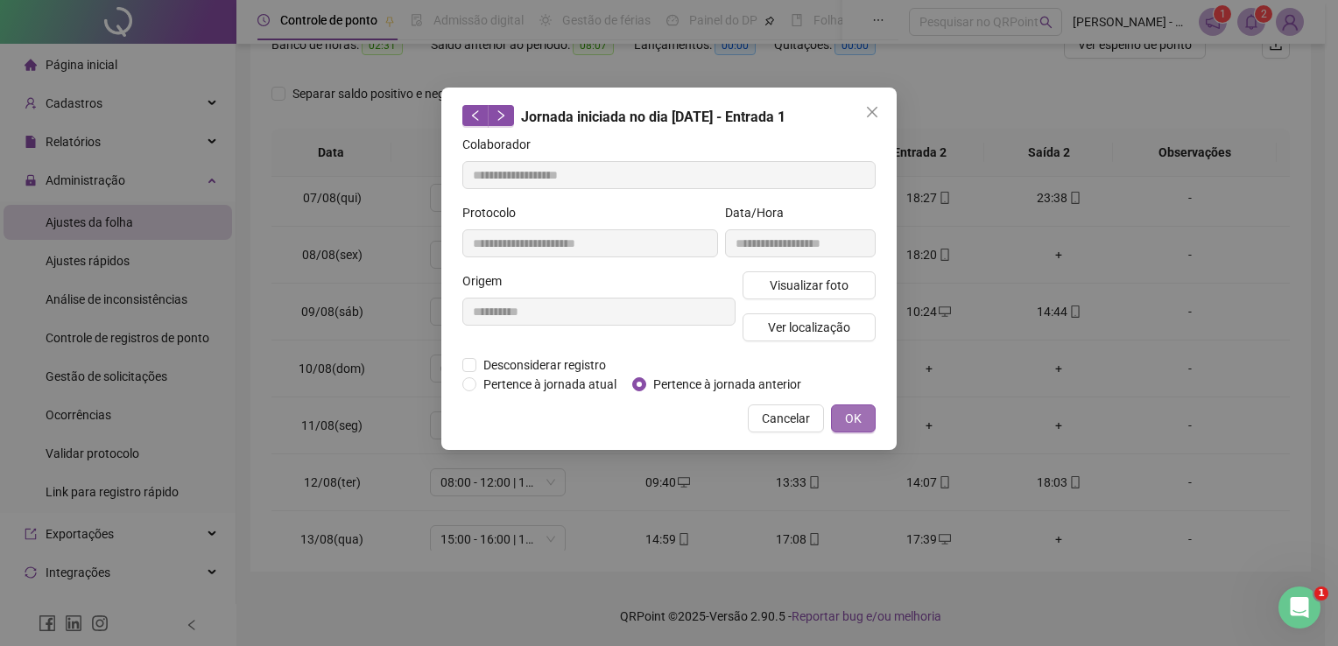
click at [850, 409] on span "OK" at bounding box center [853, 418] width 17 height 19
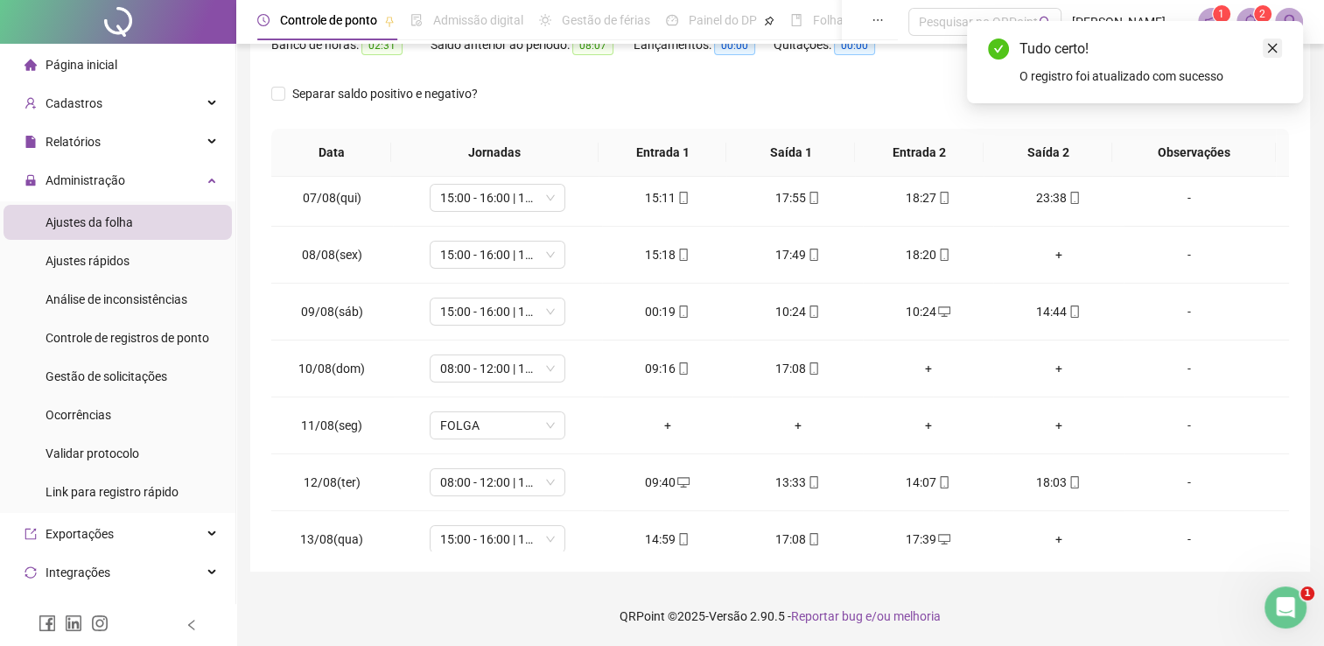
click at [1280, 50] on link "Close" at bounding box center [1272, 48] width 19 height 19
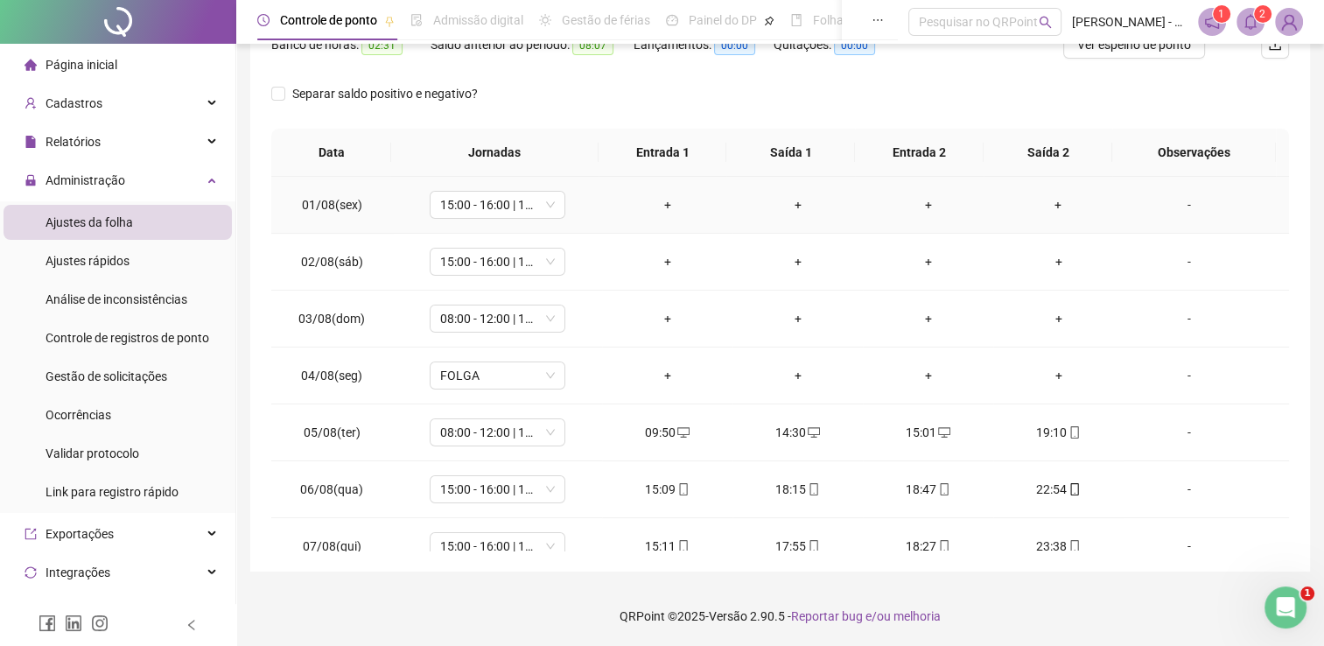
scroll to position [0, 0]
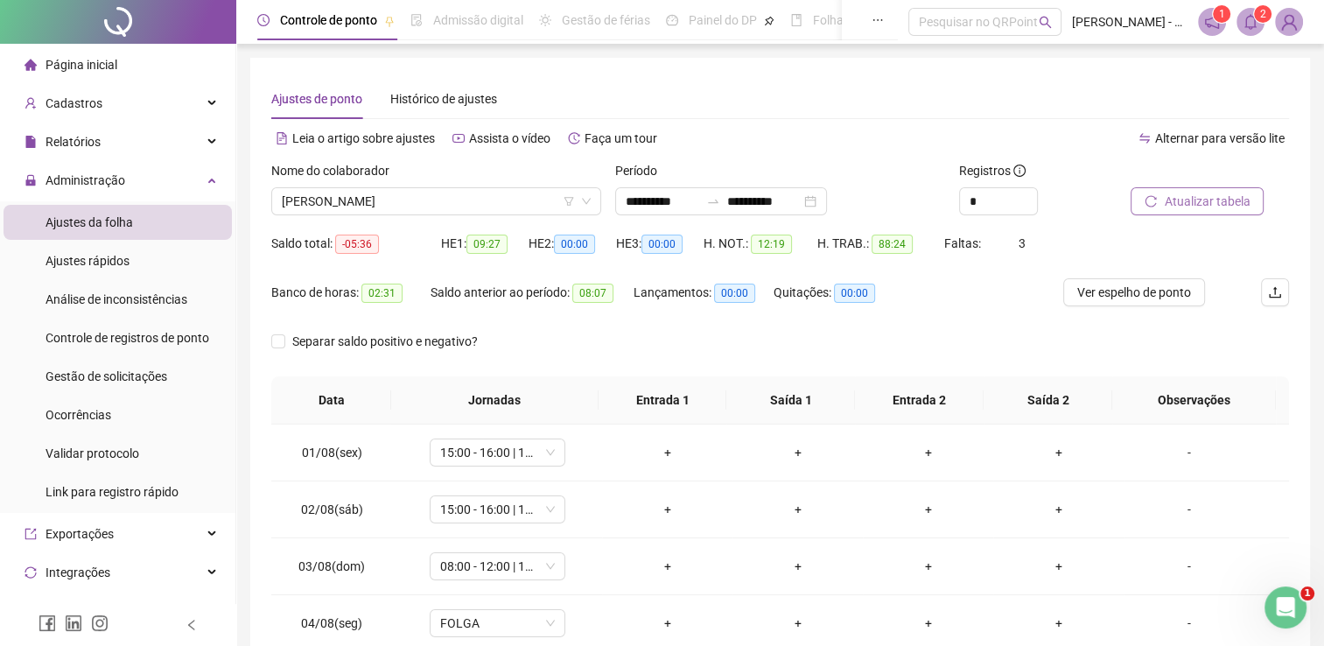
click at [1179, 211] on button "Atualizar tabela" at bounding box center [1197, 201] width 133 height 28
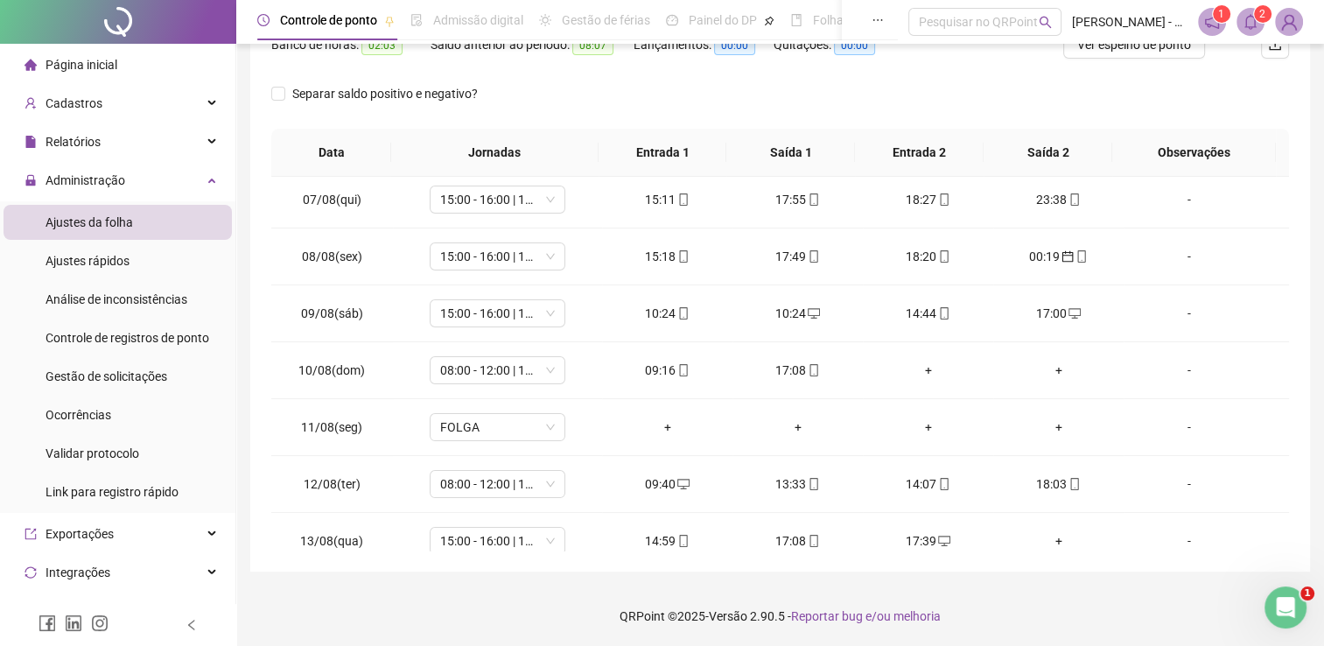
scroll to position [350, 0]
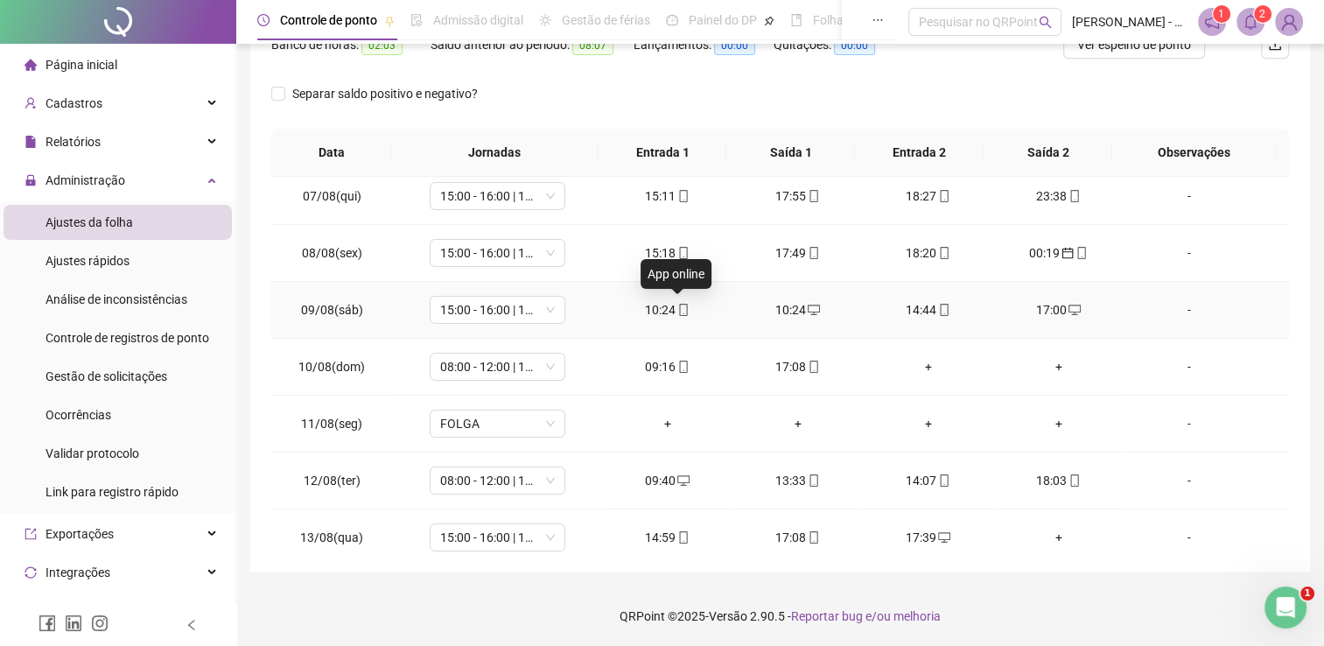
click at [676, 305] on span "mobile" at bounding box center [683, 310] width 14 height 12
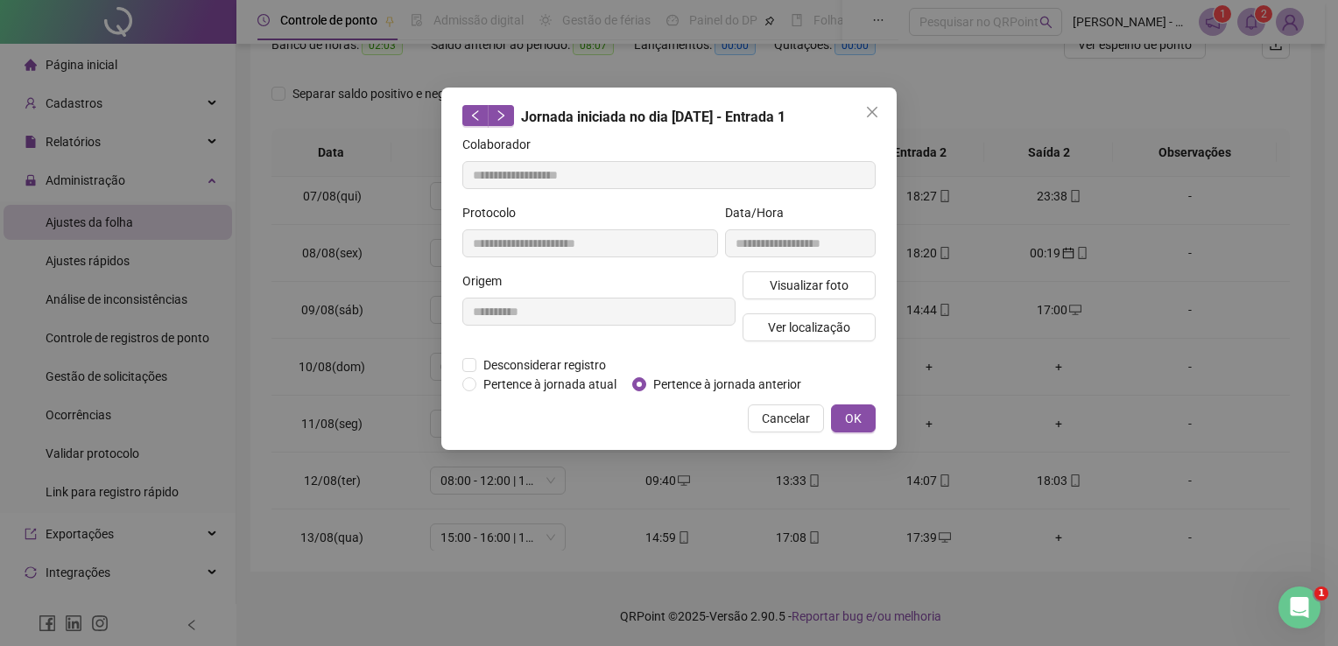
type input "**********"
click at [571, 365] on span "Desconsiderar registro" at bounding box center [544, 364] width 137 height 19
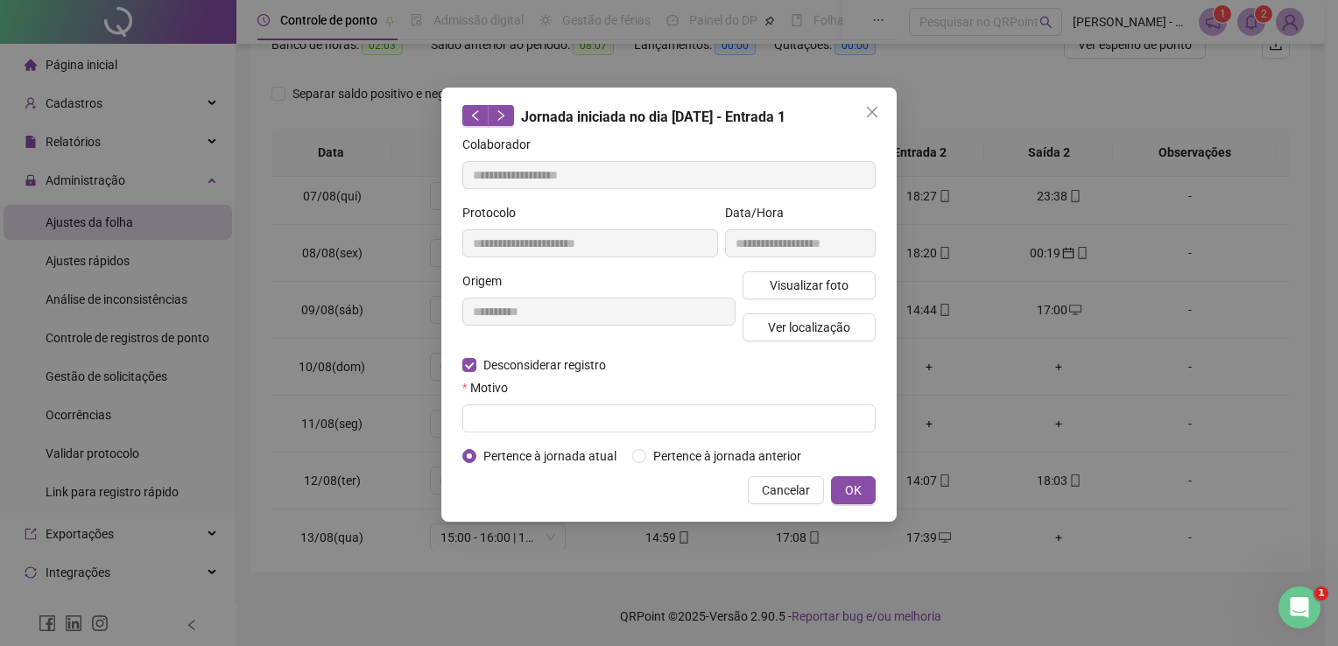
click at [791, 432] on div at bounding box center [668, 418] width 413 height 28
click at [791, 425] on input "text" at bounding box center [668, 418] width 413 height 28
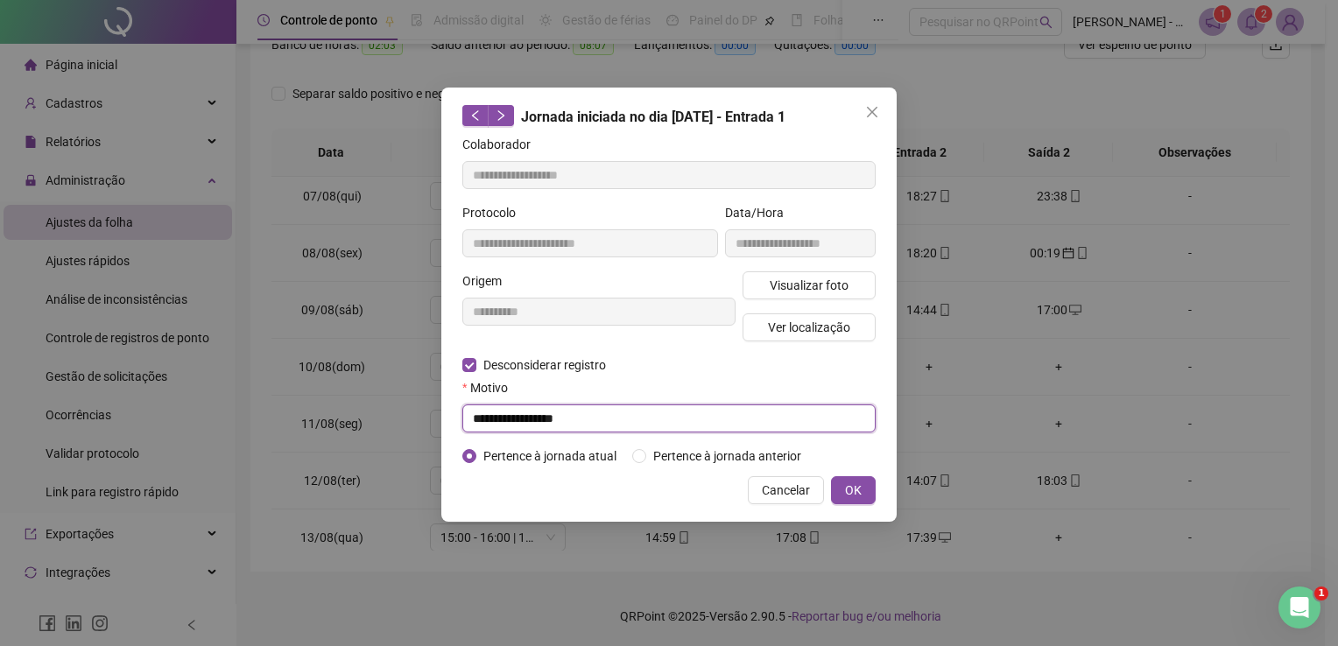
drag, startPoint x: 791, startPoint y: 425, endPoint x: 184, endPoint y: 523, distance: 615.5
click at [184, 523] on div "**********" at bounding box center [669, 323] width 1338 height 646
type input "**********"
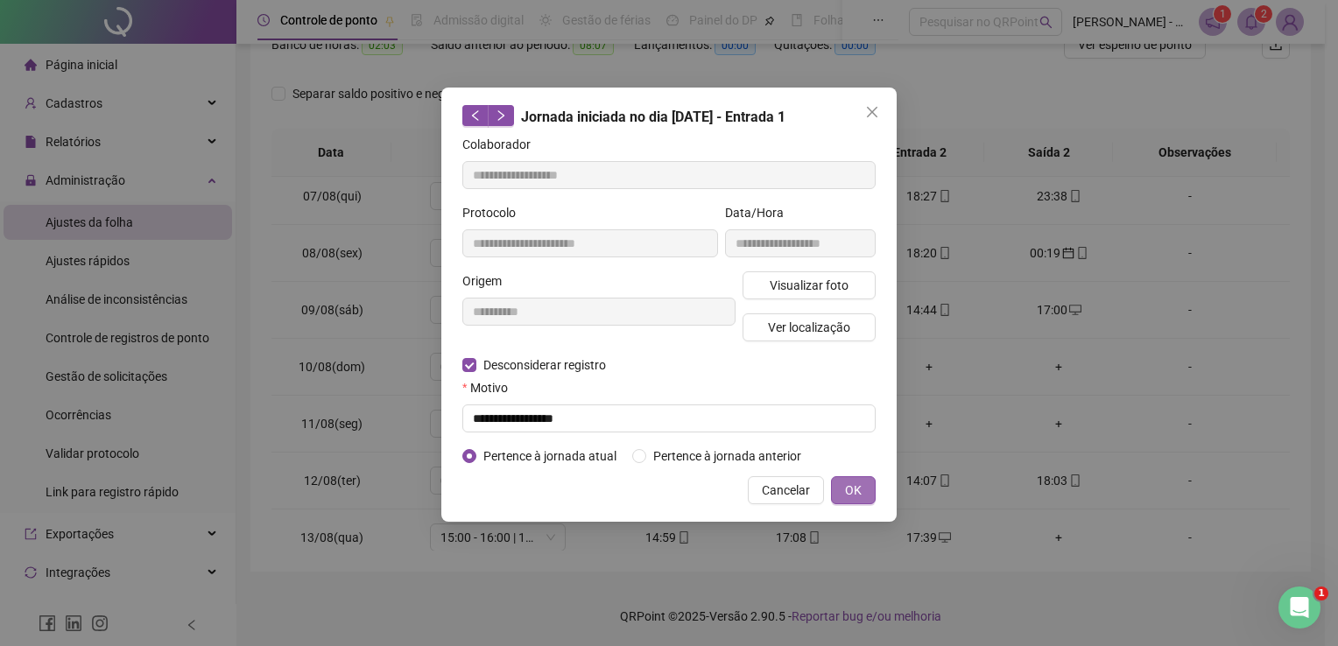
click at [855, 486] on span "OK" at bounding box center [853, 490] width 17 height 19
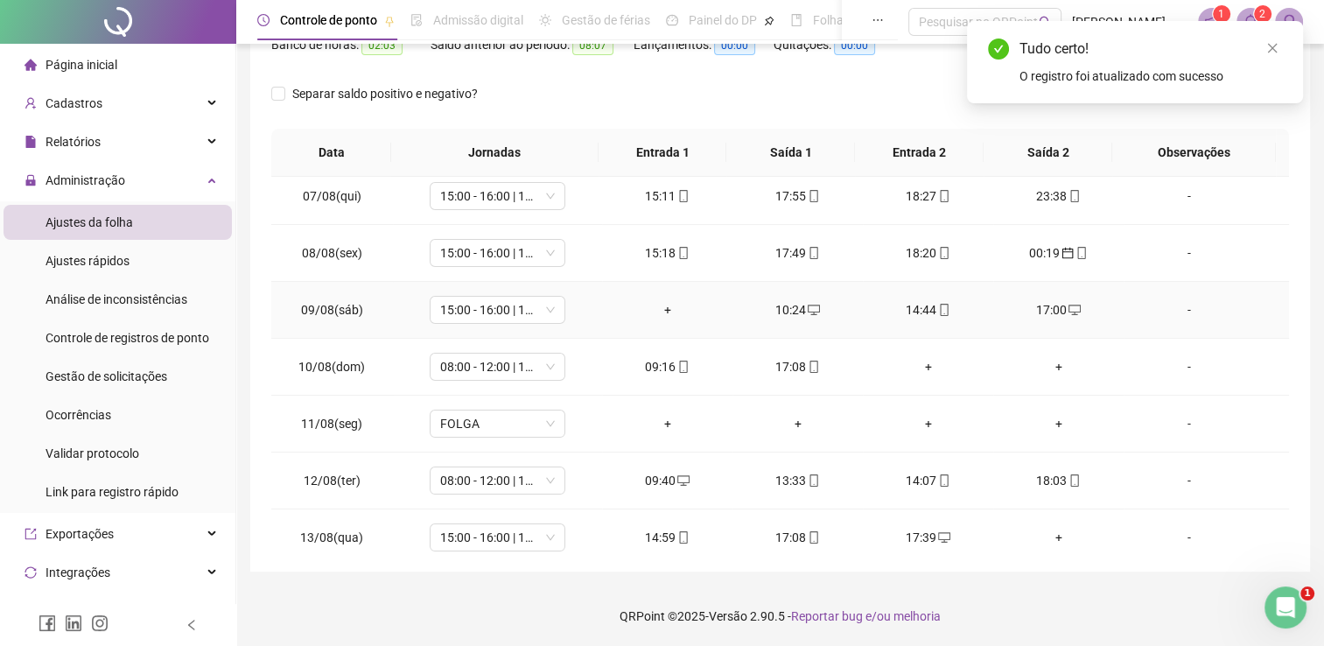
click at [809, 309] on icon "desktop" at bounding box center [814, 310] width 12 height 12
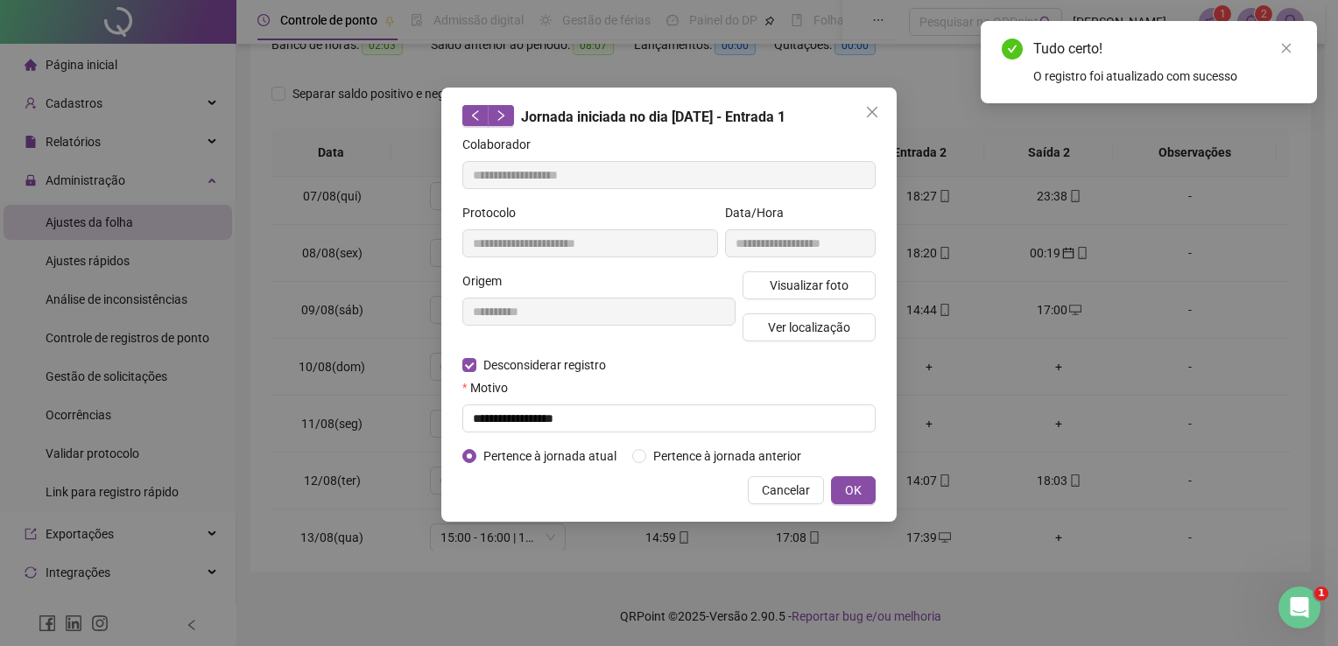
type input "**********"
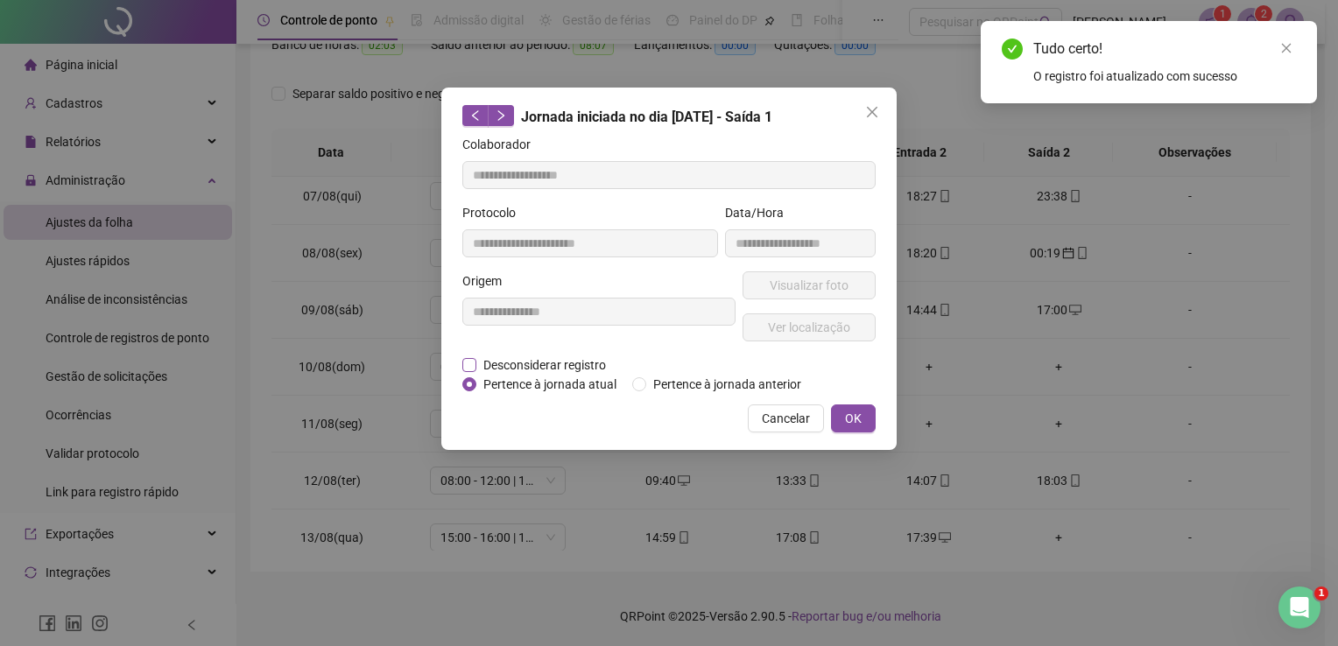
click at [591, 361] on span "Desconsiderar registro" at bounding box center [544, 364] width 137 height 19
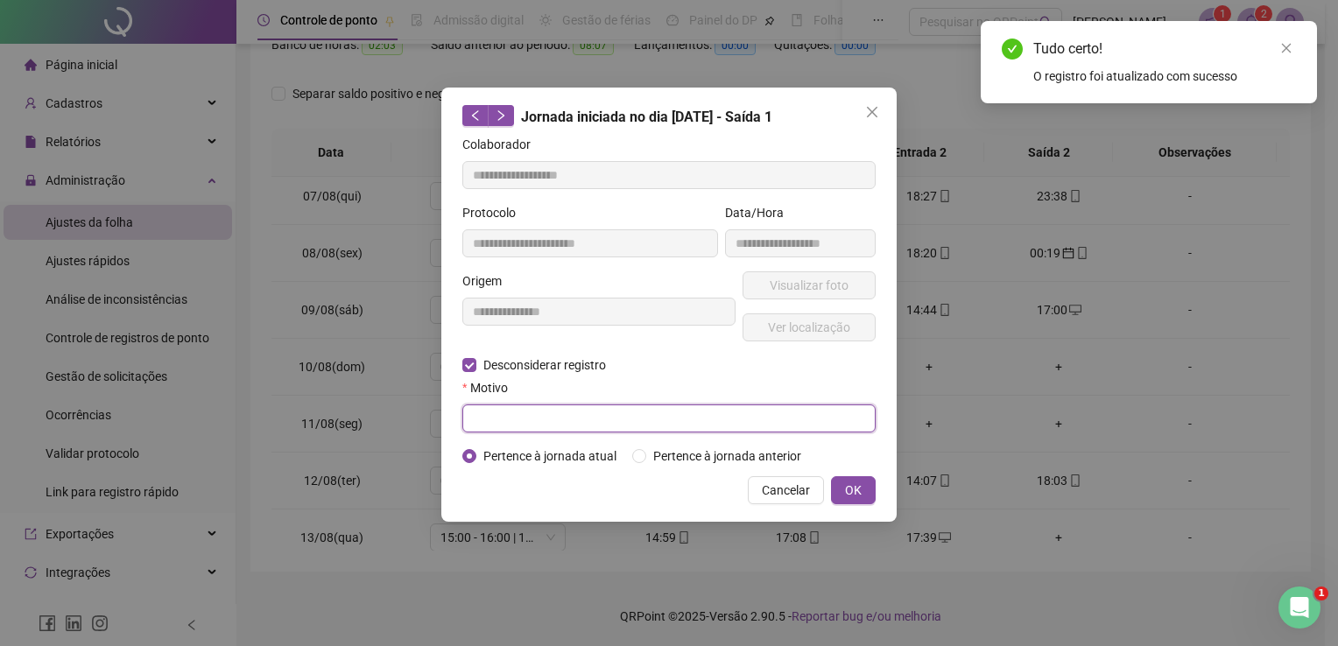
click at [603, 419] on input "text" at bounding box center [668, 418] width 413 height 28
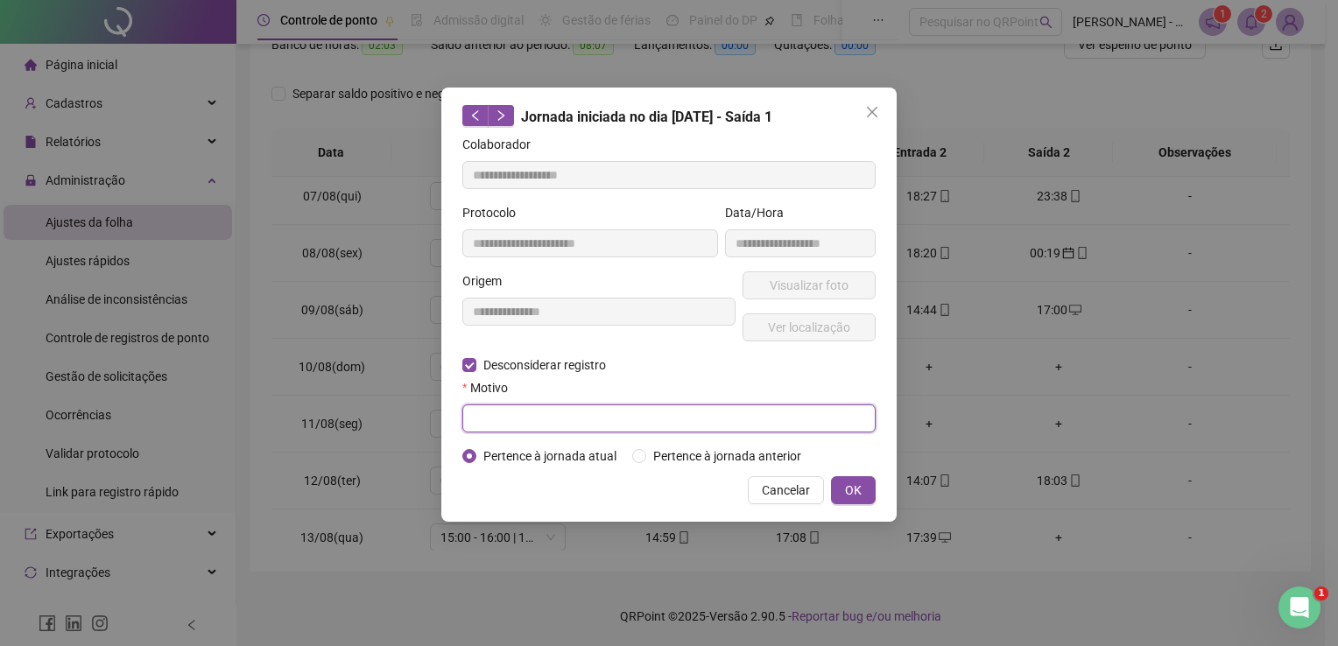
paste input "**********"
type input "**********"
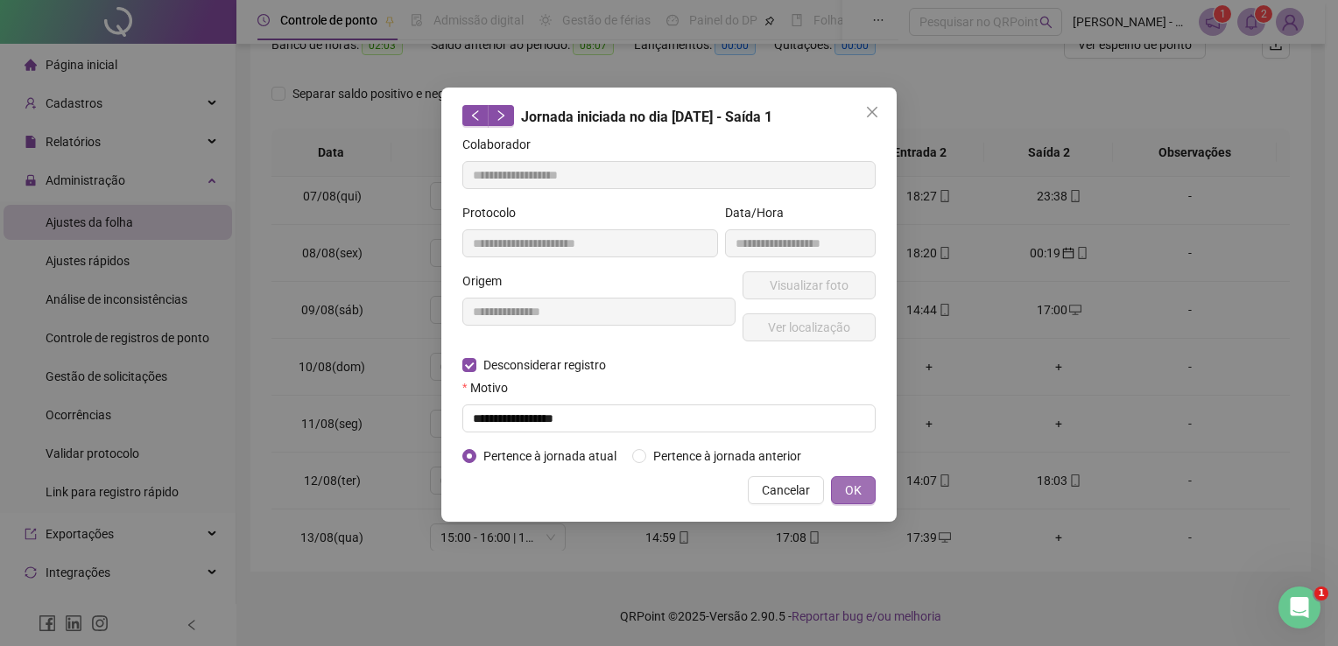
click at [849, 483] on span "OK" at bounding box center [853, 490] width 17 height 19
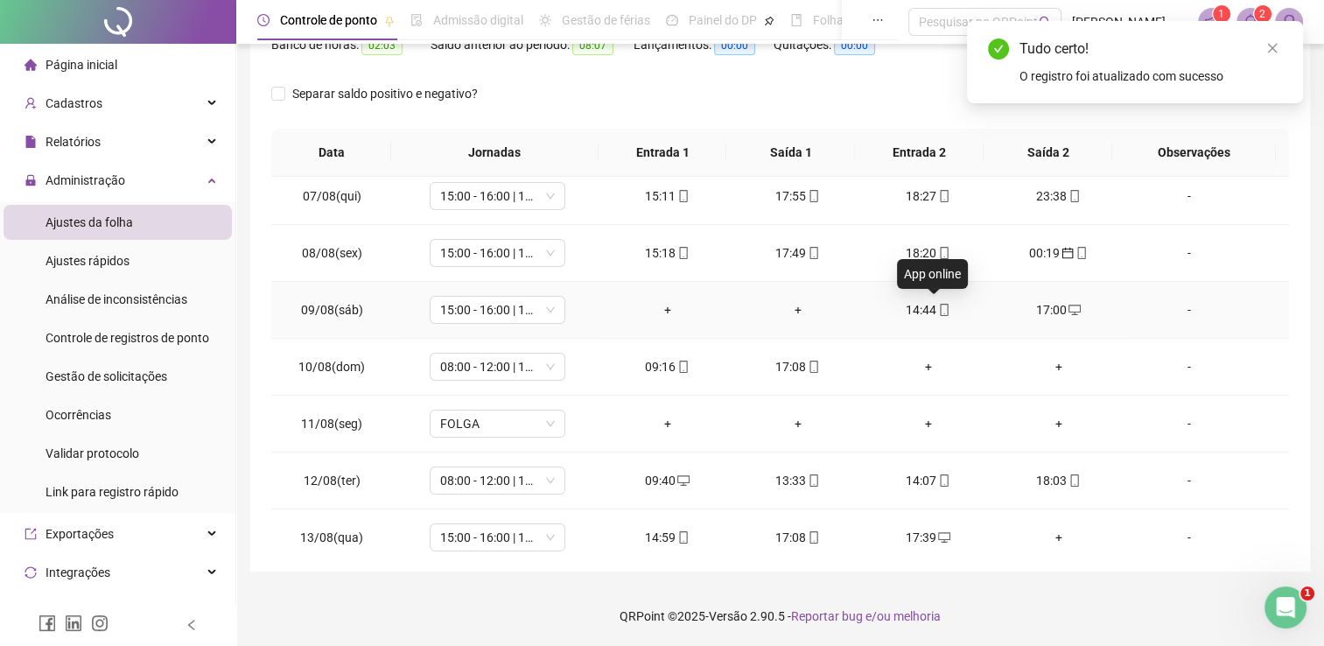
click at [938, 305] on icon "mobile" at bounding box center [944, 310] width 12 height 12
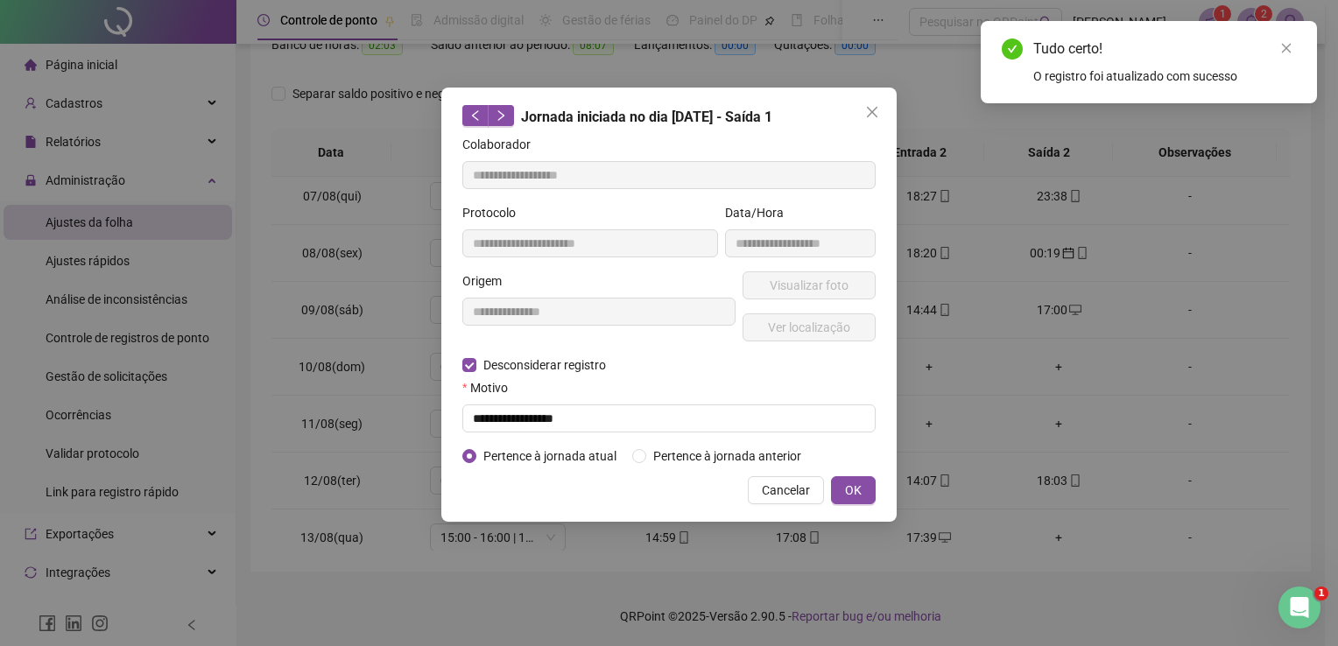
type input "**********"
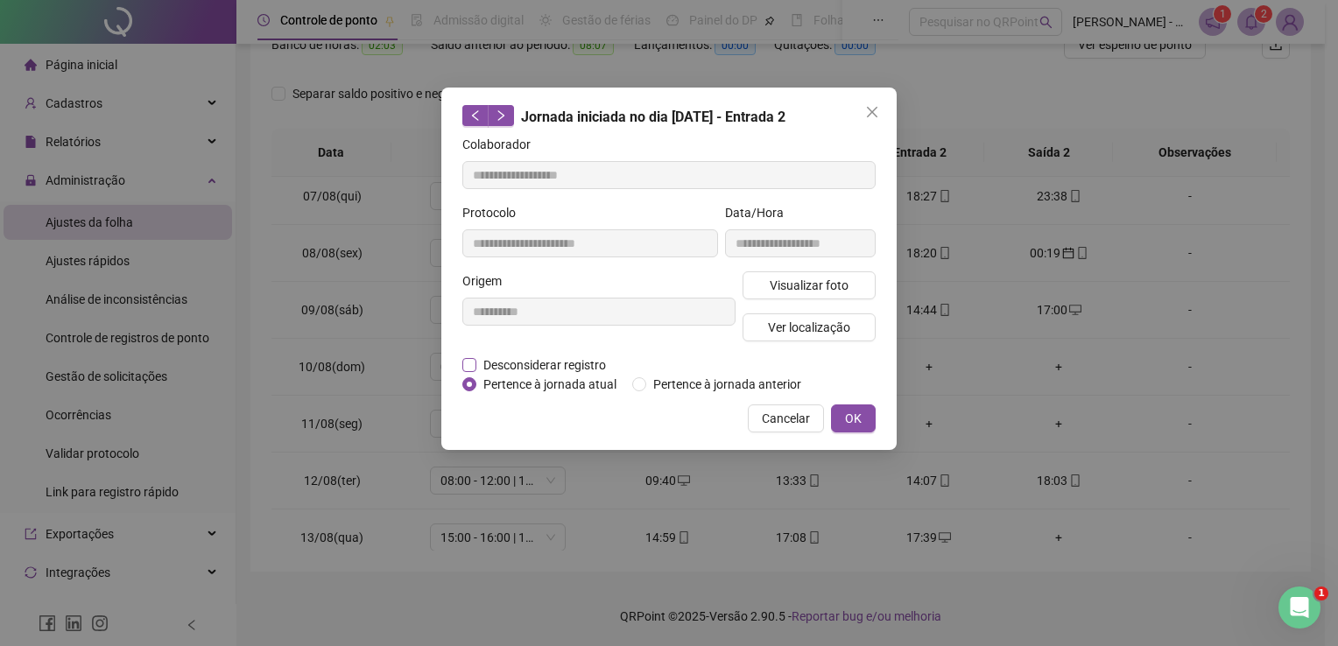
click at [579, 362] on span "Desconsiderar registro" at bounding box center [544, 364] width 137 height 19
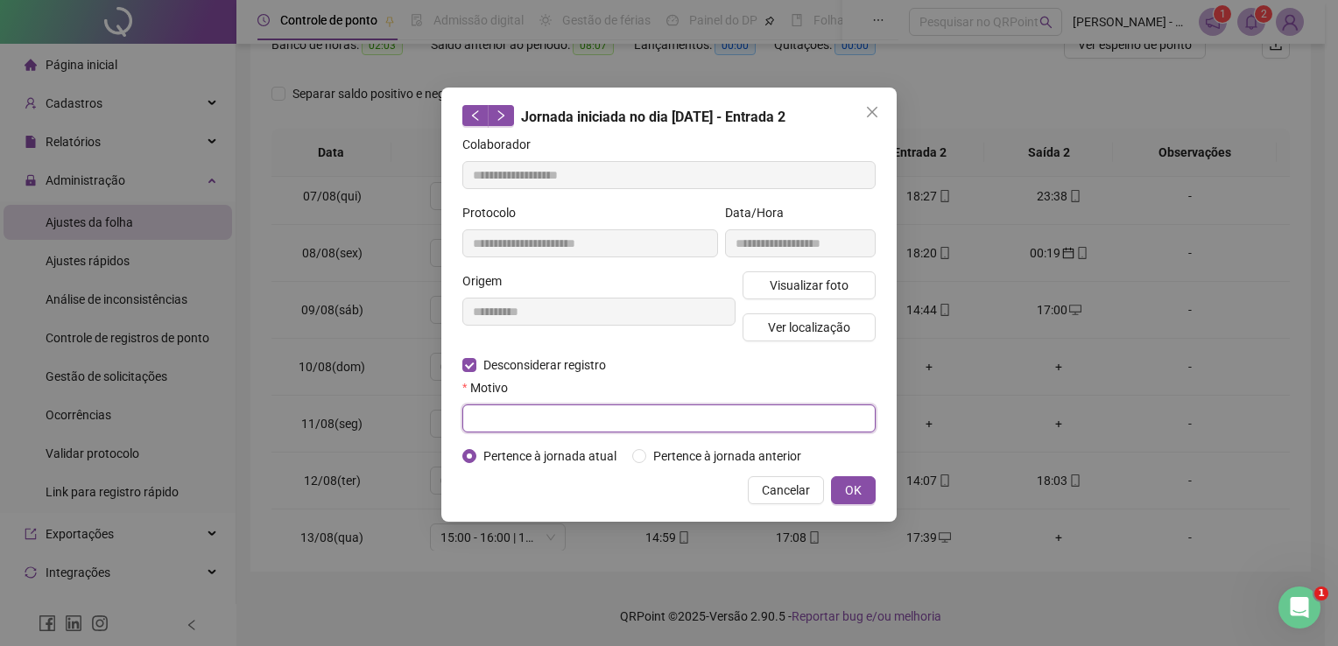
click at [641, 415] on input "text" at bounding box center [668, 418] width 413 height 28
paste input "**********"
type input "**********"
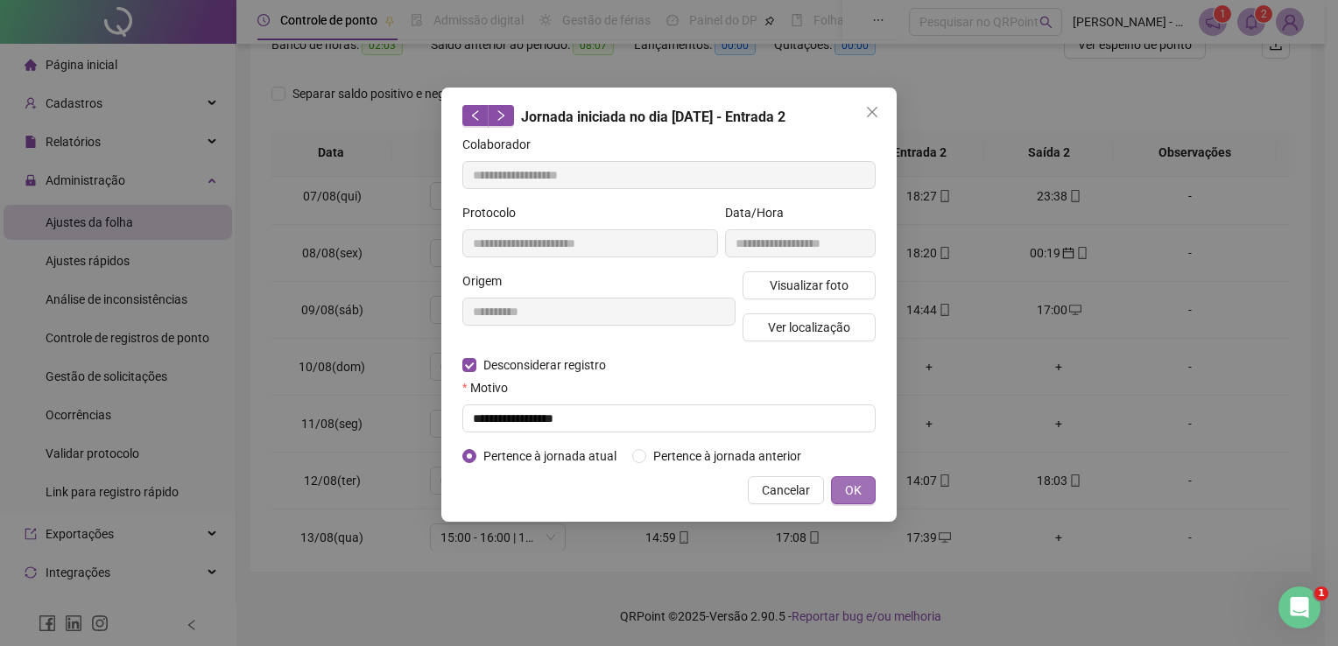
click at [854, 488] on span "OK" at bounding box center [853, 490] width 17 height 19
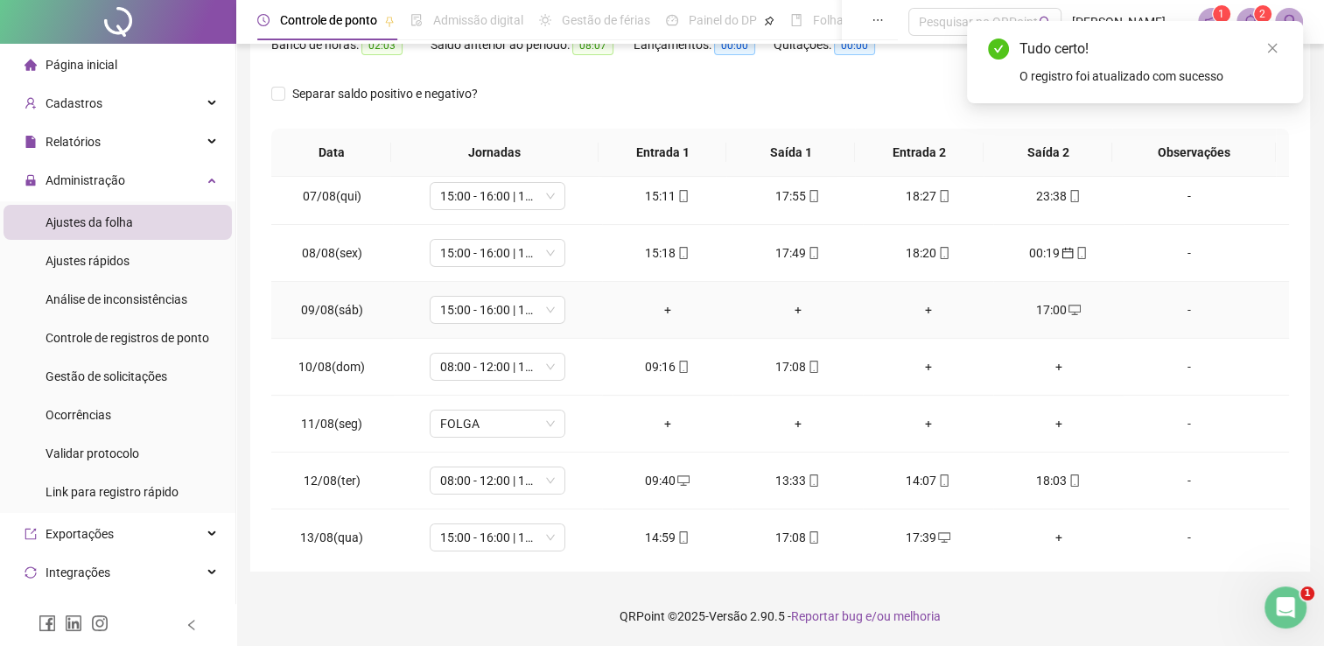
click at [1031, 310] on div "17:00" at bounding box center [1059, 309] width 102 height 19
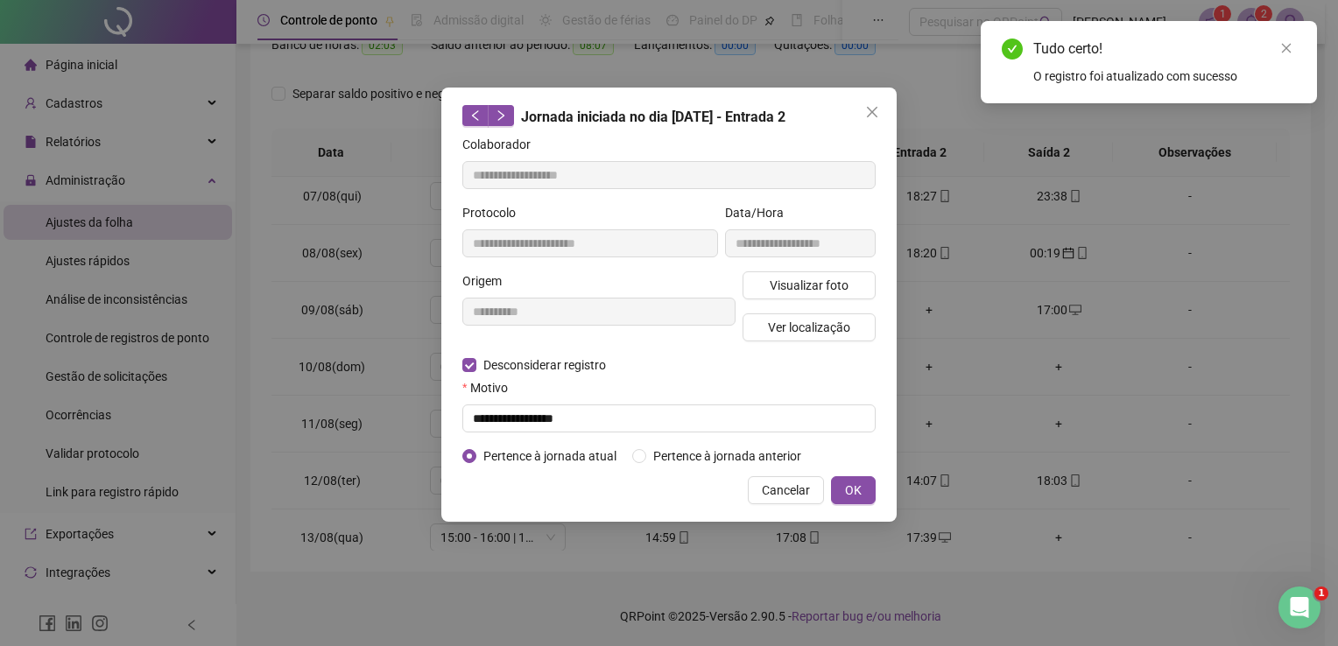
type input "**********"
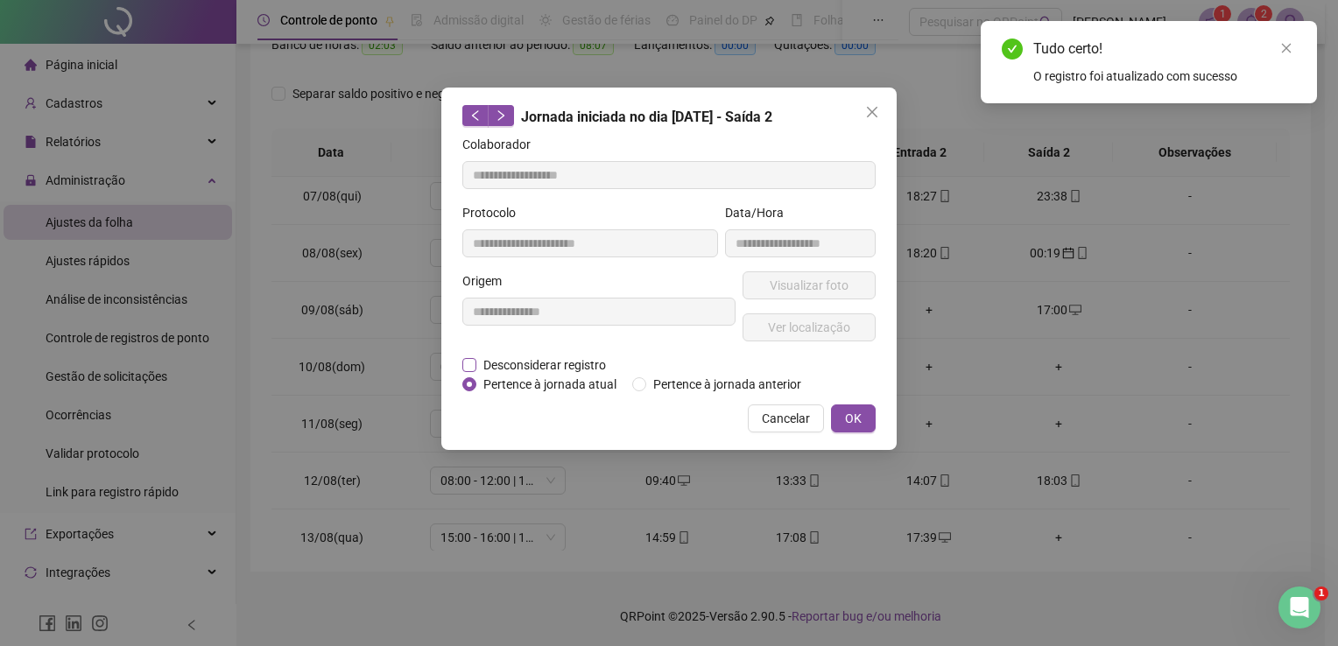
click at [593, 361] on span "Desconsiderar registro" at bounding box center [544, 364] width 137 height 19
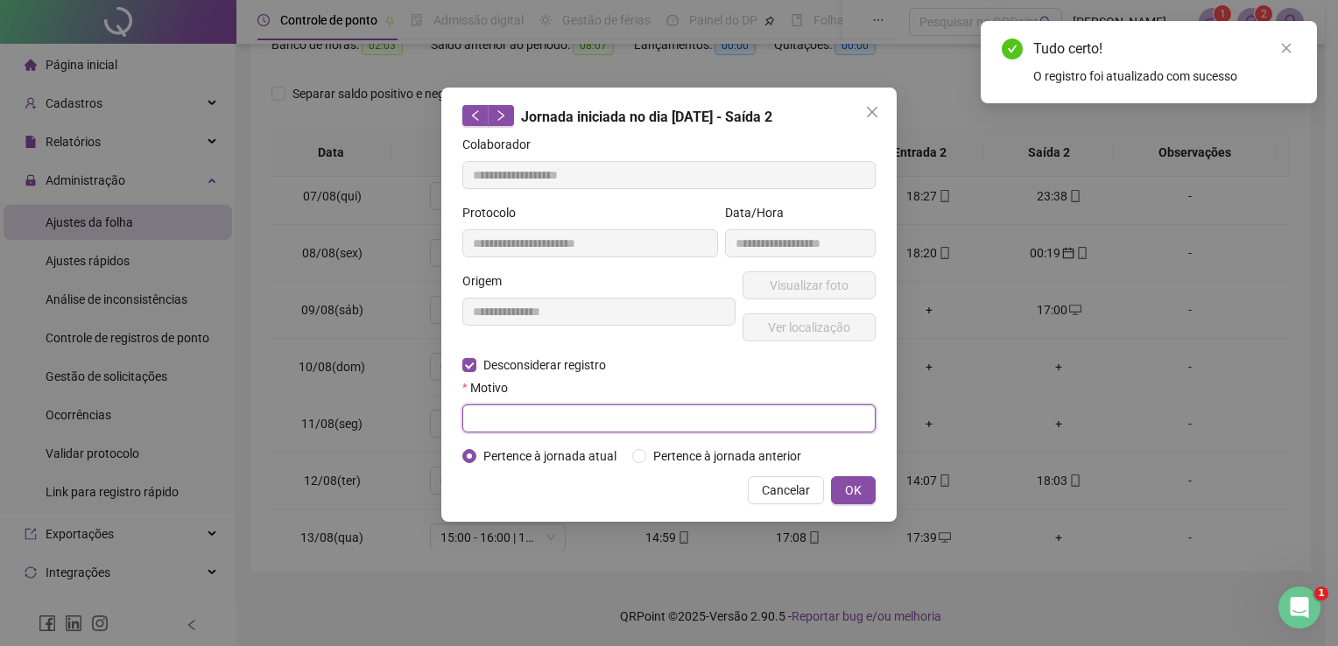
click at [740, 416] on input "text" at bounding box center [668, 418] width 413 height 28
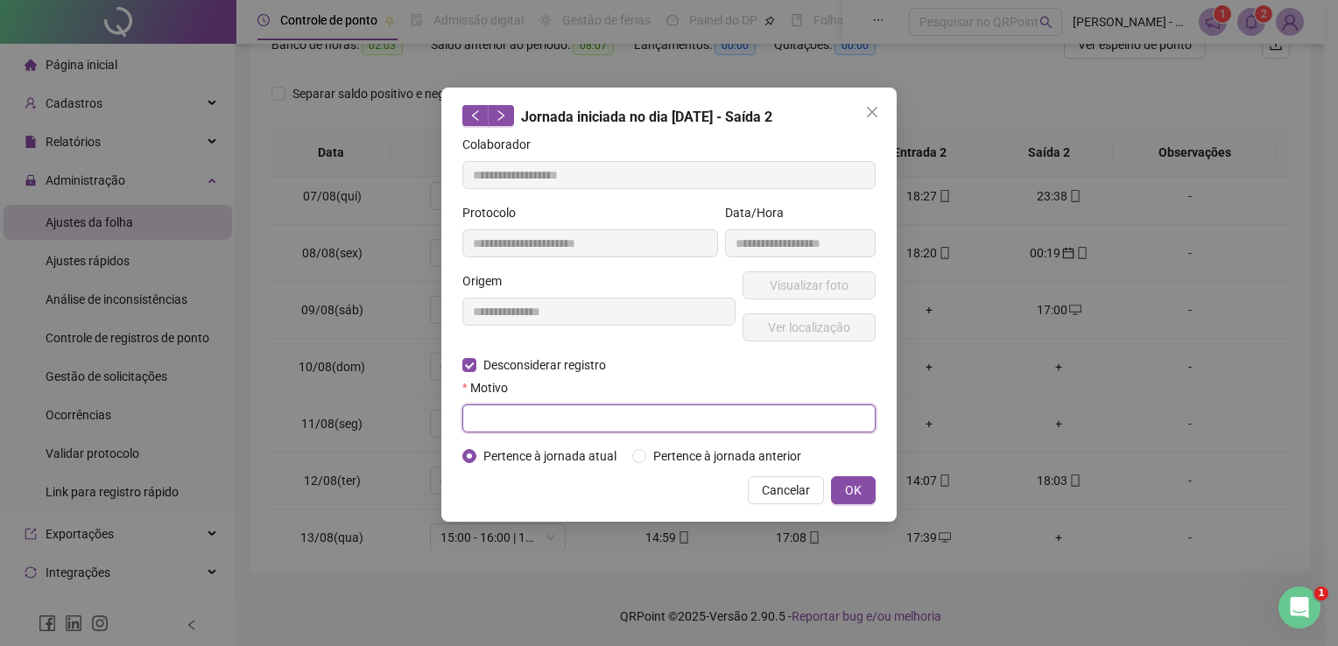
paste input "**********"
type input "**********"
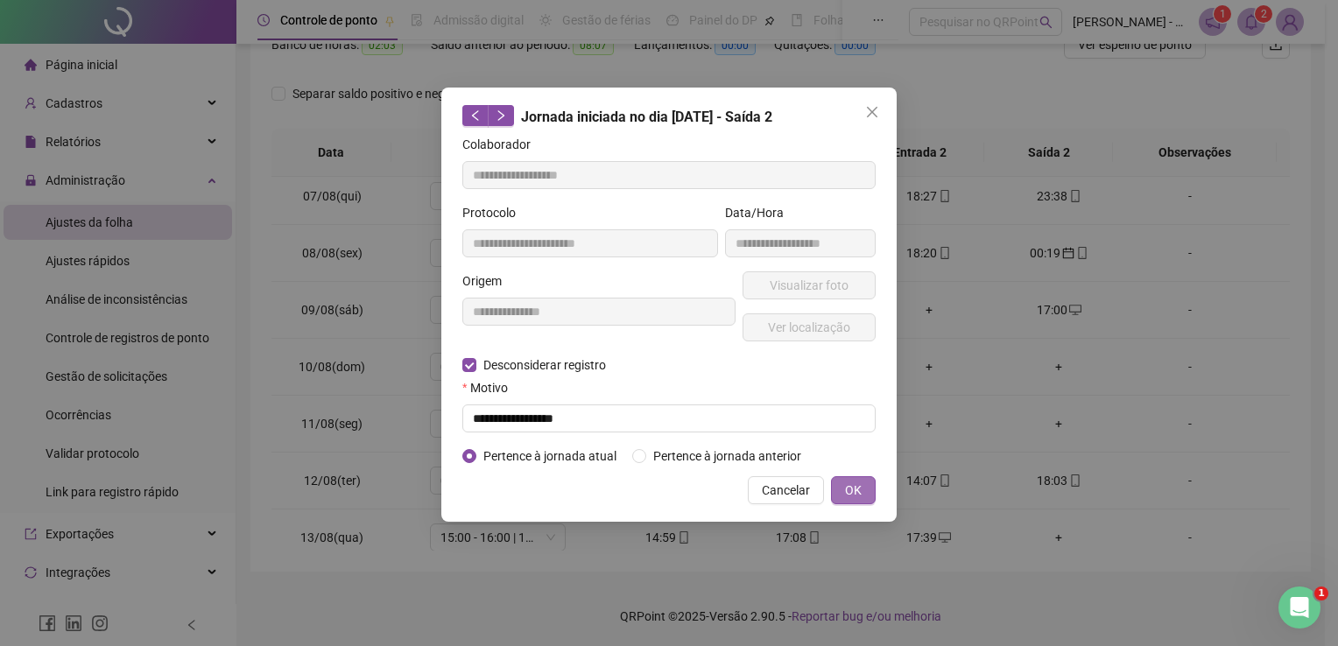
click at [858, 492] on span "OK" at bounding box center [853, 490] width 17 height 19
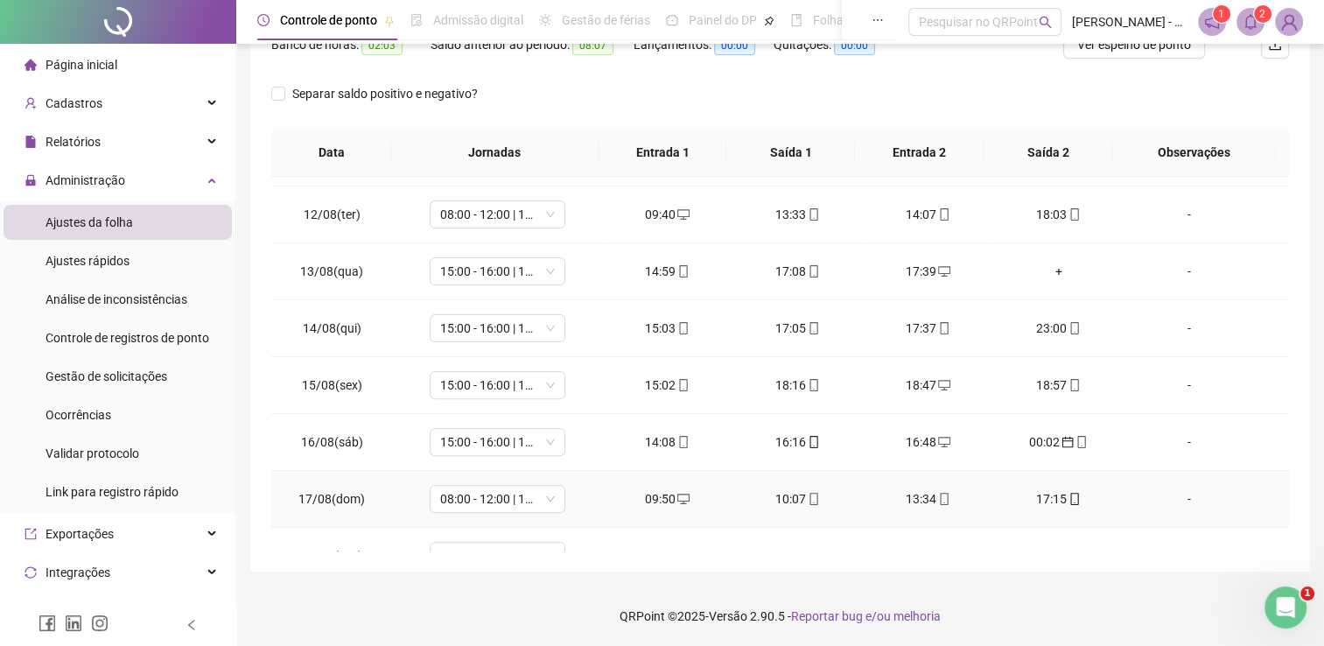
scroll to position [647, 0]
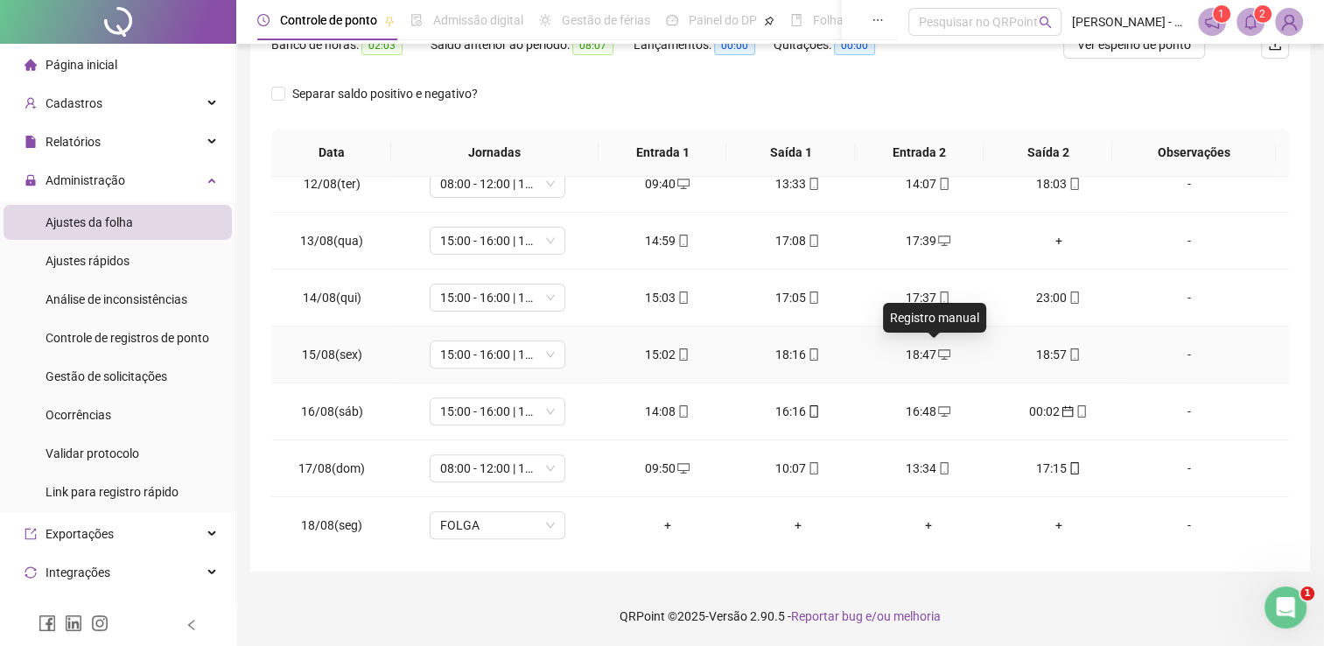
click at [938, 348] on icon "desktop" at bounding box center [944, 354] width 12 height 12
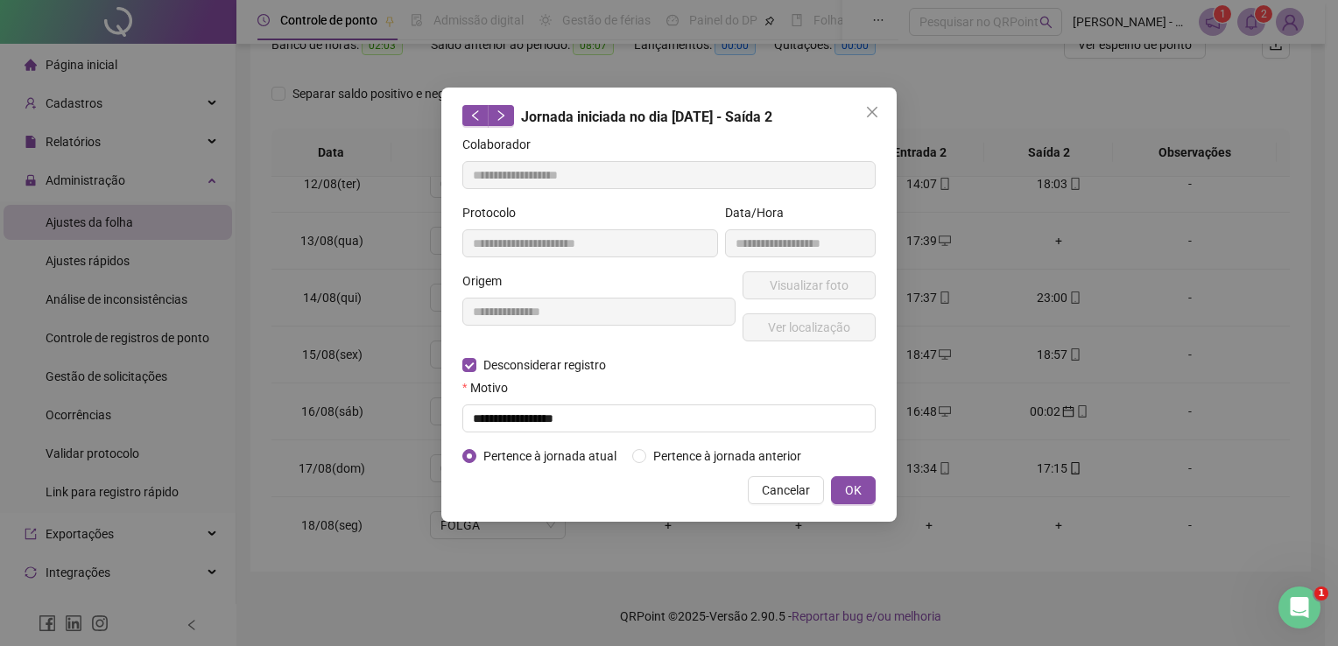
type input "**********"
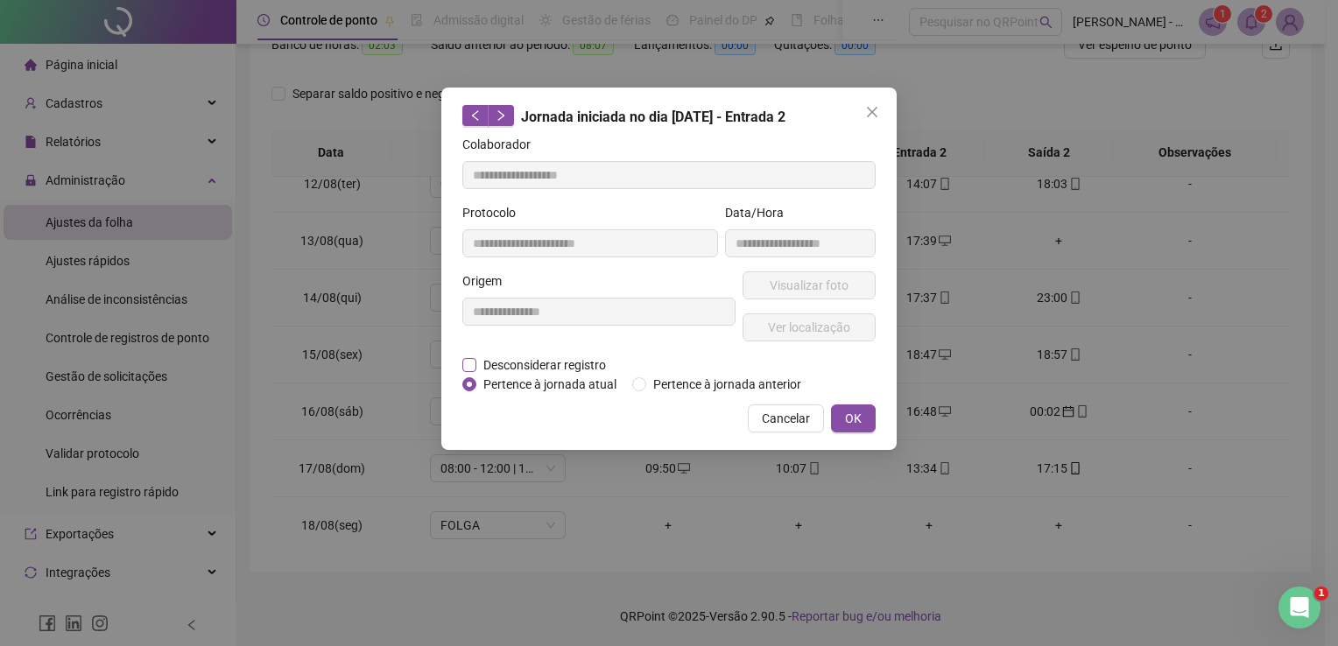
click at [593, 369] on span "Desconsiderar registro" at bounding box center [544, 364] width 137 height 19
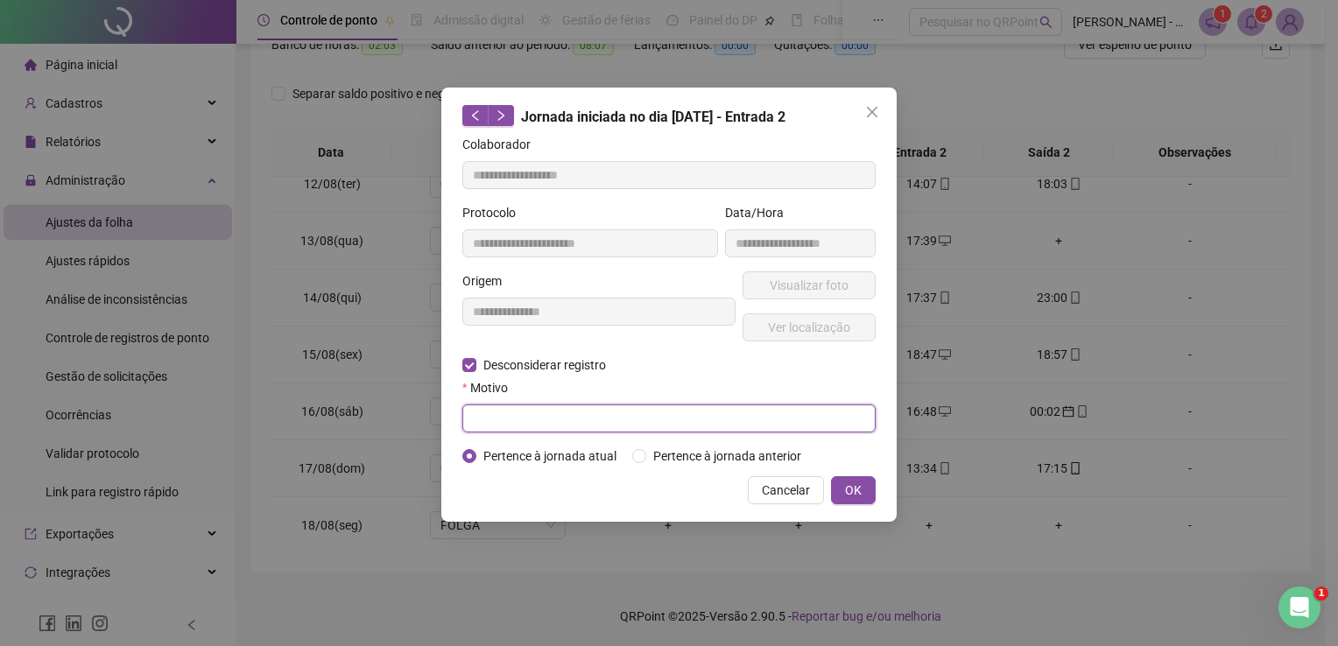
click at [591, 415] on input "text" at bounding box center [668, 418] width 413 height 28
click at [791, 430] on input "text" at bounding box center [668, 418] width 413 height 28
paste input "*"
type input "**********"
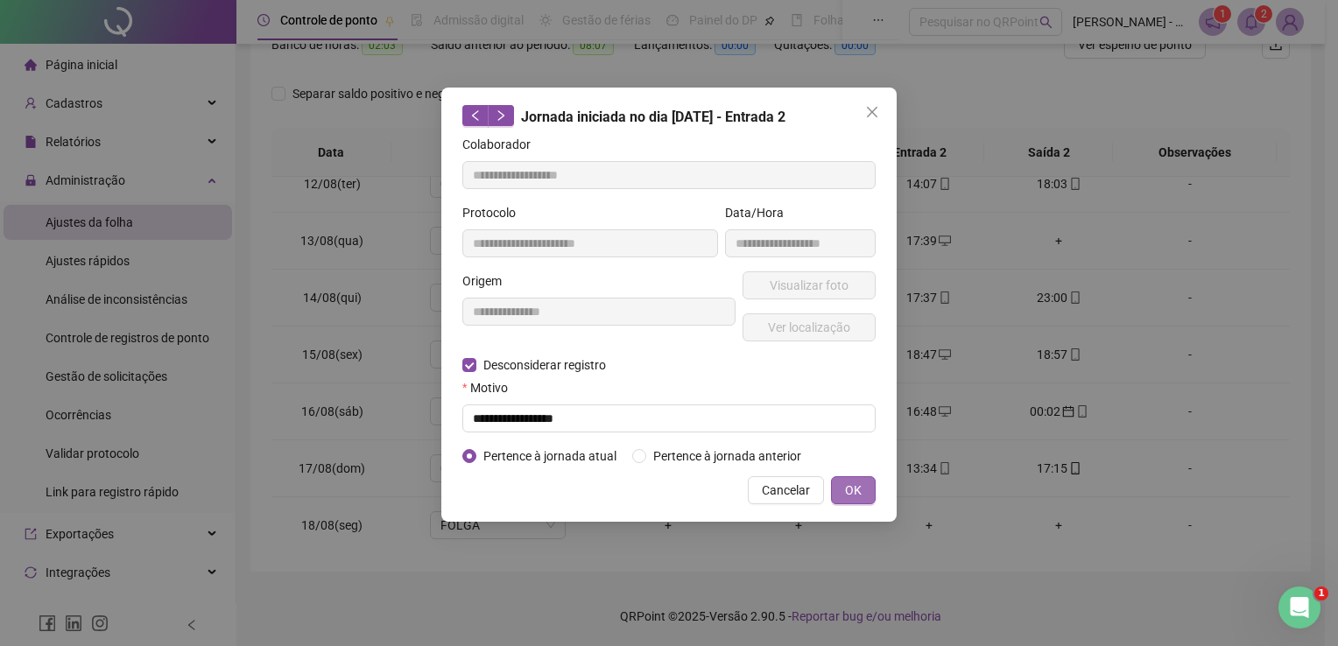
click at [852, 496] on span "OK" at bounding box center [853, 490] width 17 height 19
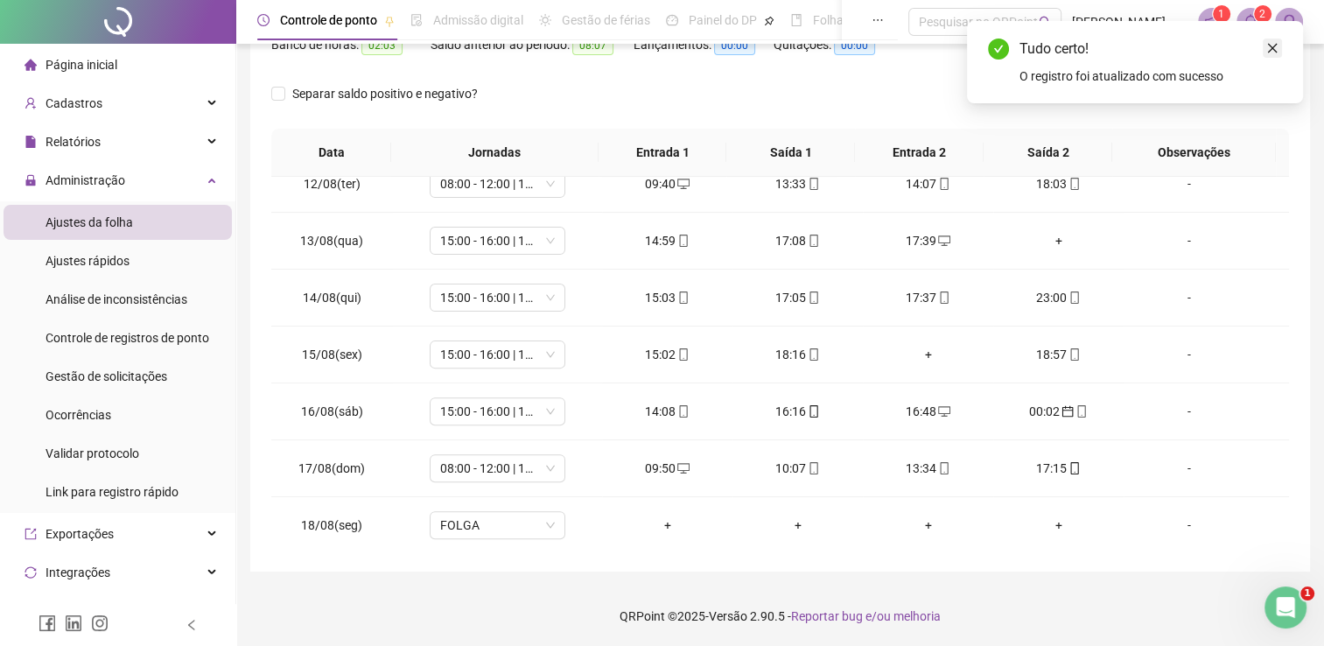
click at [1275, 55] on link "Close" at bounding box center [1272, 48] width 19 height 19
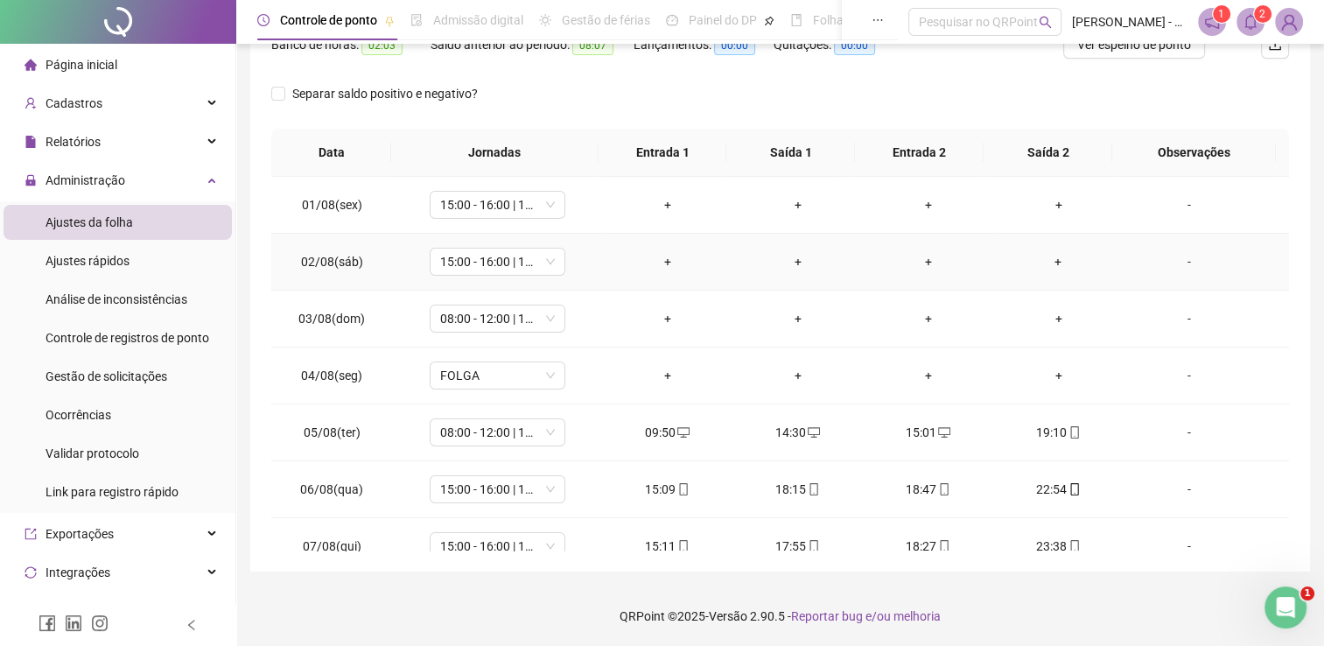
scroll to position [0, 0]
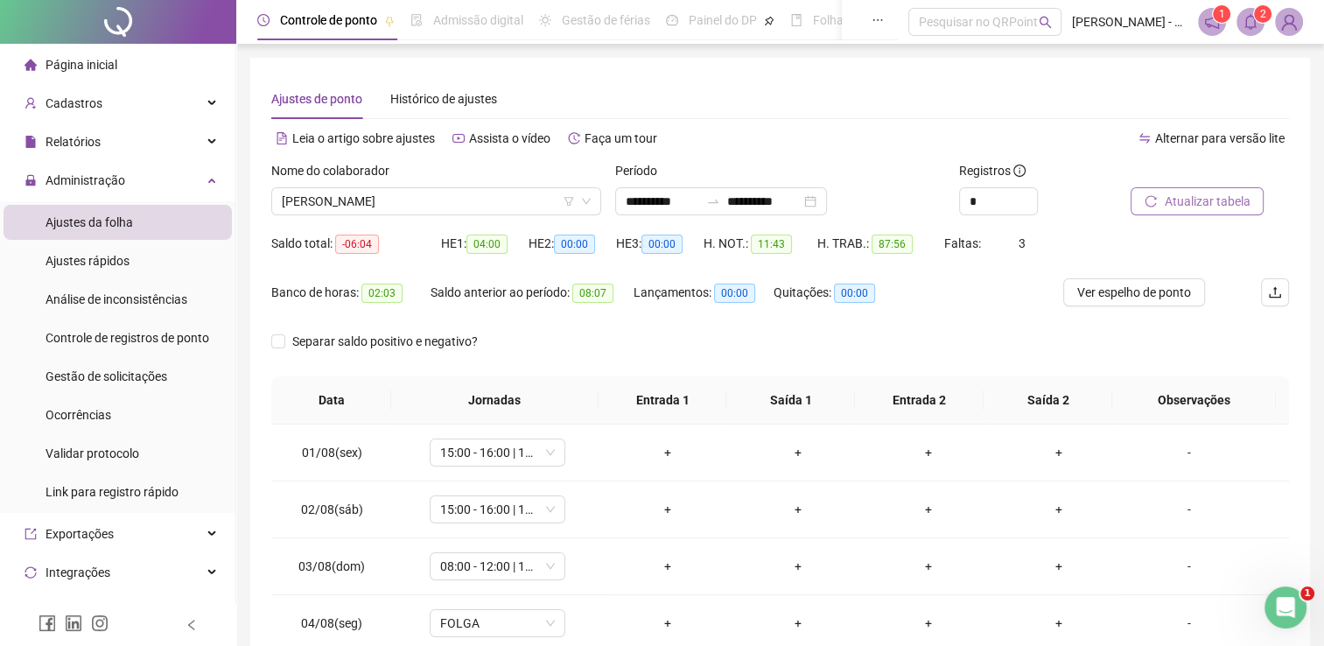
click at [1197, 194] on span "Atualizar tabela" at bounding box center [1207, 201] width 86 height 19
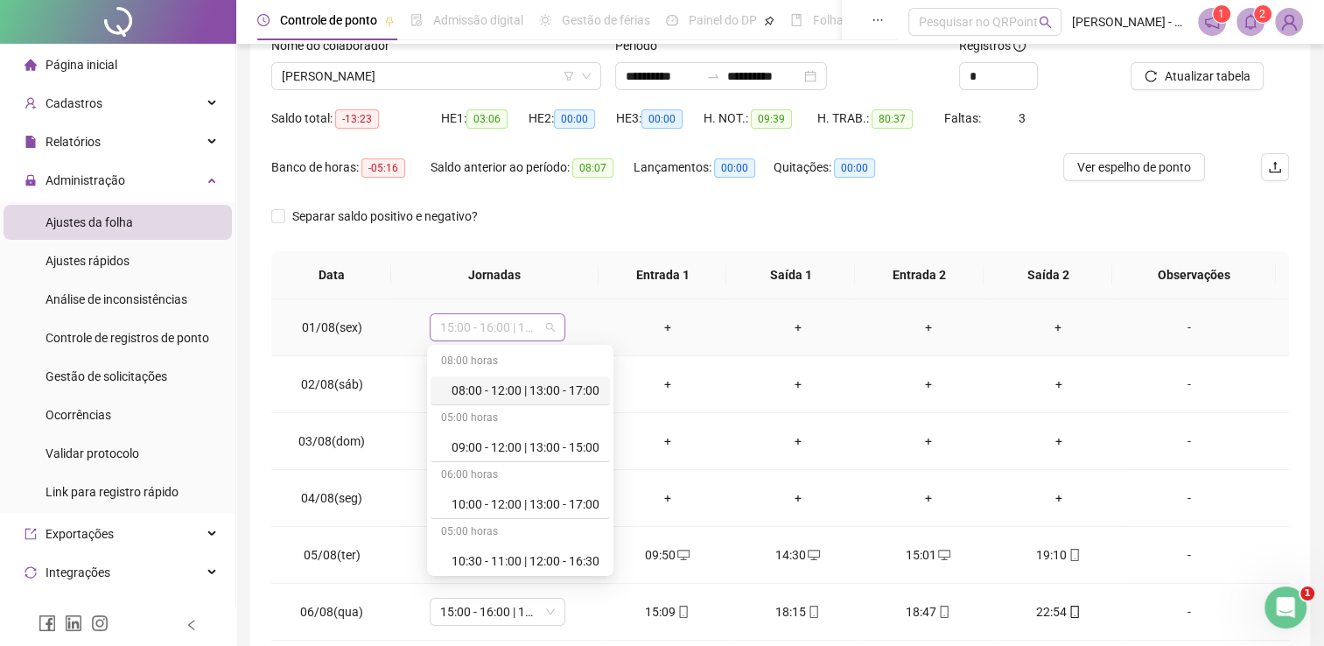
click at [548, 324] on span "15:00 - 16:00 | 17:00 - 23:30" at bounding box center [497, 327] width 115 height 26
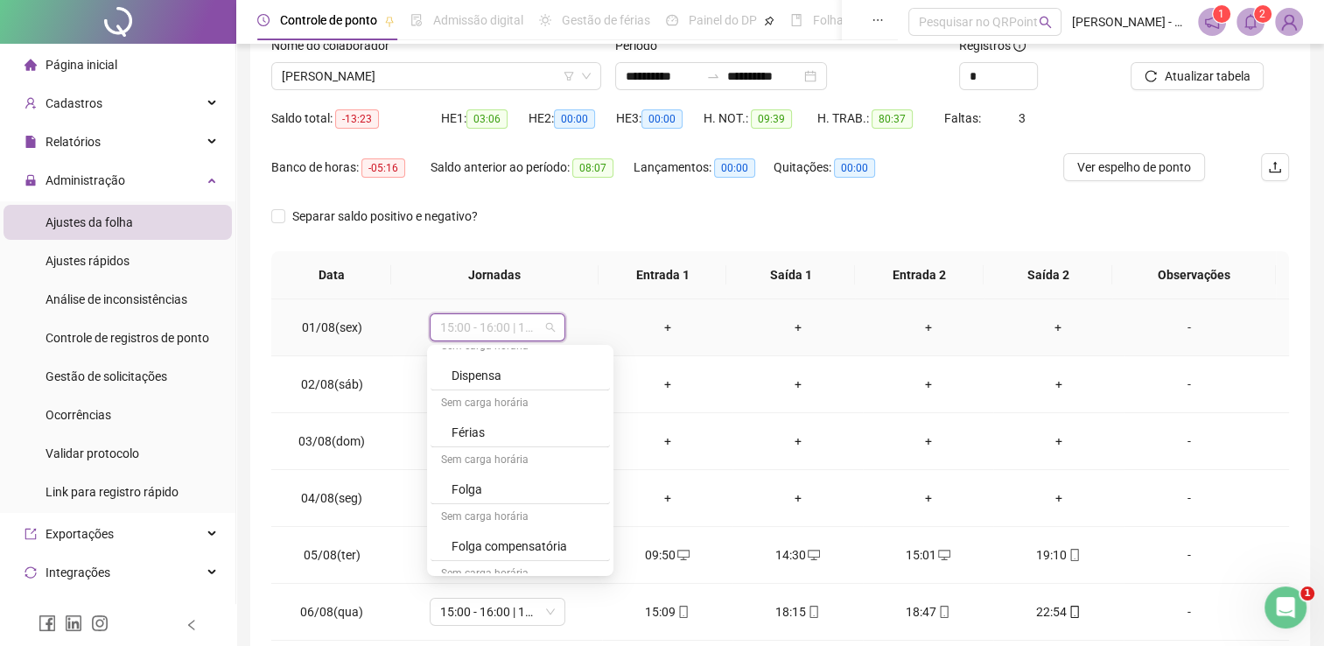
scroll to position [910, 0]
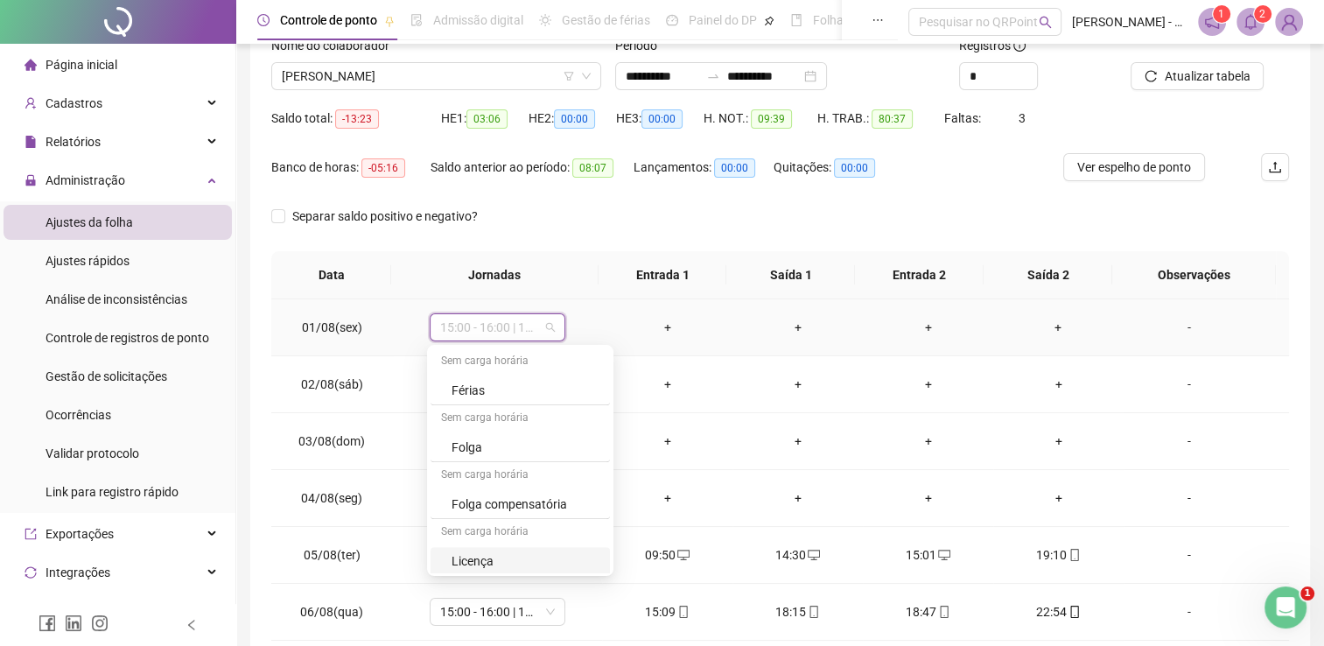
click at [525, 562] on div "Licença" at bounding box center [526, 560] width 148 height 19
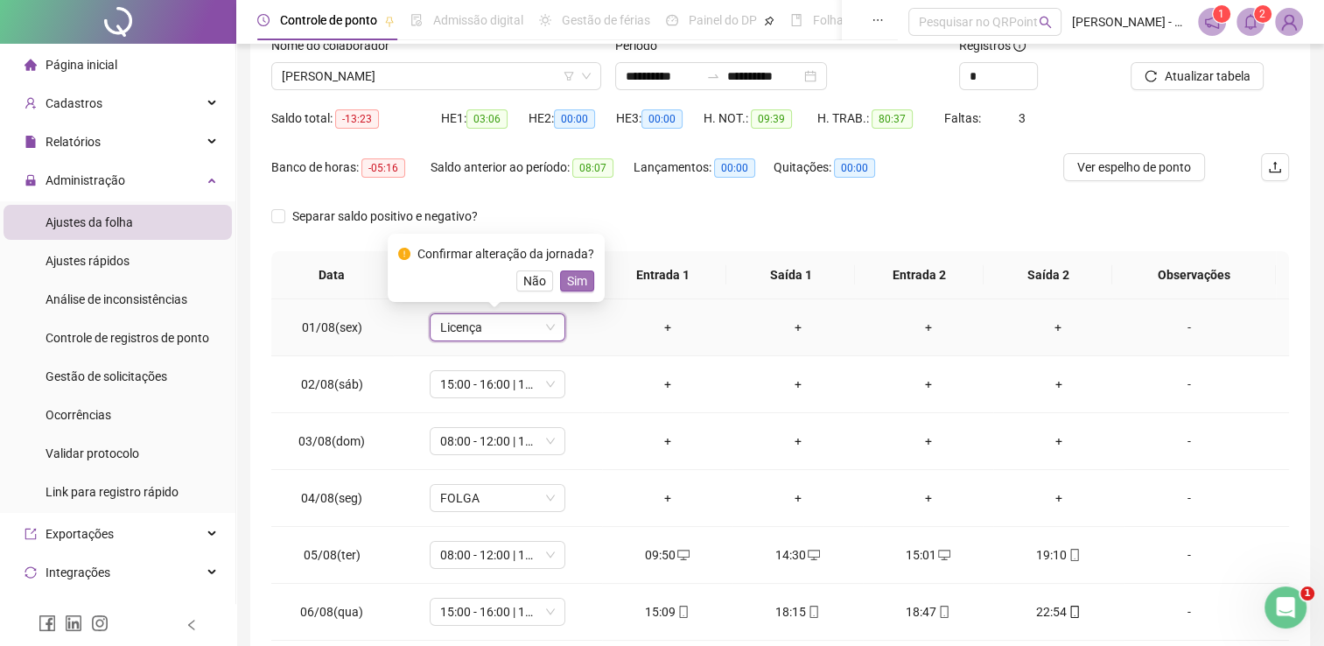
click at [573, 278] on span "Sim" at bounding box center [577, 280] width 20 height 19
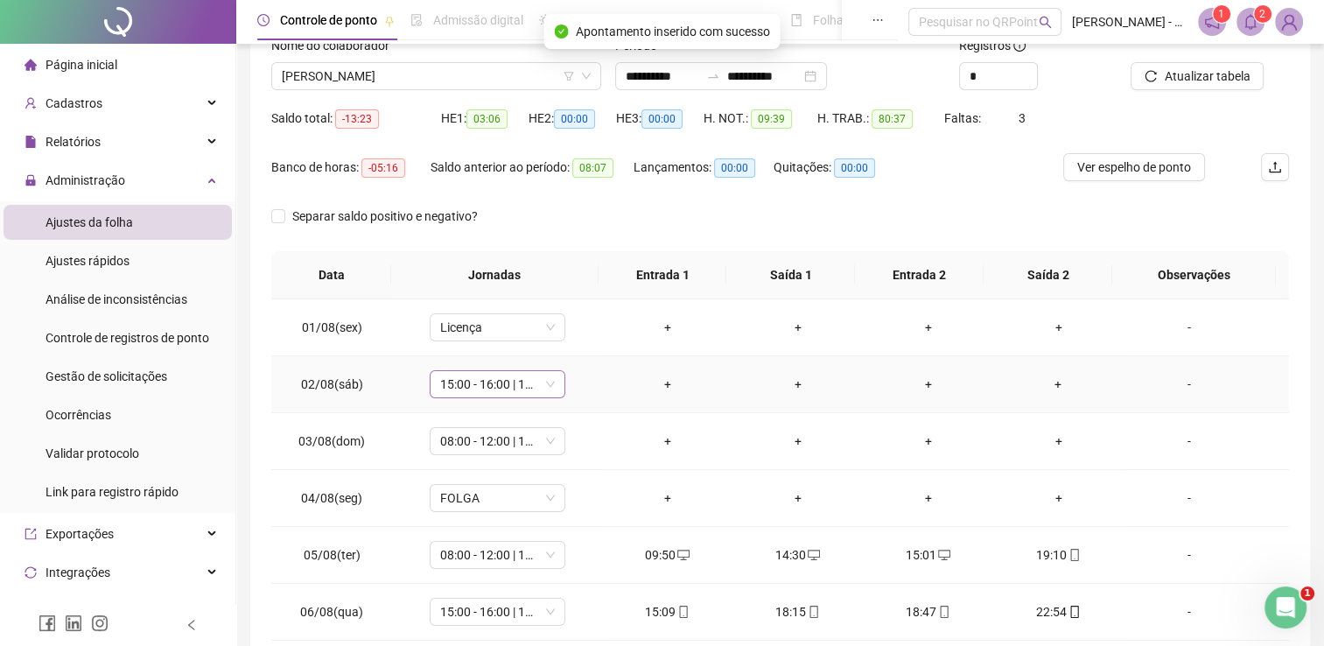
click at [547, 386] on span "15:00 - 16:00 | 17:00 - 00:30" at bounding box center [497, 384] width 115 height 26
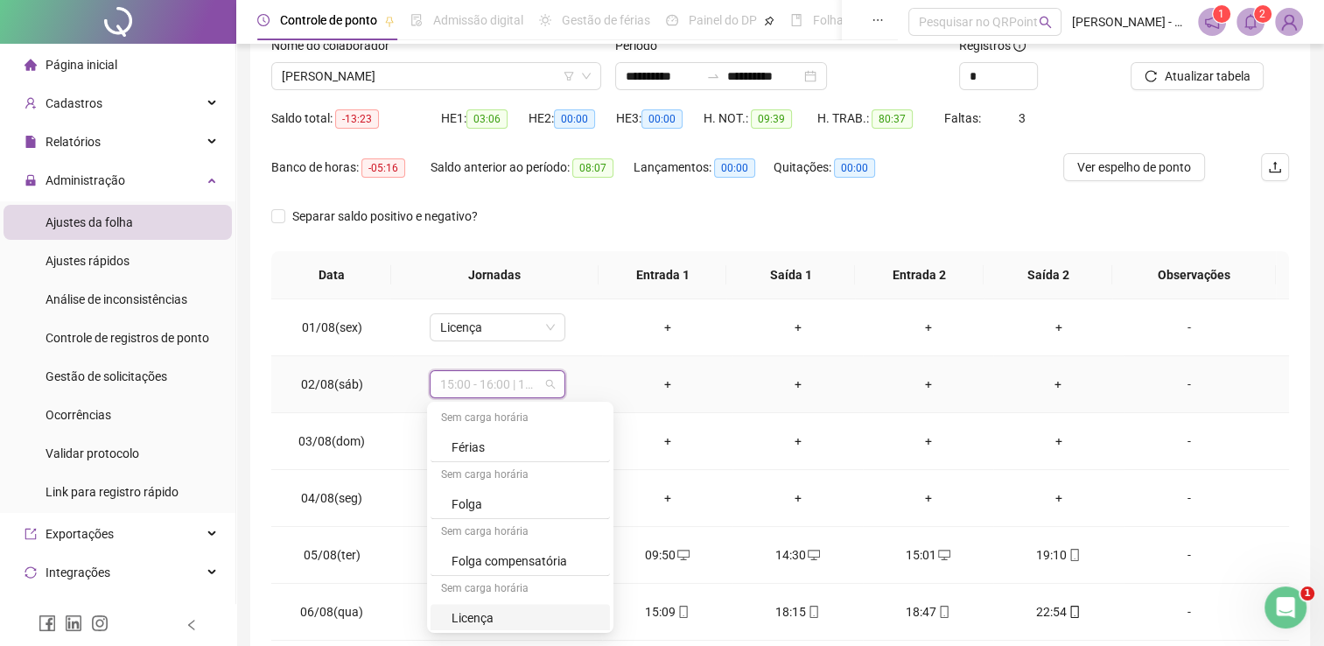
click at [525, 612] on div "Licença" at bounding box center [526, 617] width 148 height 19
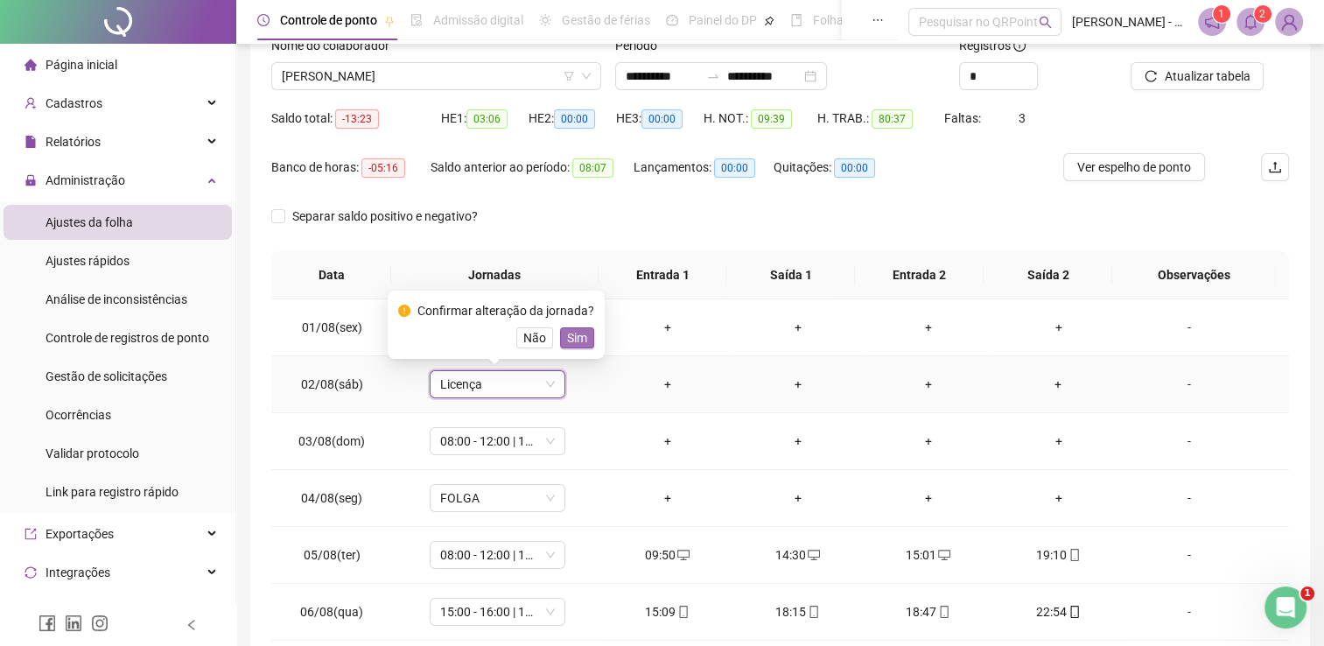
click at [574, 335] on span "Sim" at bounding box center [577, 337] width 20 height 19
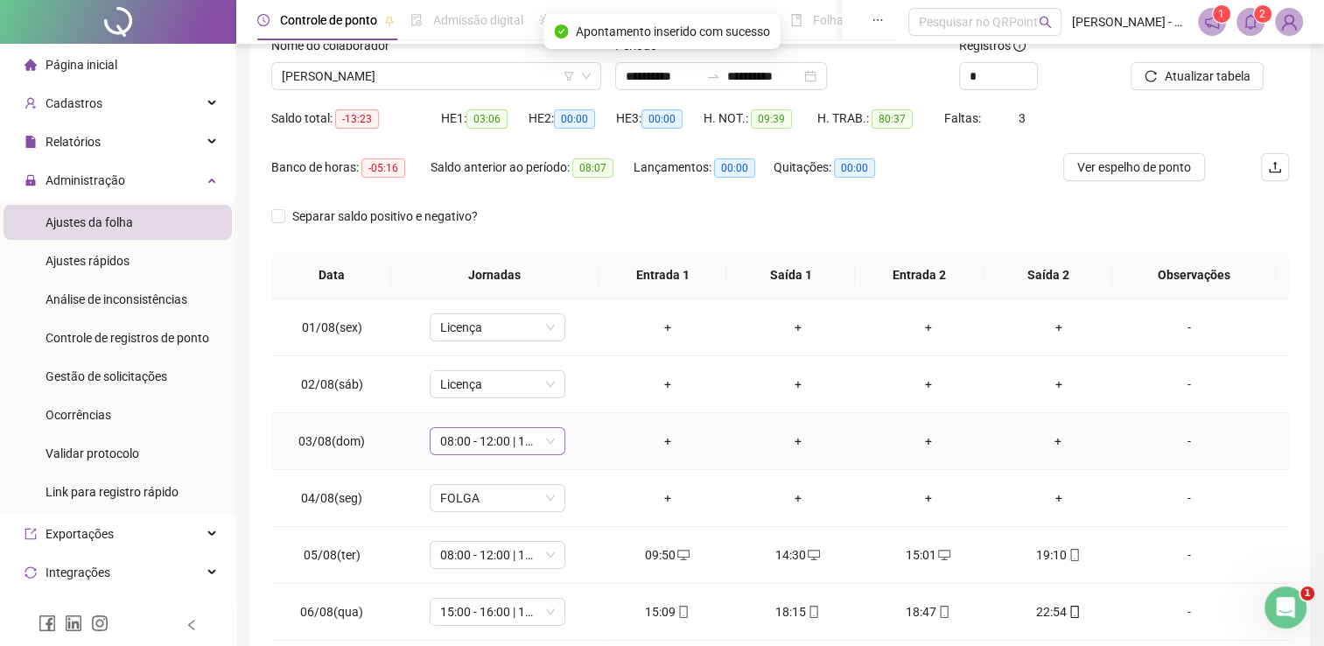
click at [547, 440] on span "08:00 - 12:00 | 13:00 - 17:00" at bounding box center [497, 441] width 115 height 26
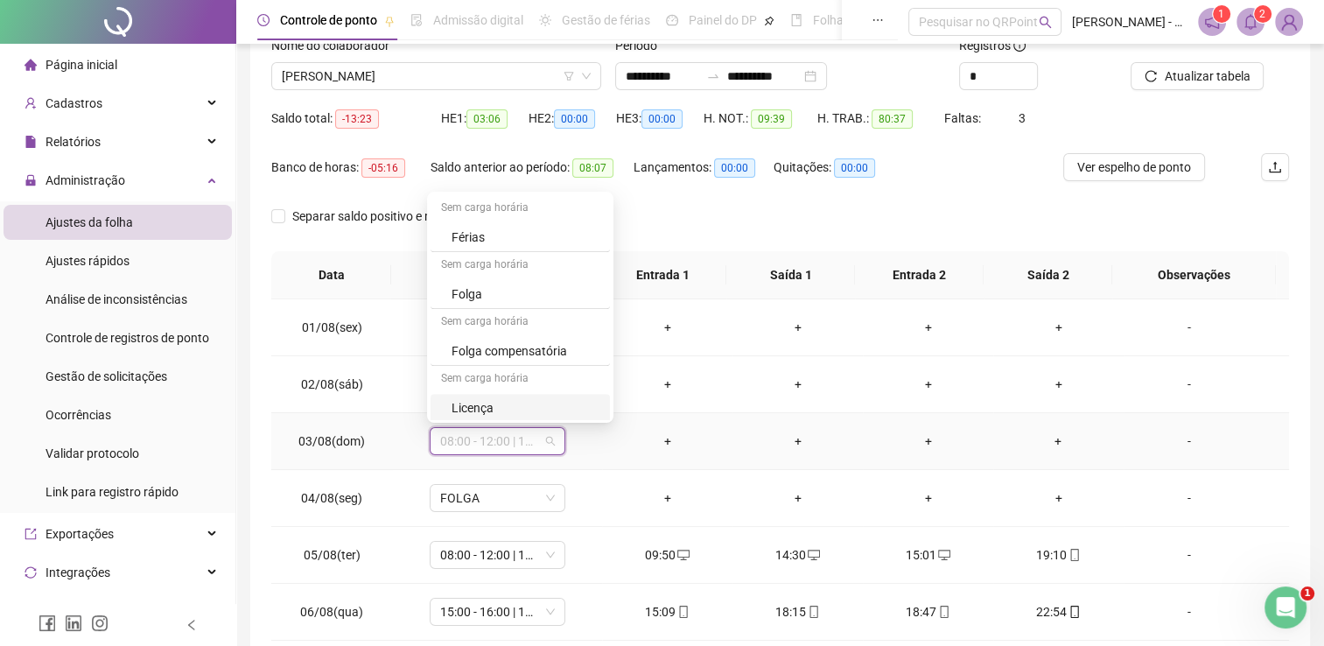
click at [537, 398] on div "Licença" at bounding box center [526, 407] width 148 height 19
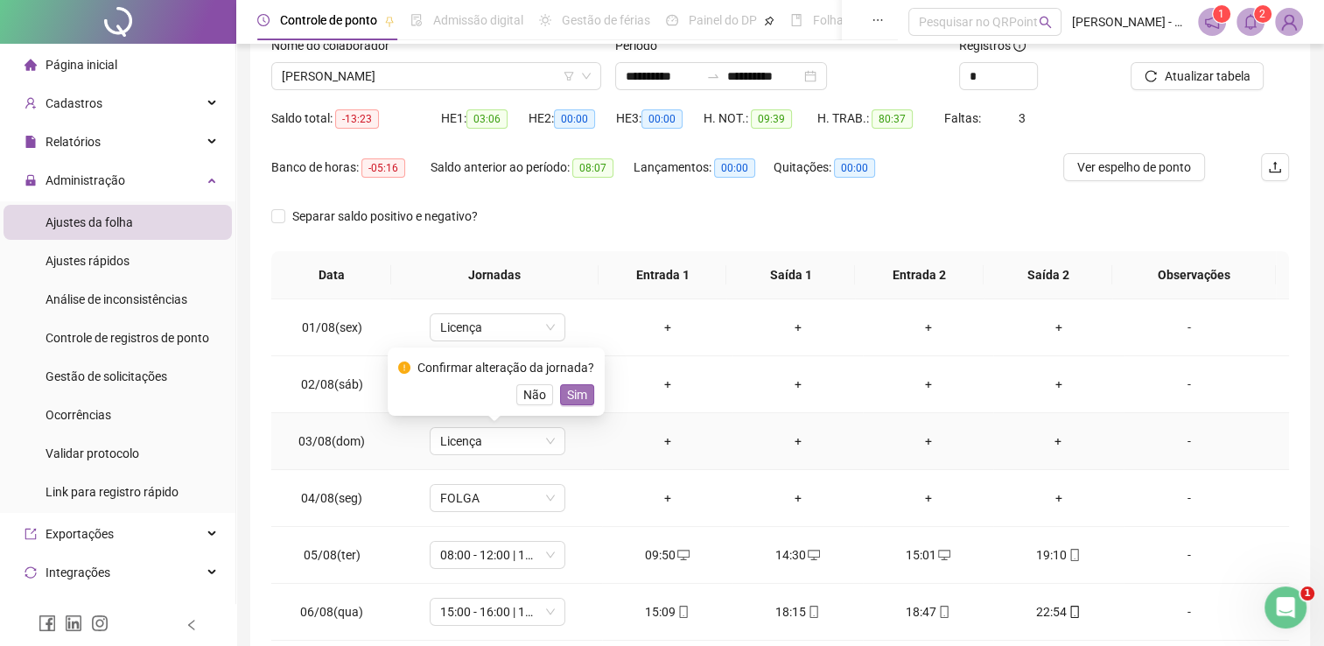
click at [571, 401] on span "Sim" at bounding box center [577, 394] width 20 height 19
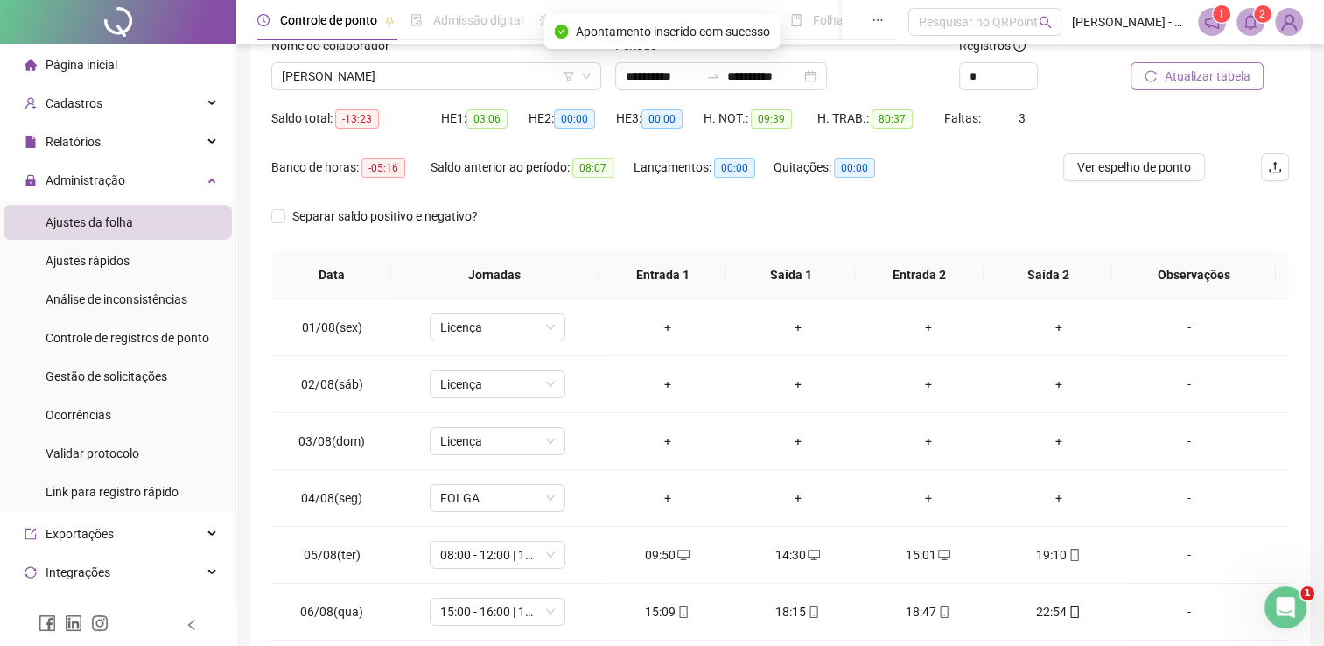
click at [1208, 79] on span "Atualizar tabela" at bounding box center [1207, 76] width 86 height 19
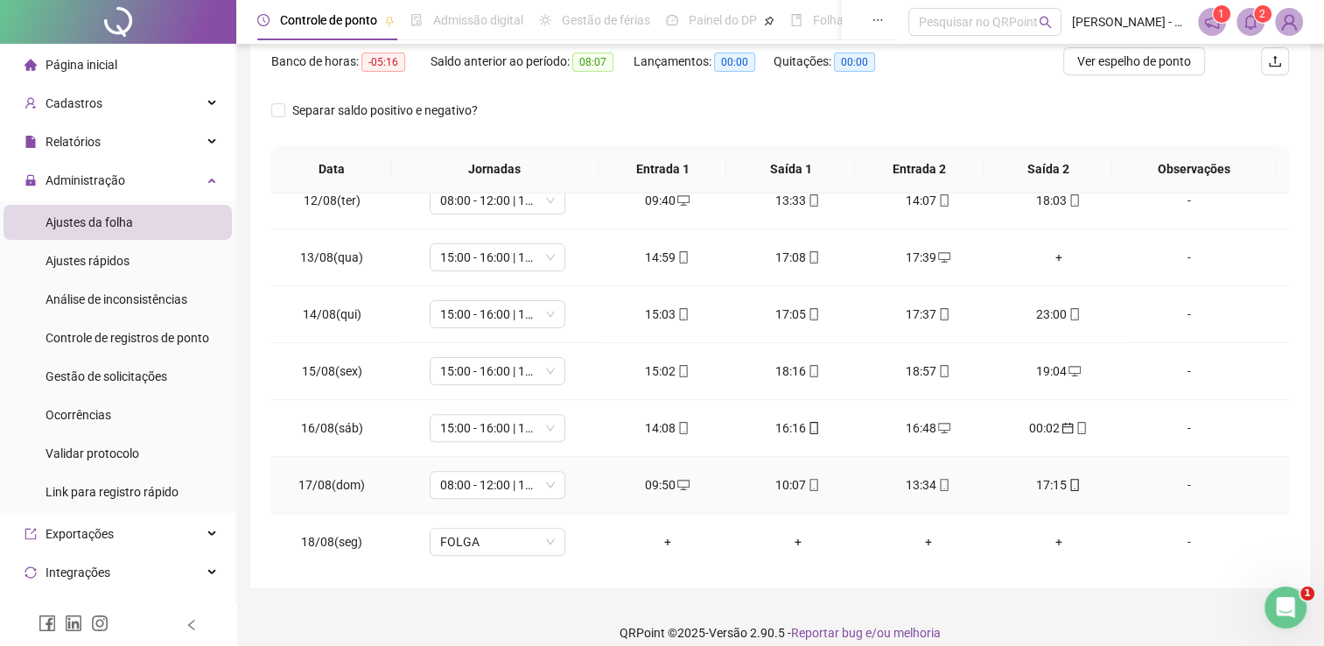
scroll to position [248, 0]
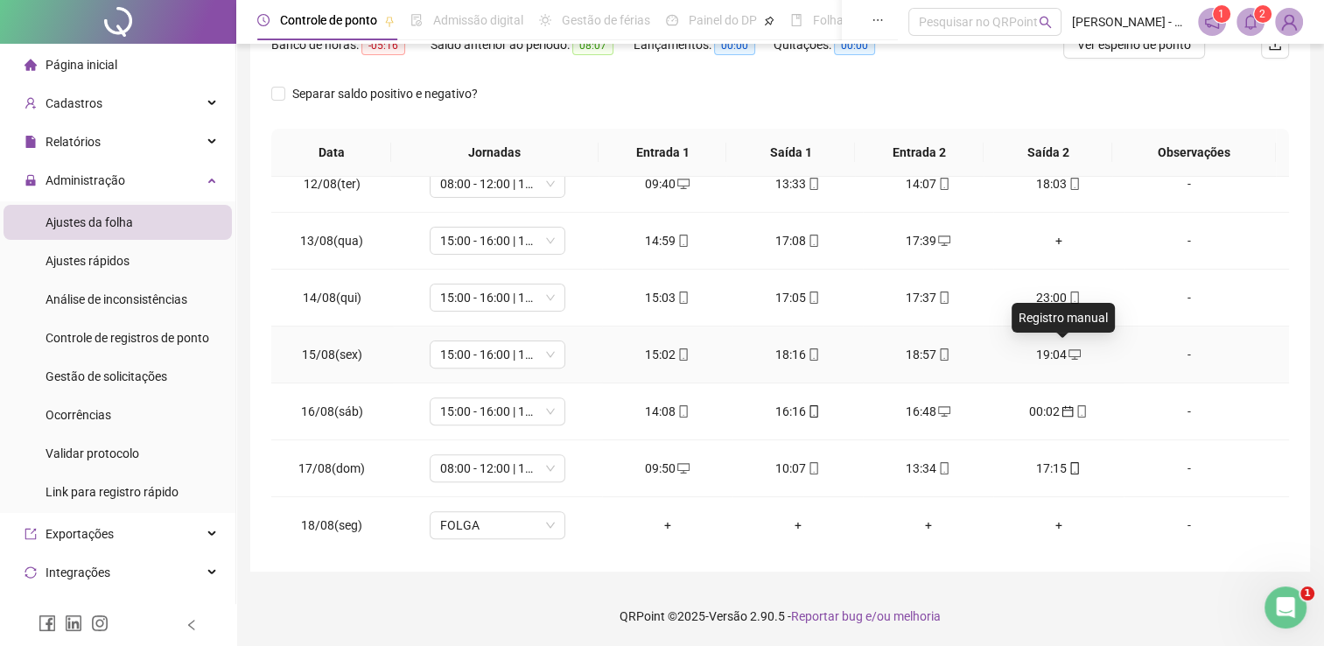
click at [1067, 348] on span at bounding box center [1074, 355] width 14 height 14
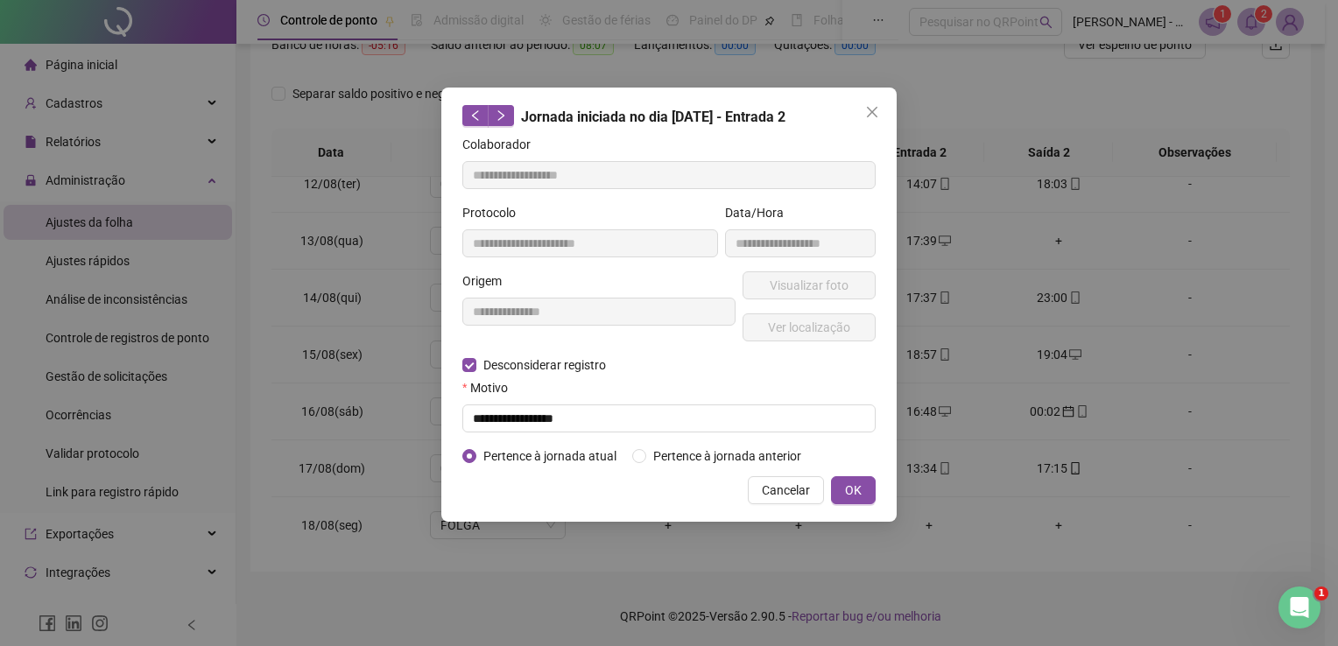
type input "**********"
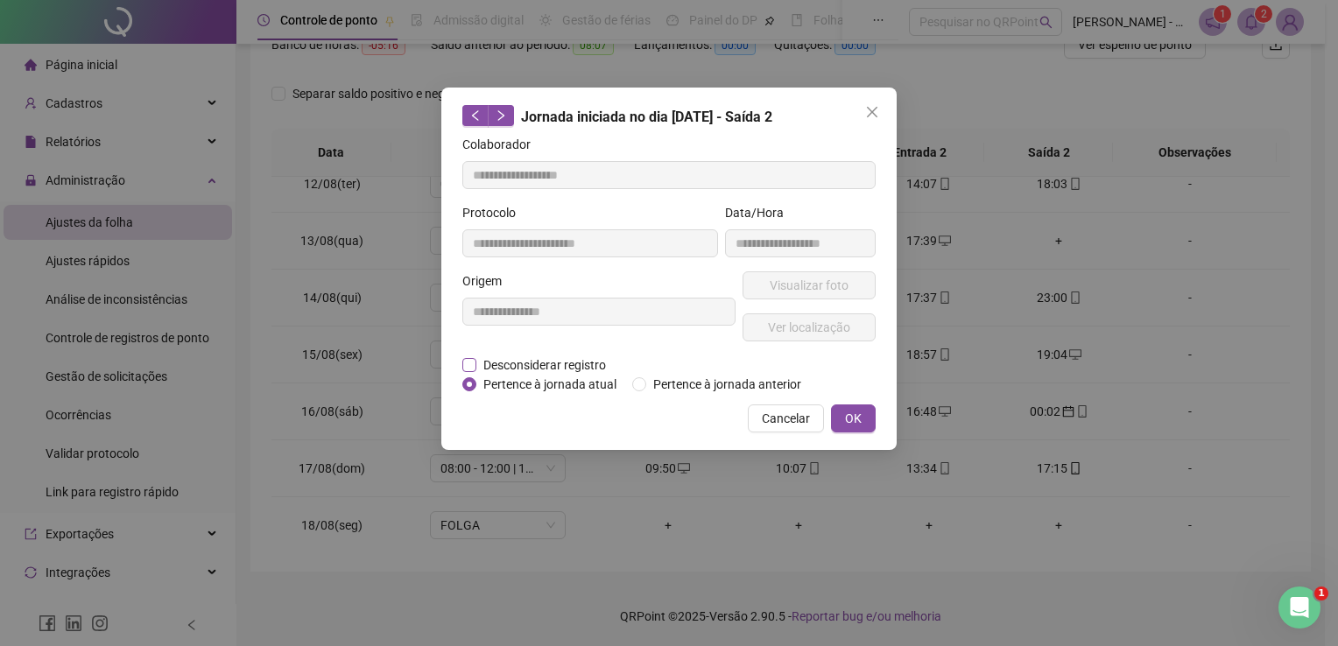
click at [588, 369] on span "Desconsiderar registro" at bounding box center [544, 364] width 137 height 19
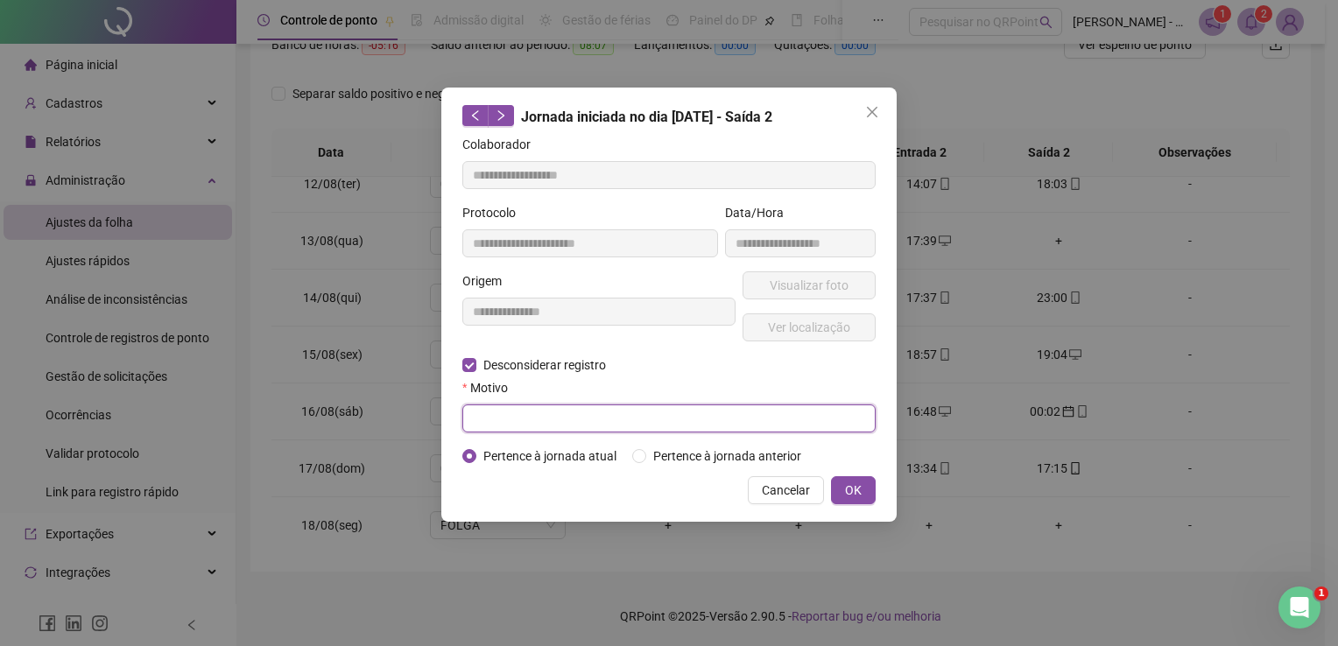
click at [586, 418] on input "text" at bounding box center [668, 418] width 413 height 28
paste input "*"
type input "**********"
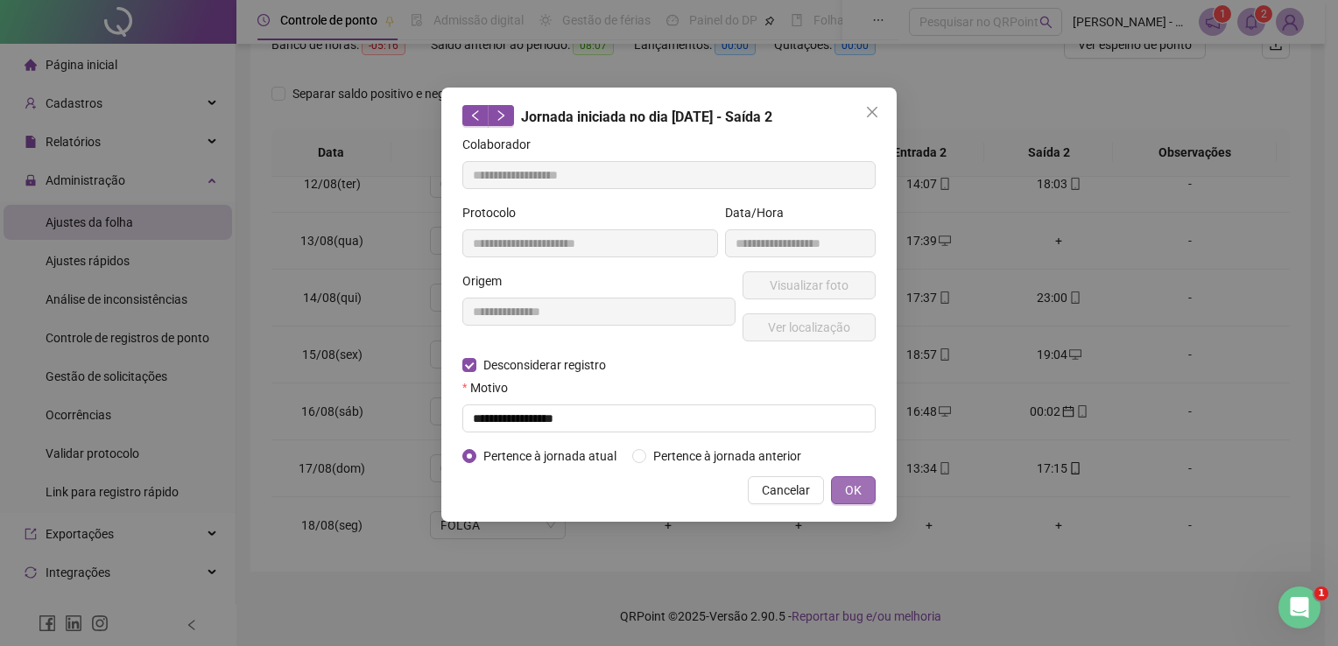
click at [864, 490] on button "OK" at bounding box center [853, 490] width 45 height 28
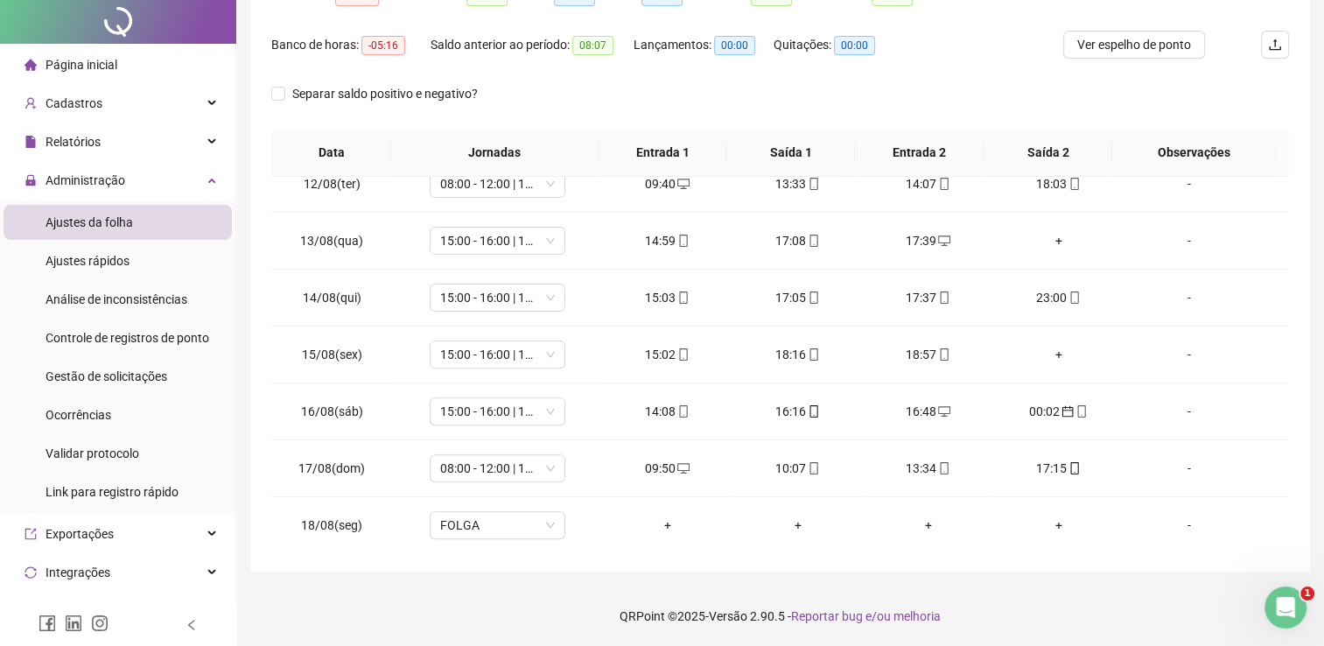
scroll to position [0, 0]
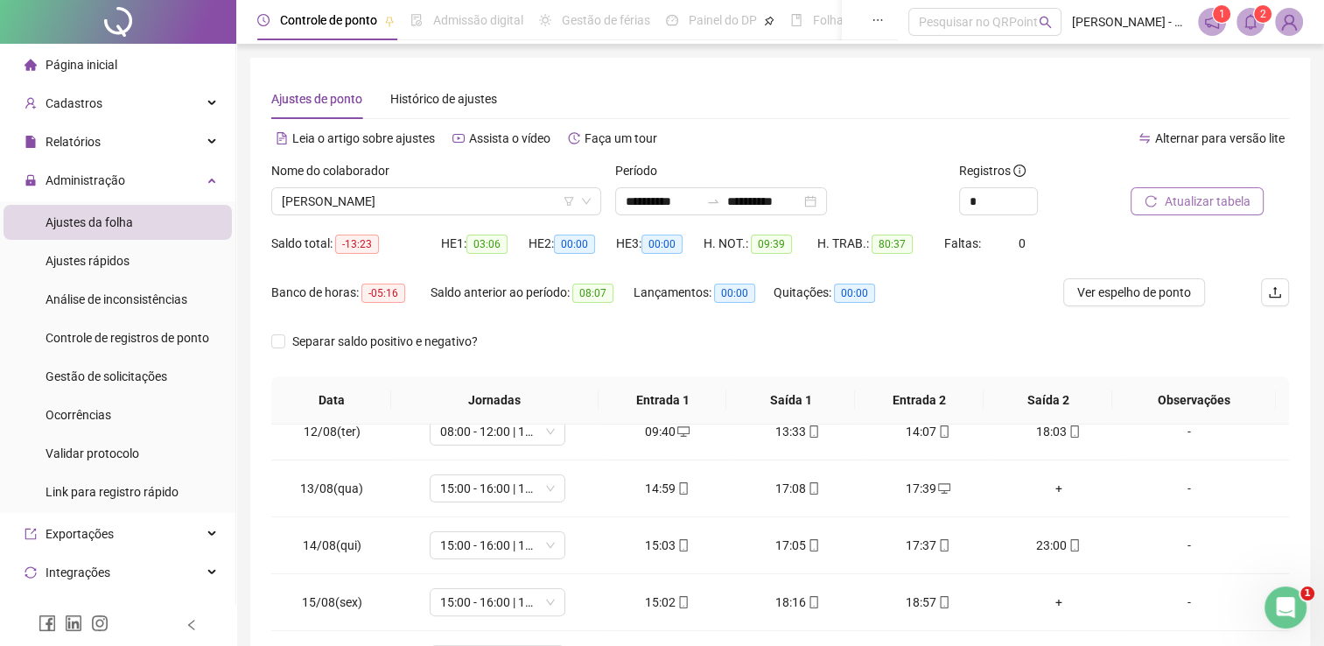
click at [1201, 200] on span "Atualizar tabela" at bounding box center [1207, 201] width 86 height 19
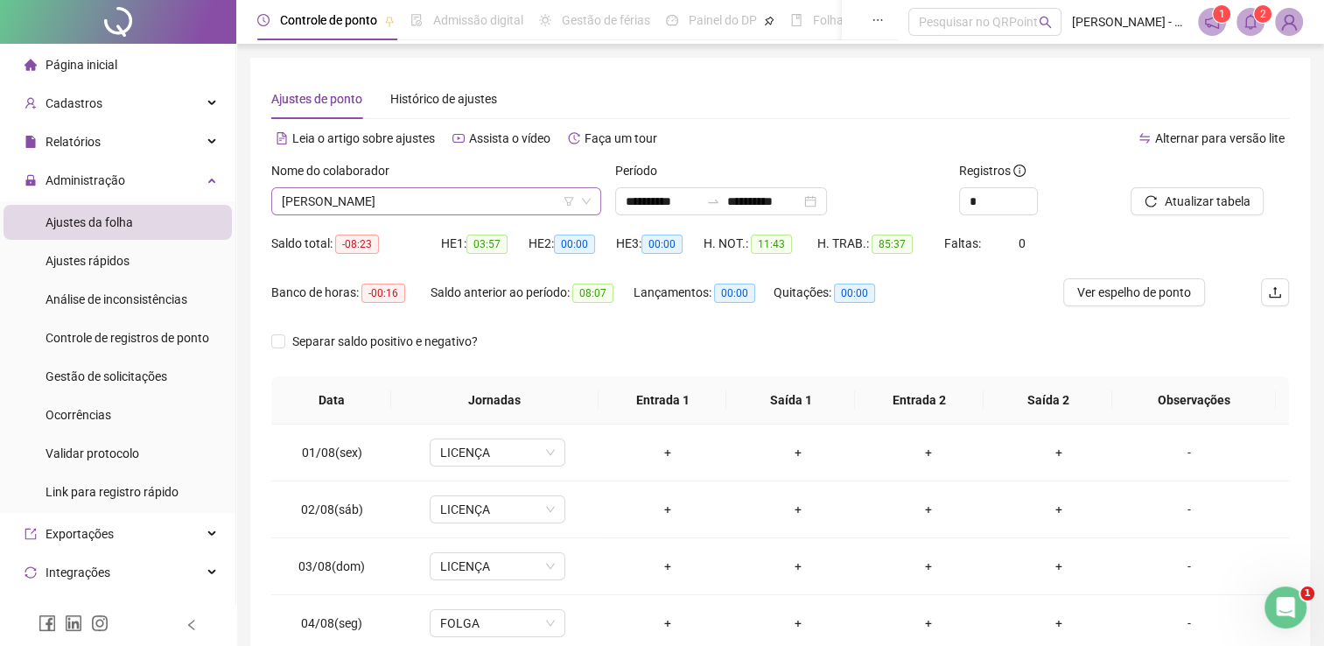
click at [586, 203] on icon "down" at bounding box center [586, 202] width 9 height 6
click at [592, 195] on div "[PERSON_NAME]" at bounding box center [436, 201] width 330 height 28
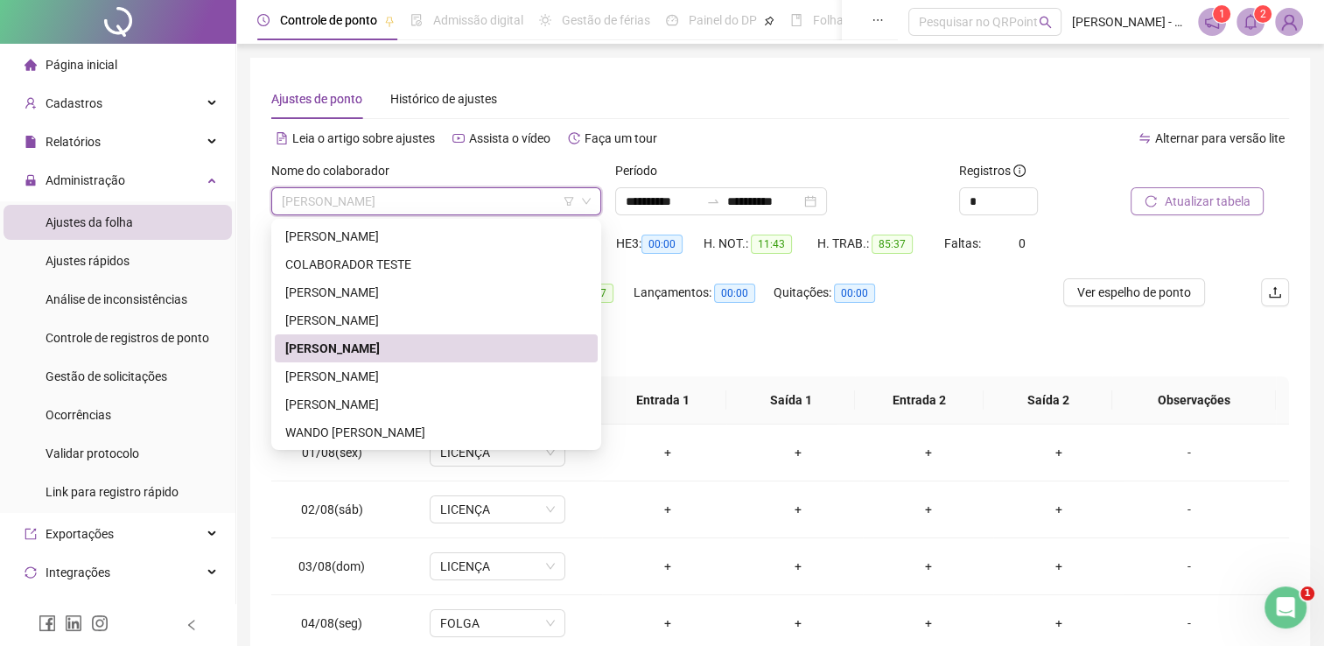
click at [1174, 208] on span "Atualizar tabela" at bounding box center [1207, 201] width 86 height 19
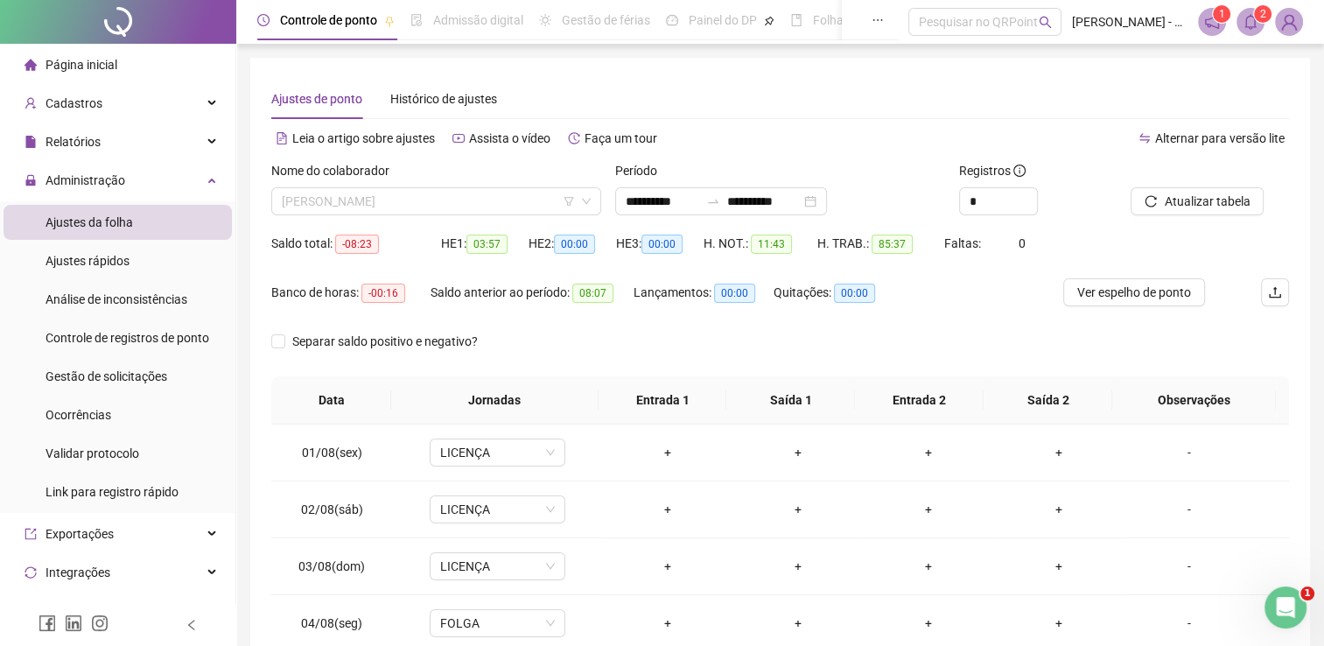
click at [486, 200] on span "[PERSON_NAME]" at bounding box center [436, 201] width 309 height 26
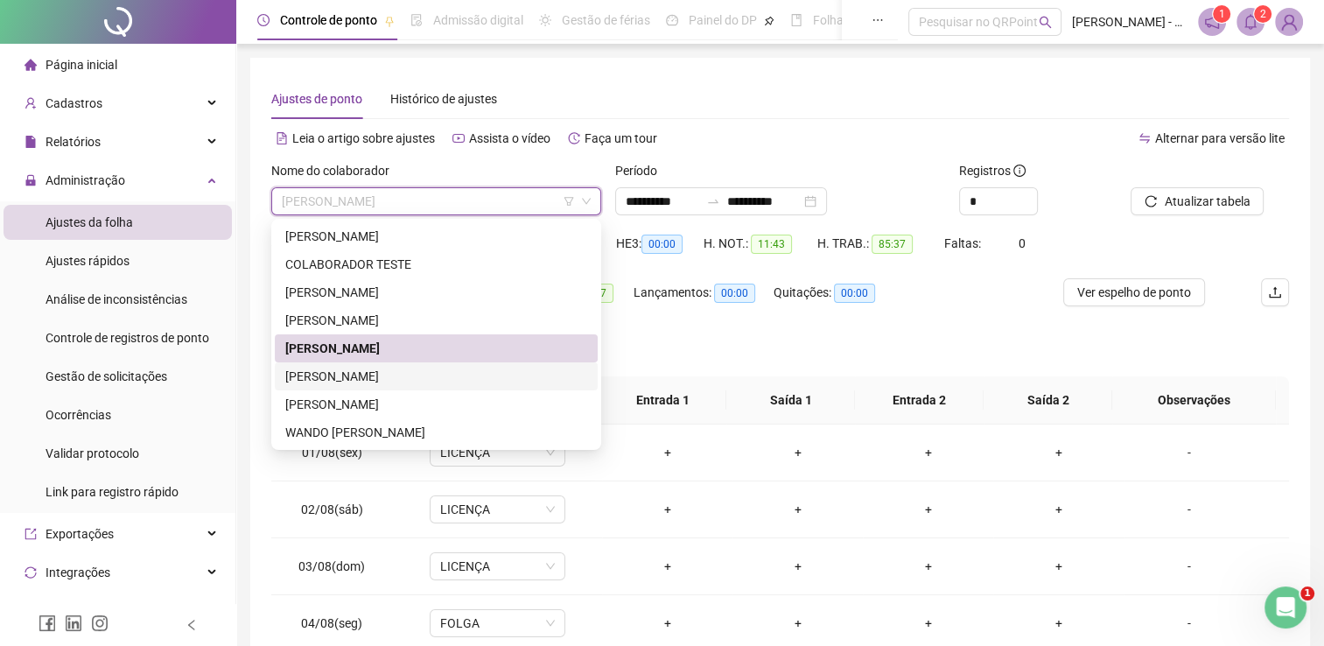
click at [496, 384] on div "[PERSON_NAME]" at bounding box center [436, 376] width 302 height 19
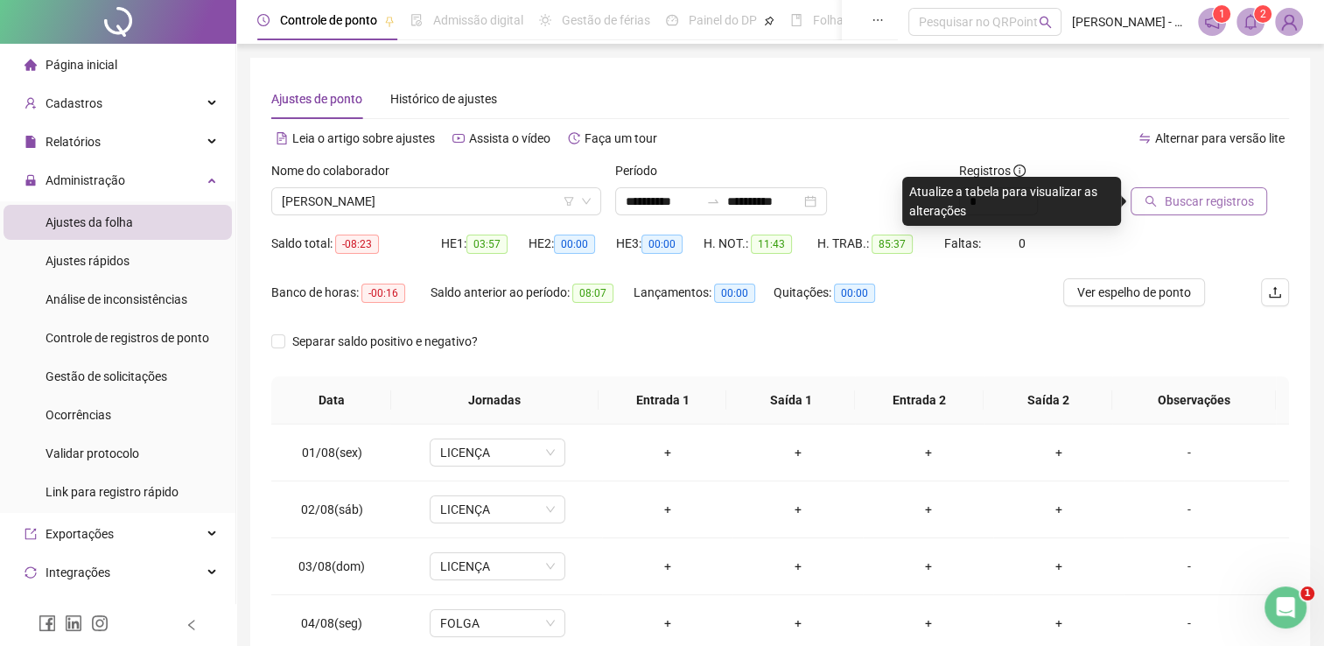
click at [1179, 204] on span "Buscar registros" at bounding box center [1208, 201] width 89 height 19
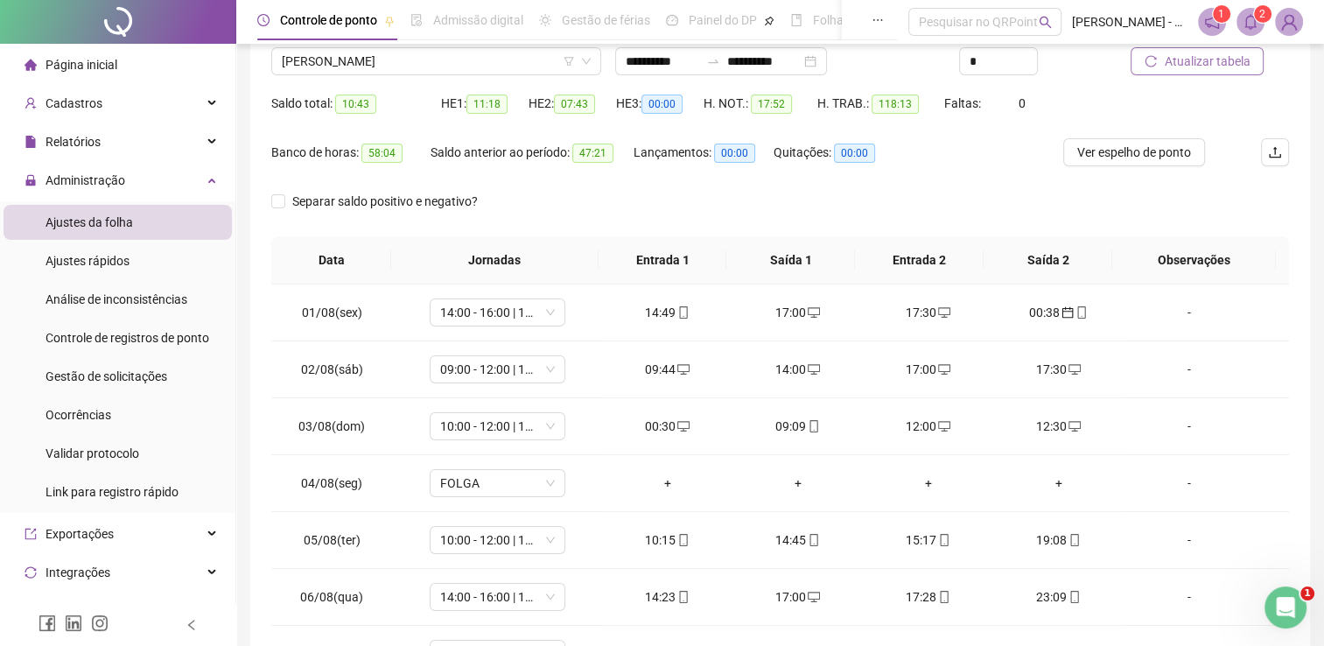
scroll to position [140, 0]
click at [664, 422] on div "00:30" at bounding box center [667, 426] width 102 height 19
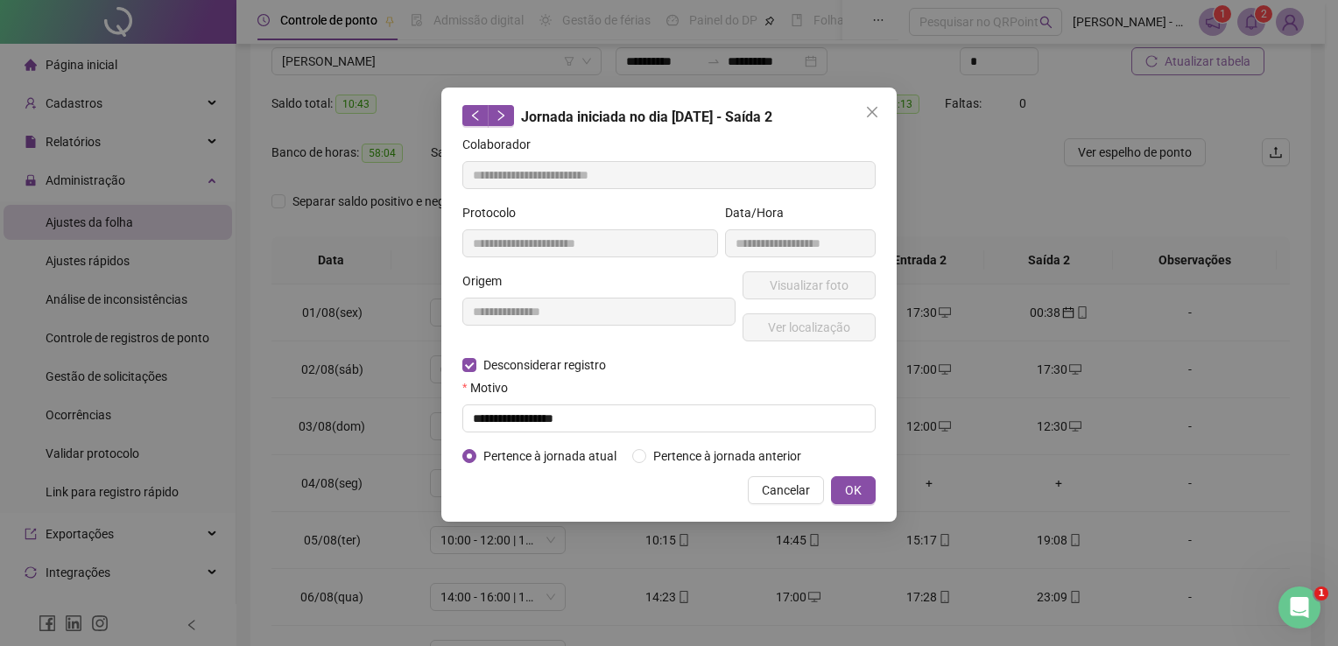
type input "**********"
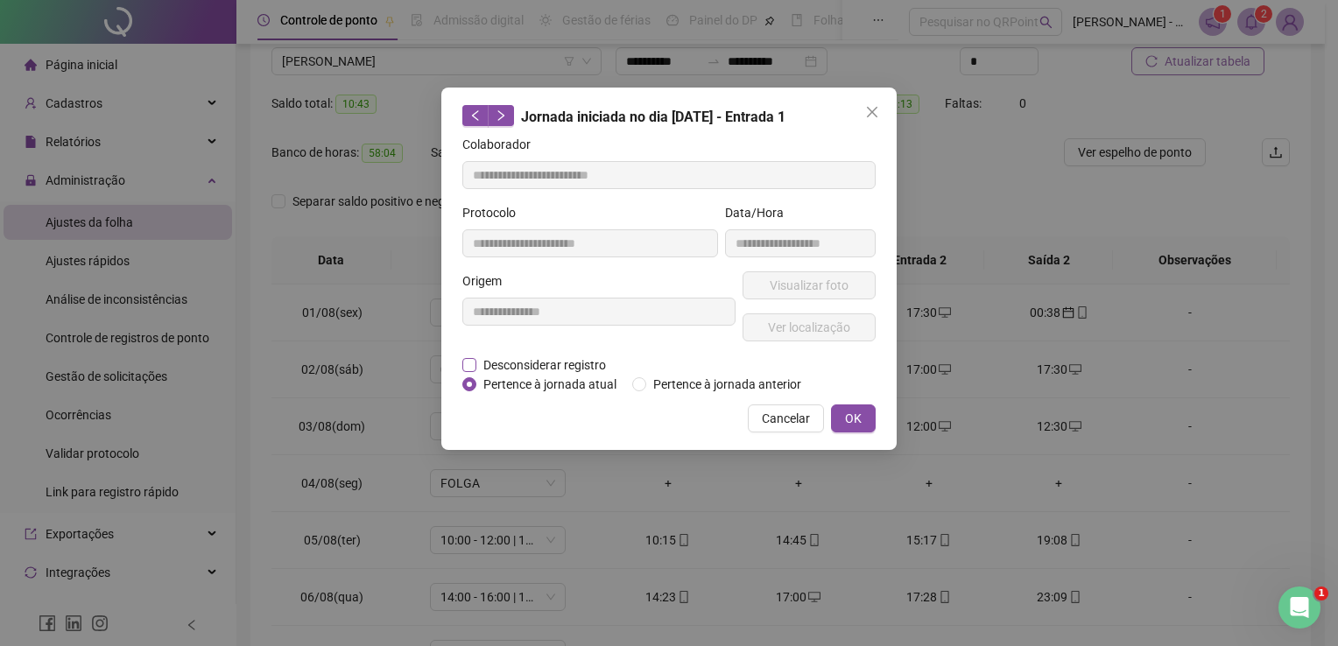
click at [479, 355] on span "Desconsiderar registro" at bounding box center [544, 364] width 137 height 19
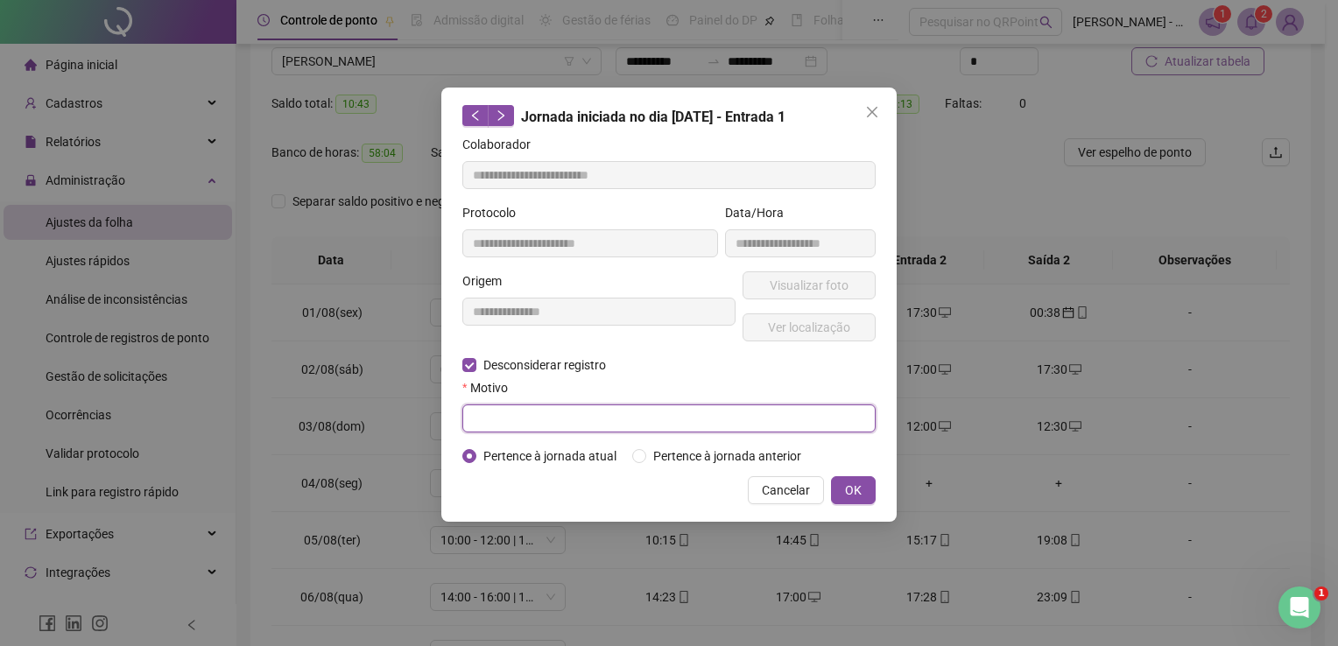
click at [540, 406] on input "text" at bounding box center [668, 418] width 413 height 28
paste input "*"
type input "**********"
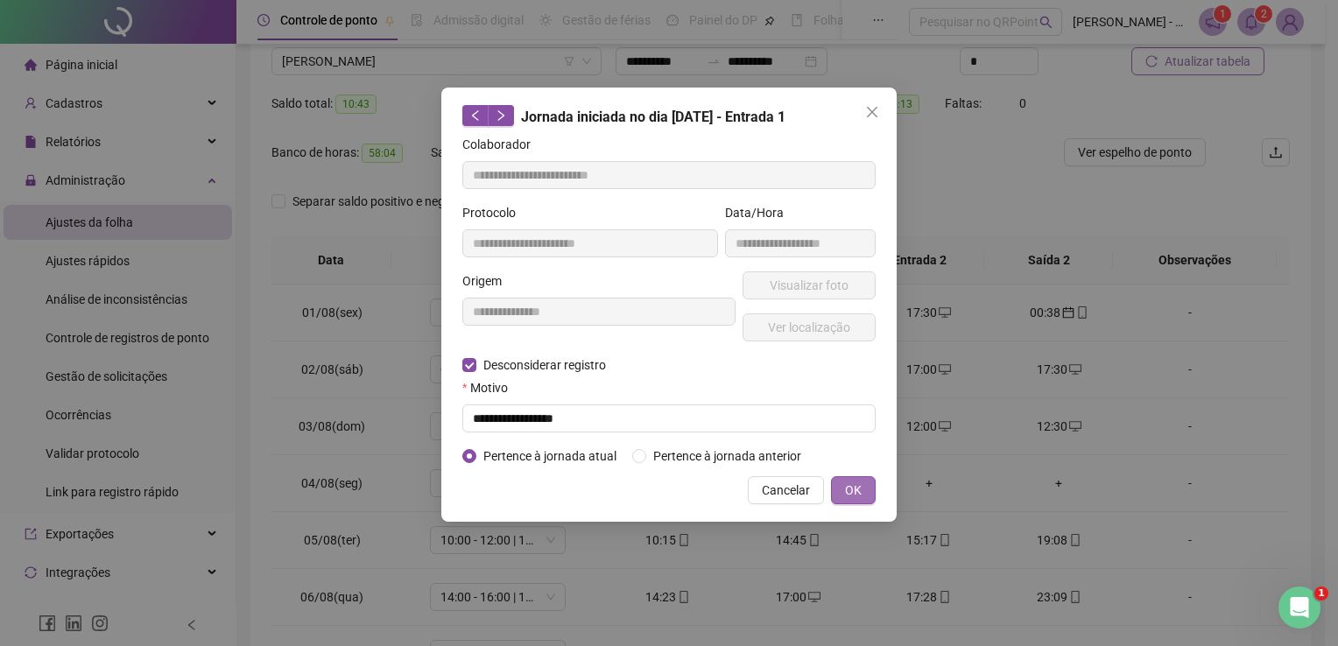
click at [868, 500] on button "OK" at bounding box center [853, 490] width 45 height 28
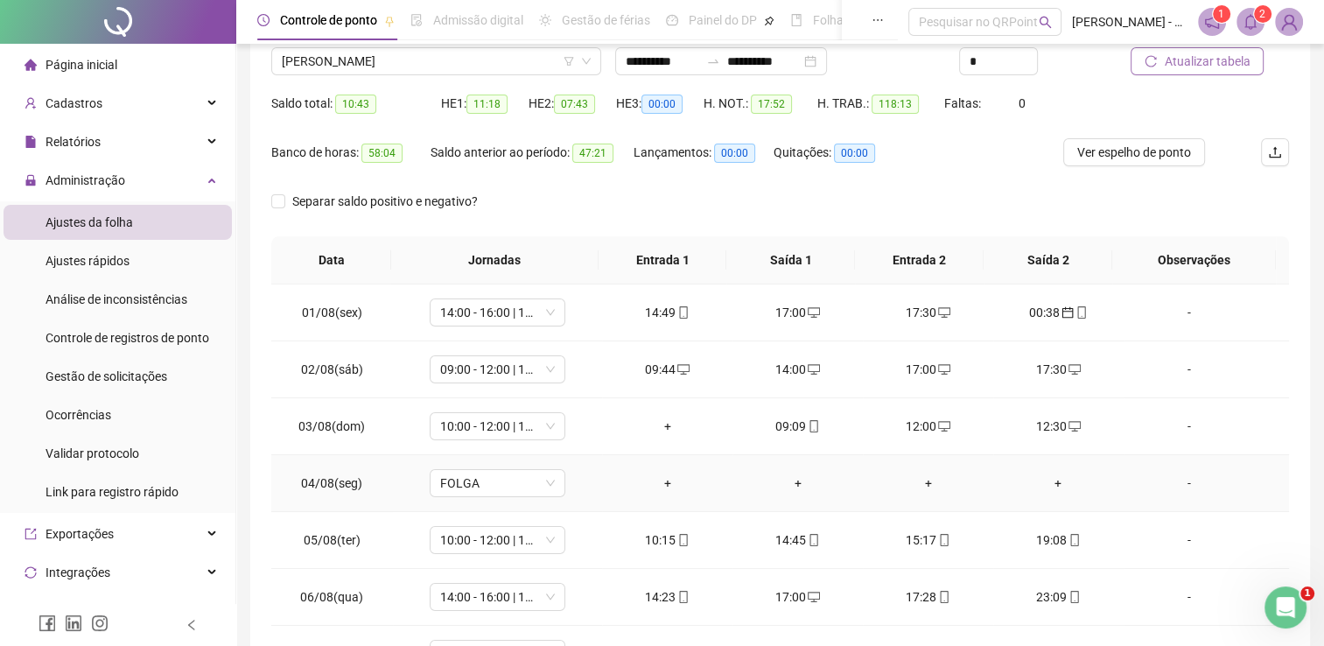
scroll to position [0, 0]
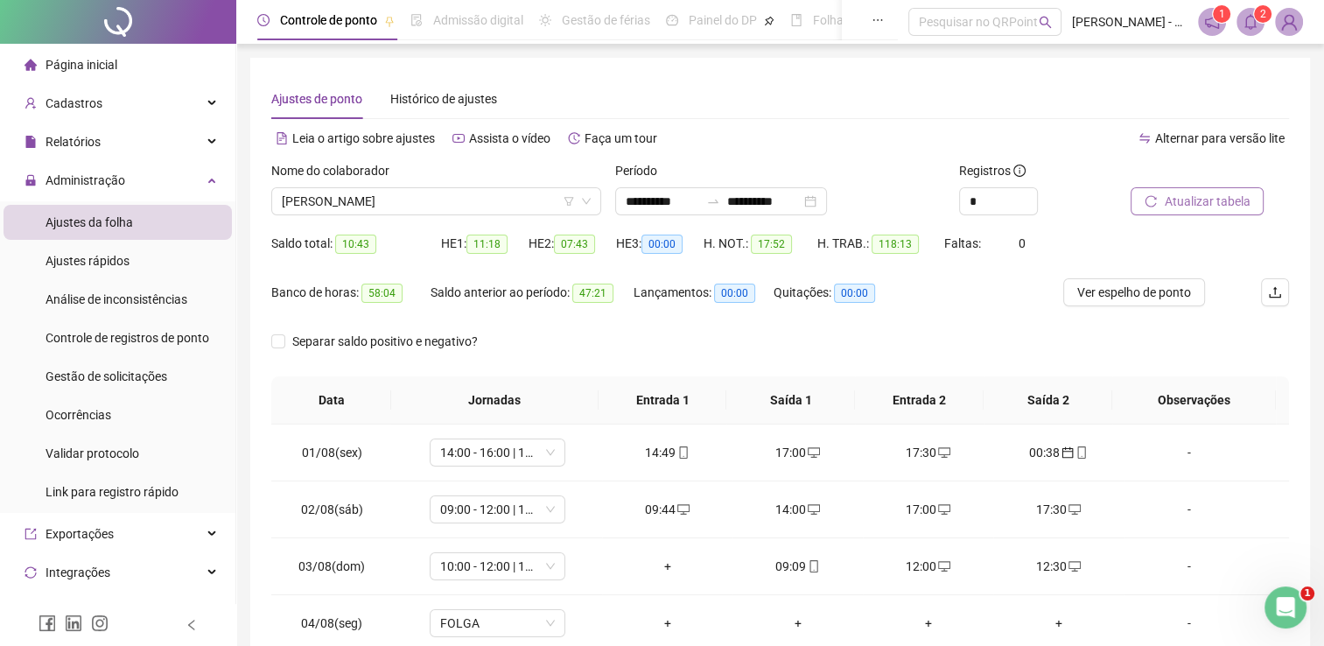
click at [1155, 193] on button "Atualizar tabela" at bounding box center [1197, 201] width 133 height 28
click at [1196, 200] on span "Atualizar tabela" at bounding box center [1207, 201] width 86 height 19
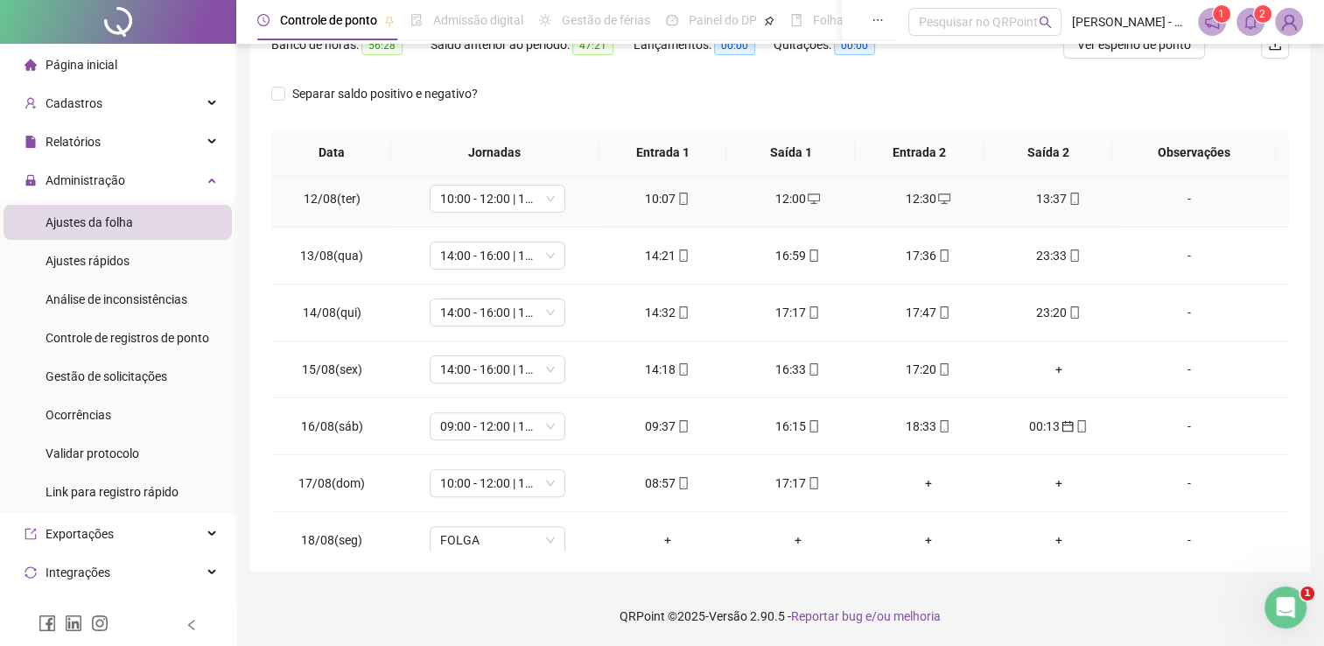
scroll to position [647, 0]
